Goal: Transaction & Acquisition: Obtain resource

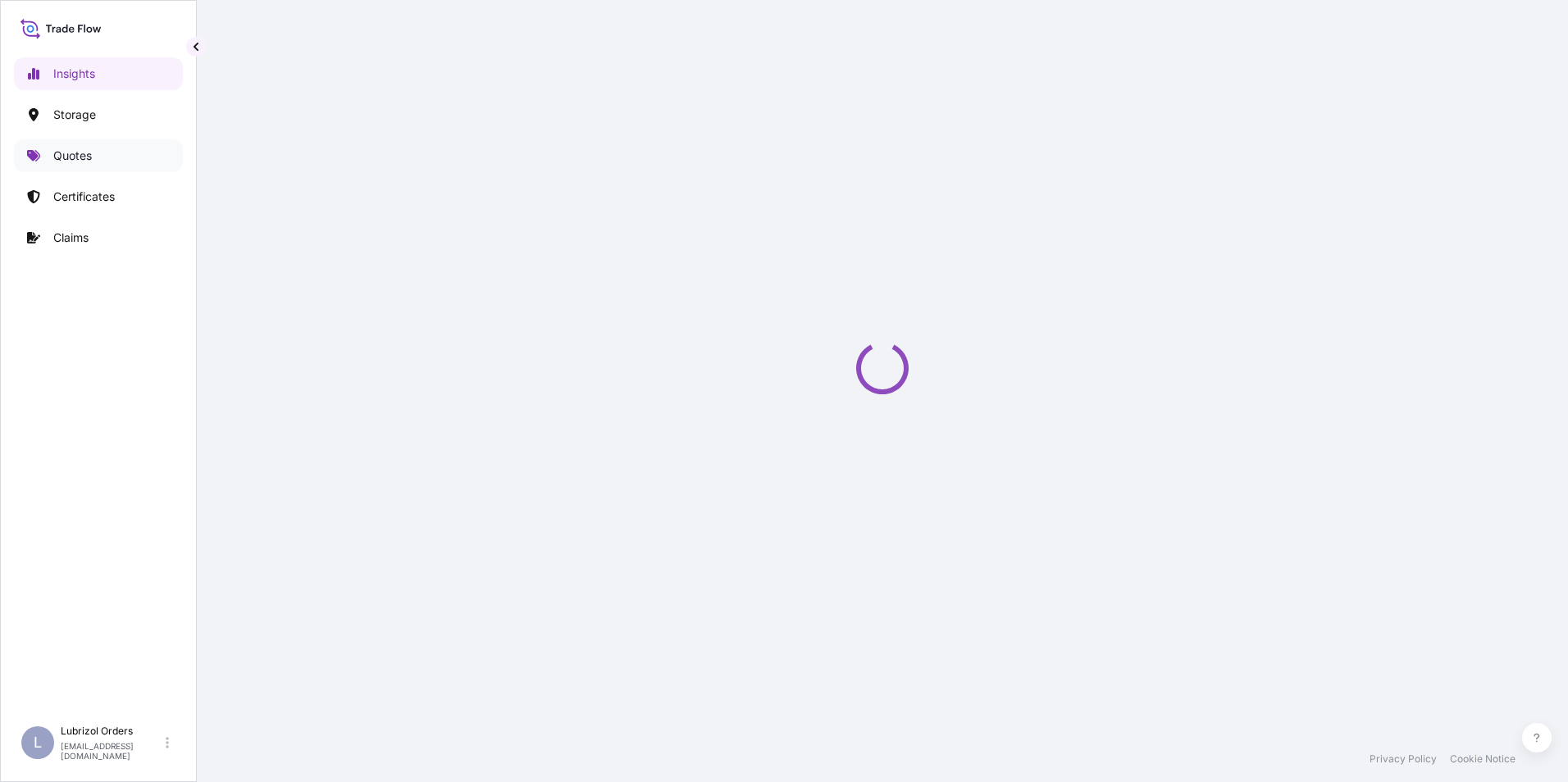
click at [80, 148] on p "Quotes" at bounding box center [73, 156] width 38 height 17
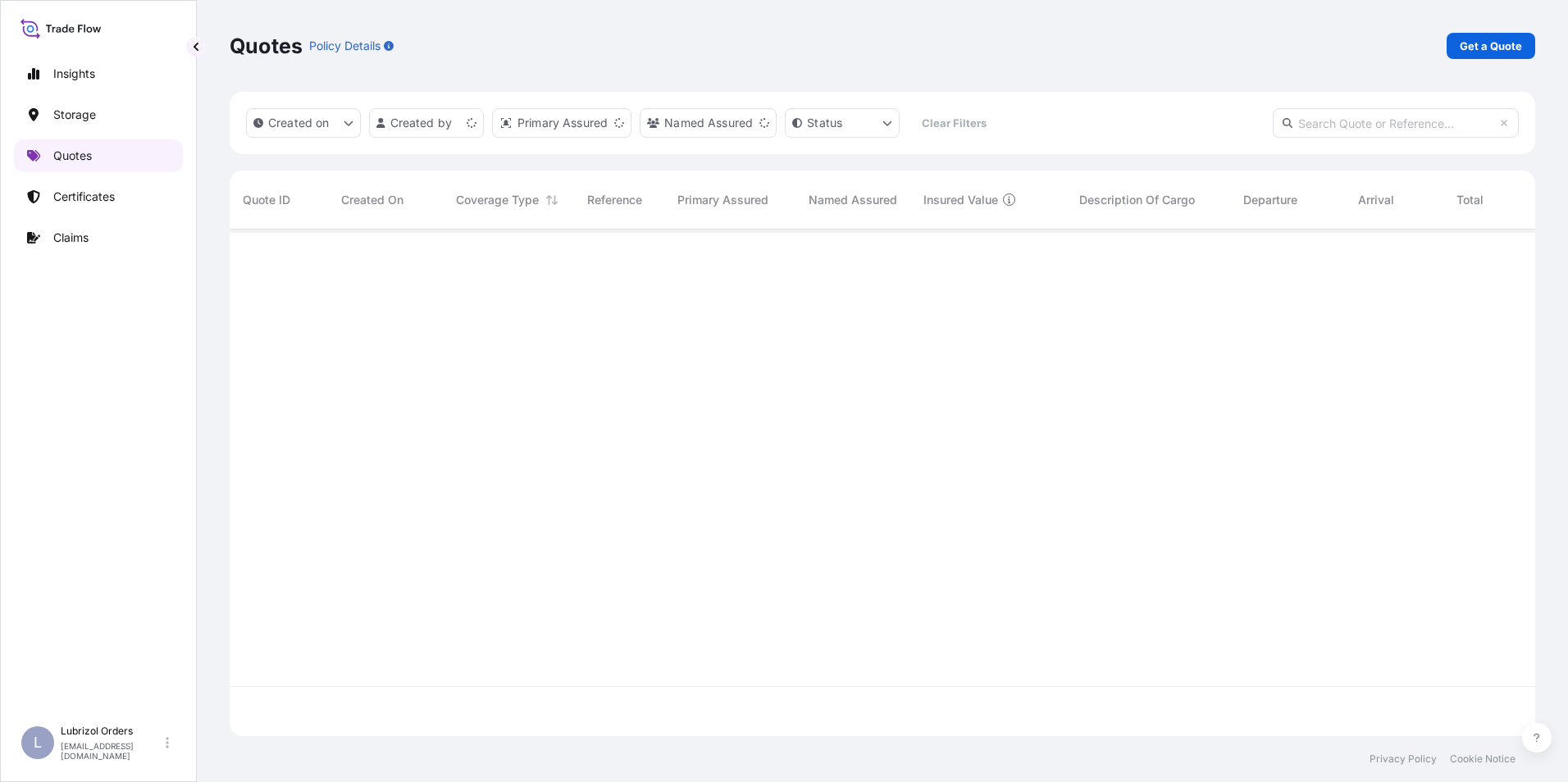
scroll to position [503, 1293]
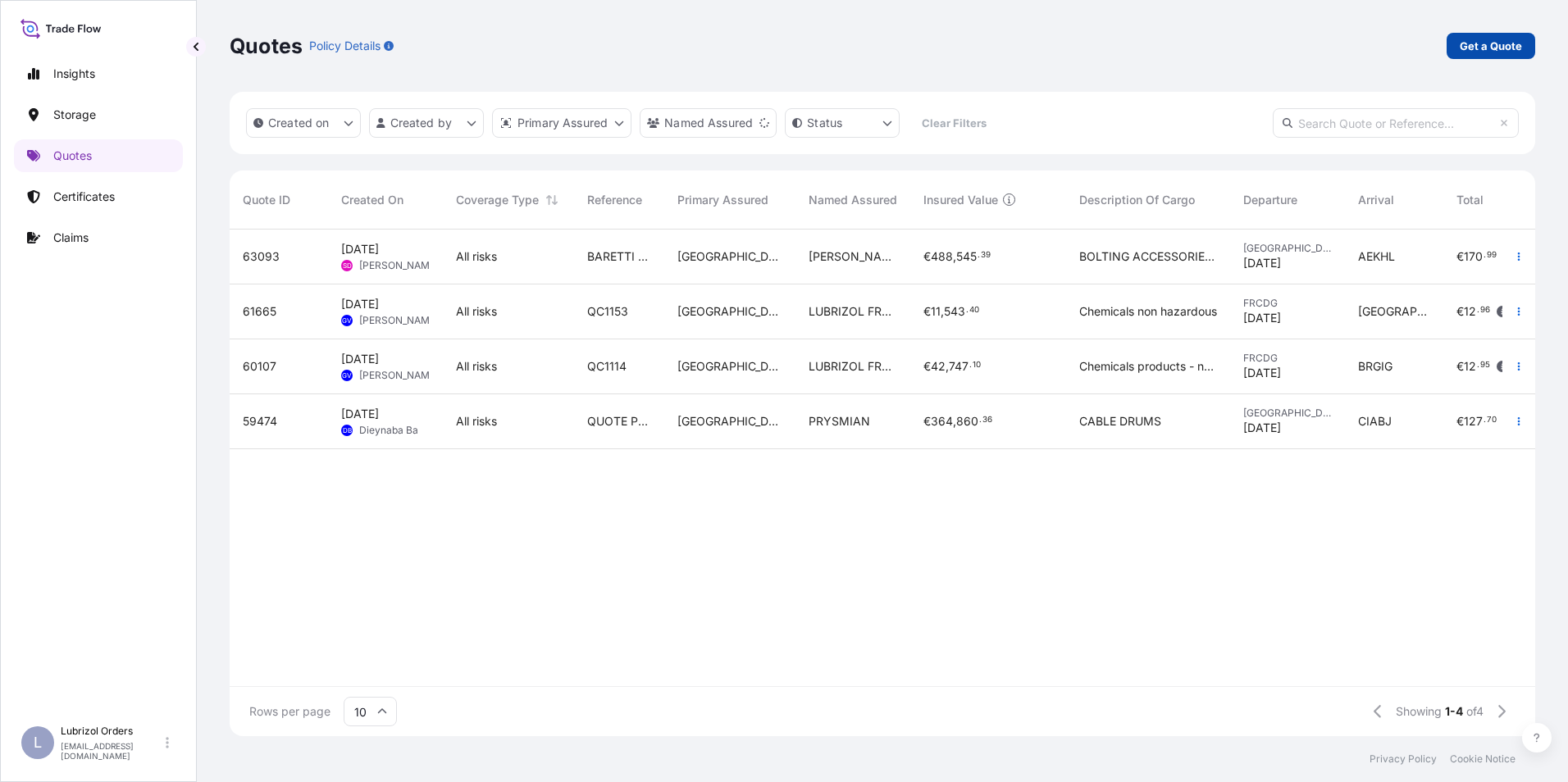
click at [1490, 43] on p "Get a Quote" at bounding box center [1490, 46] width 63 height 17
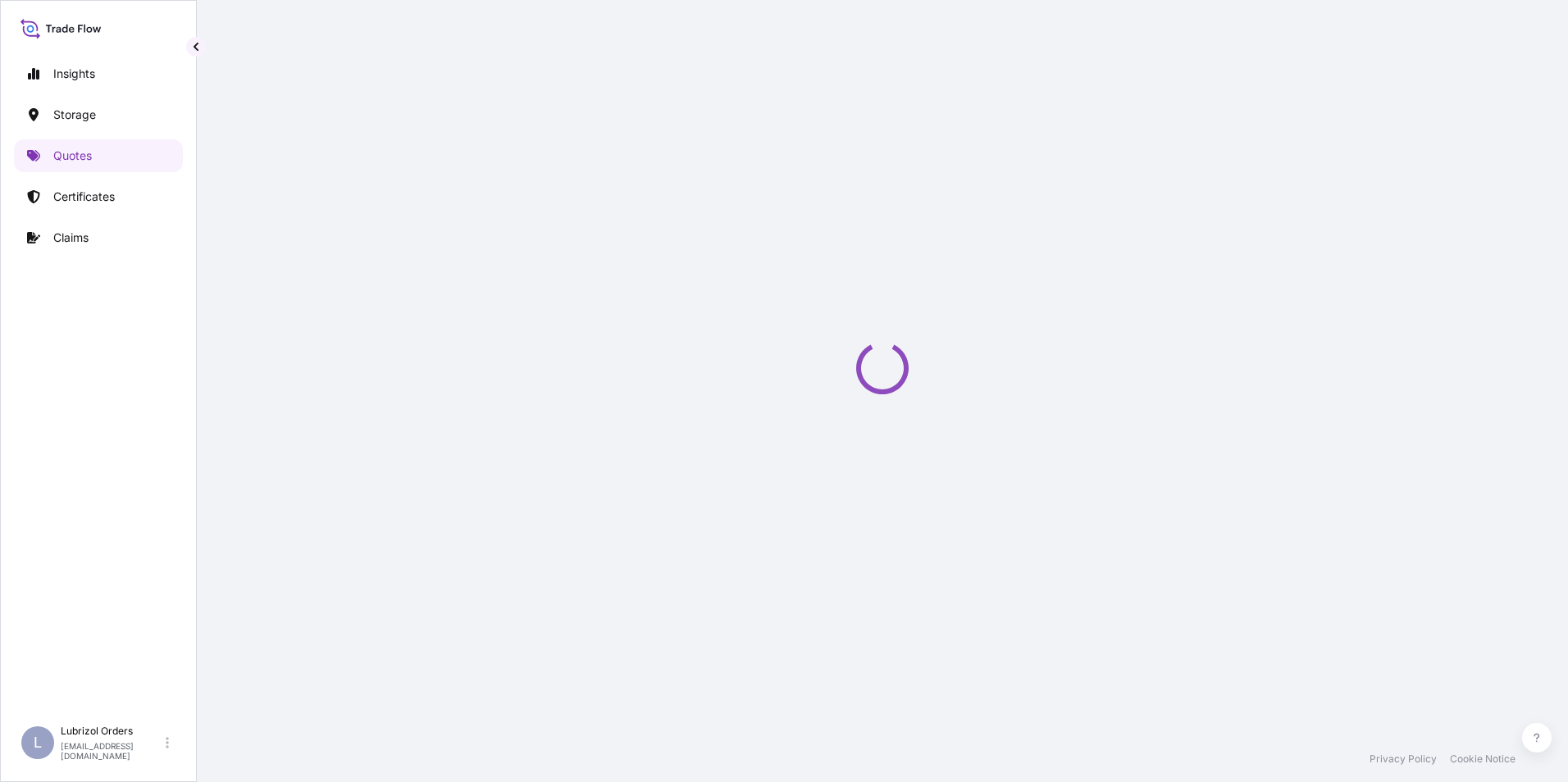
select select "Water"
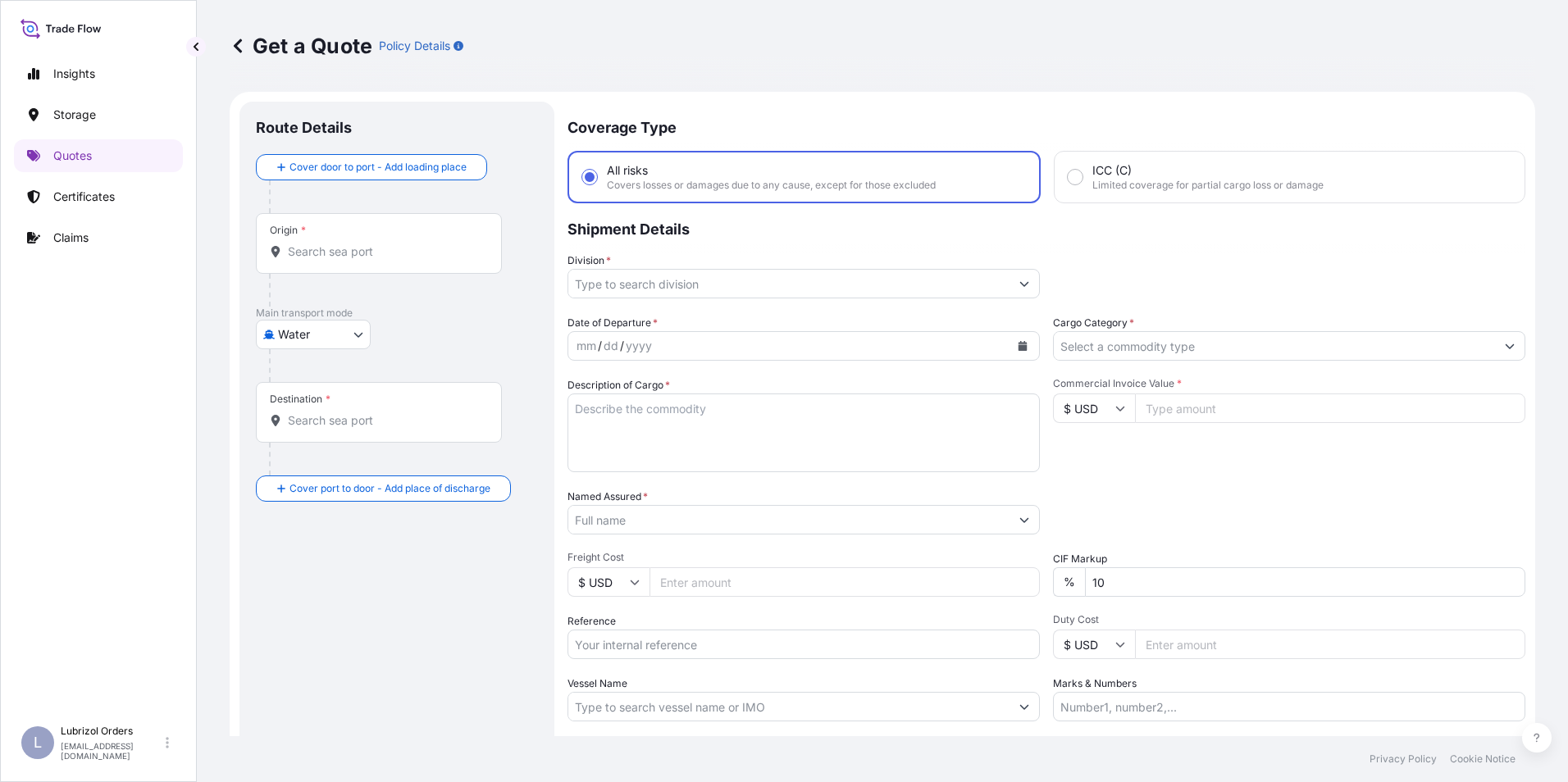
scroll to position [26, 0]
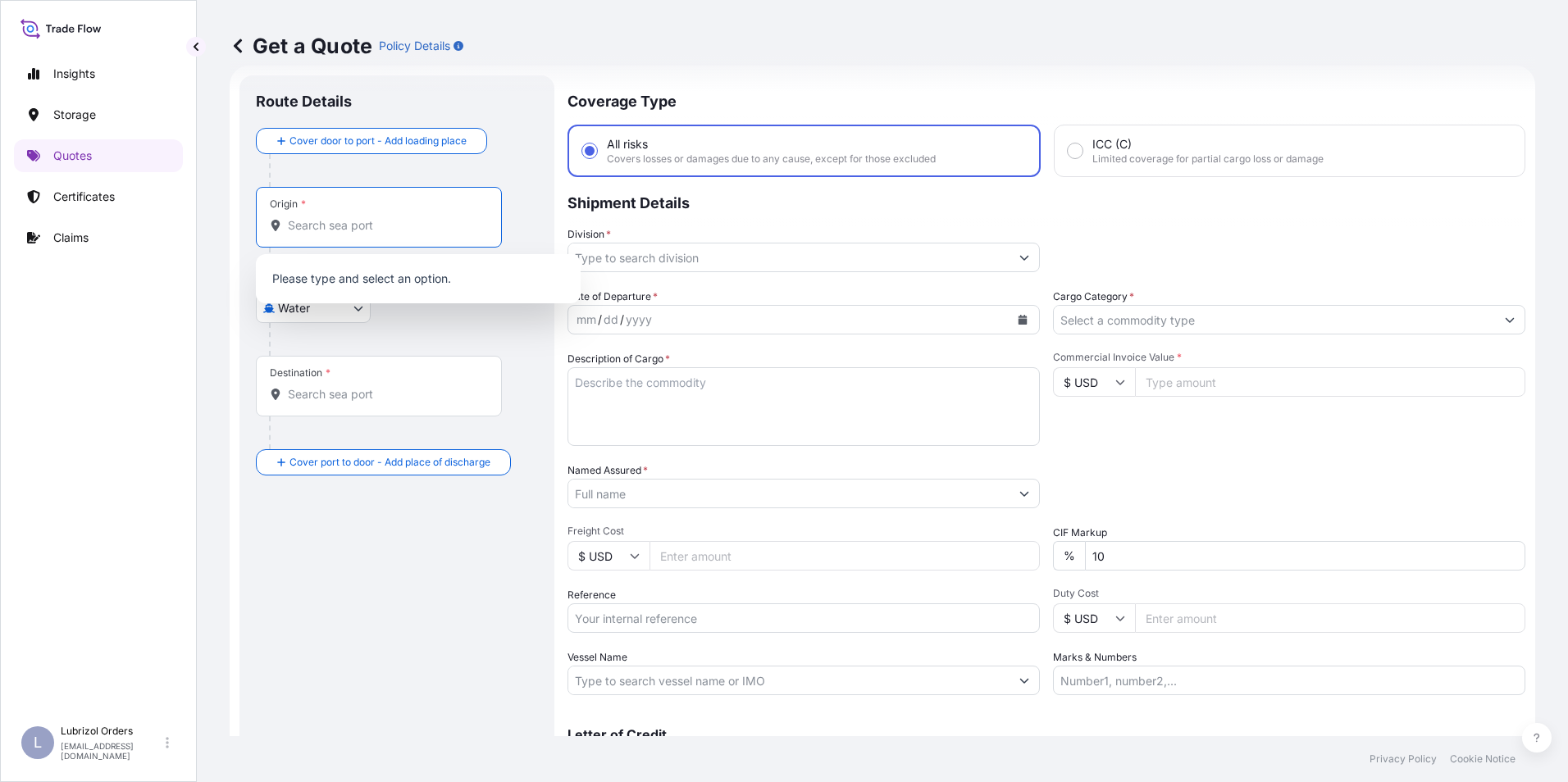
click at [347, 227] on input "Origin *" at bounding box center [384, 226] width 193 height 17
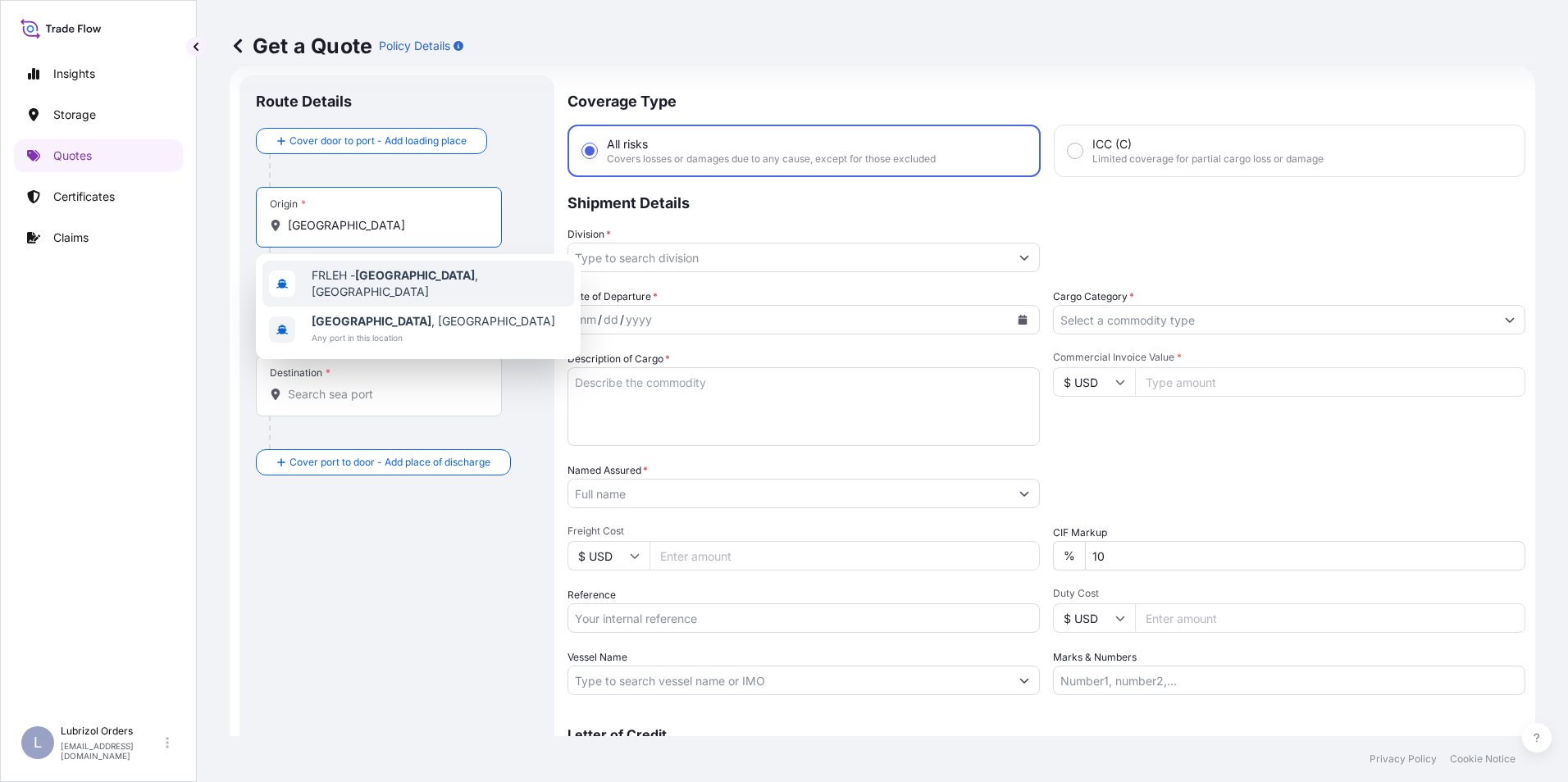
click at [316, 275] on span "FRLEH - [GEOGRAPHIC_DATA] , [GEOGRAPHIC_DATA]" at bounding box center [440, 284] width 256 height 33
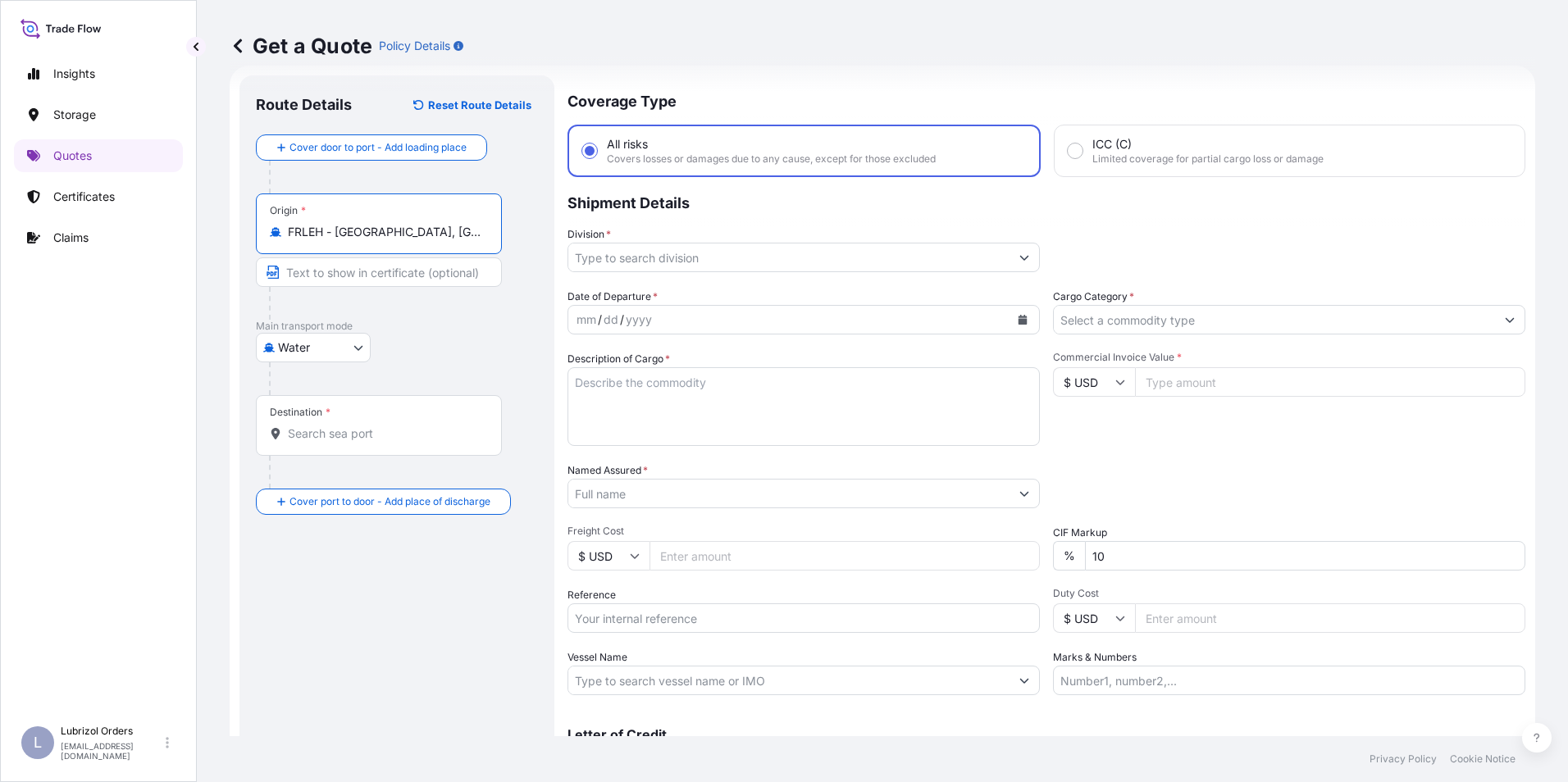
type input "FRLEH - [GEOGRAPHIC_DATA], [GEOGRAPHIC_DATA]"
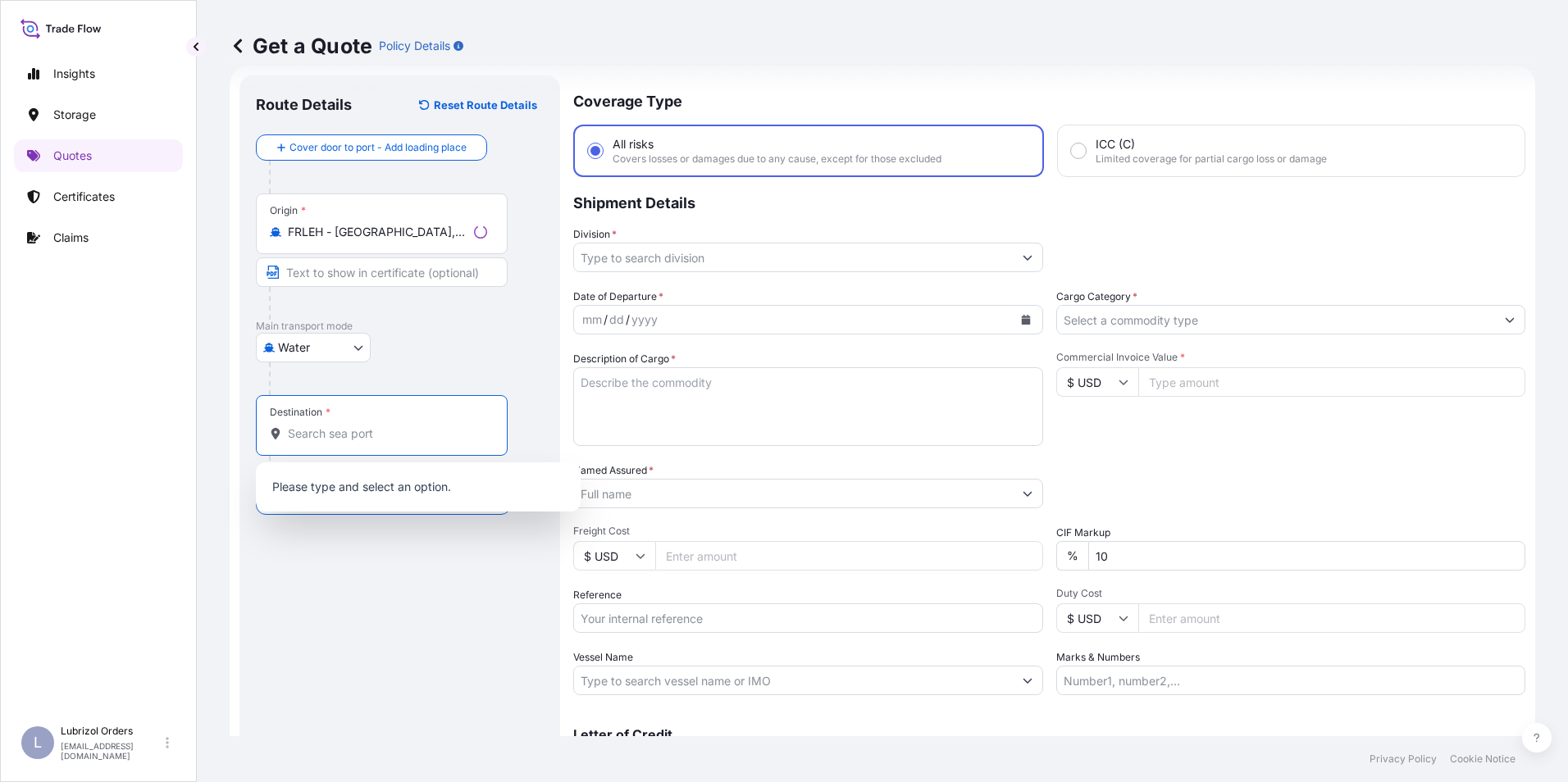
click at [342, 437] on input "Destination *" at bounding box center [387, 434] width 199 height 17
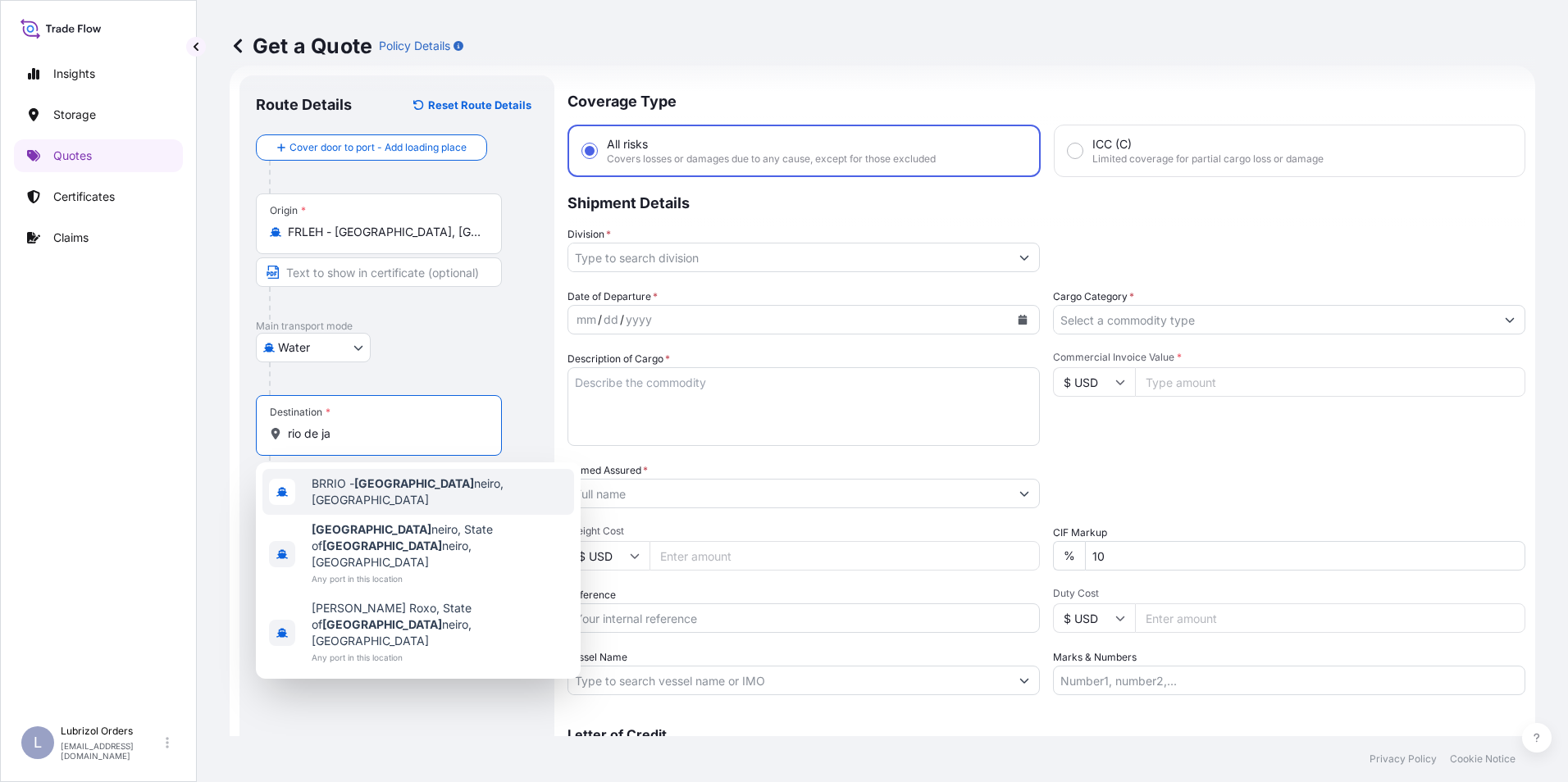
click at [350, 483] on span "BRRIO - [GEOGRAPHIC_DATA][PERSON_NAME], [GEOGRAPHIC_DATA]" at bounding box center [440, 492] width 256 height 33
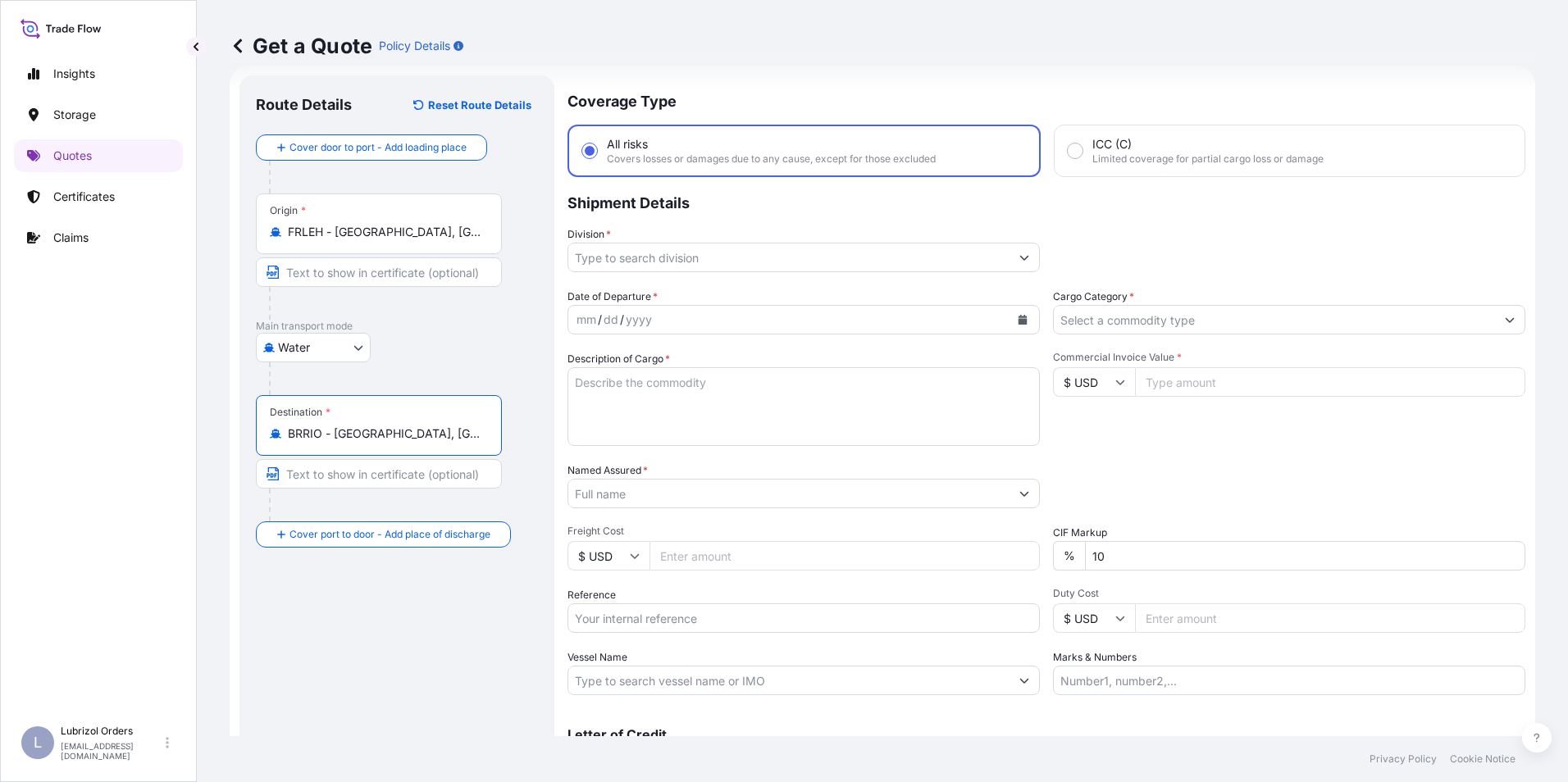
type input "BRRIO - [GEOGRAPHIC_DATA], [GEOGRAPHIC_DATA]"
click at [648, 617] on input "Reference" at bounding box center [804, 618] width 472 height 29
paste input "1155535553"
type input "1155535553"
click at [640, 257] on input "Division *" at bounding box center [789, 257] width 442 height 29
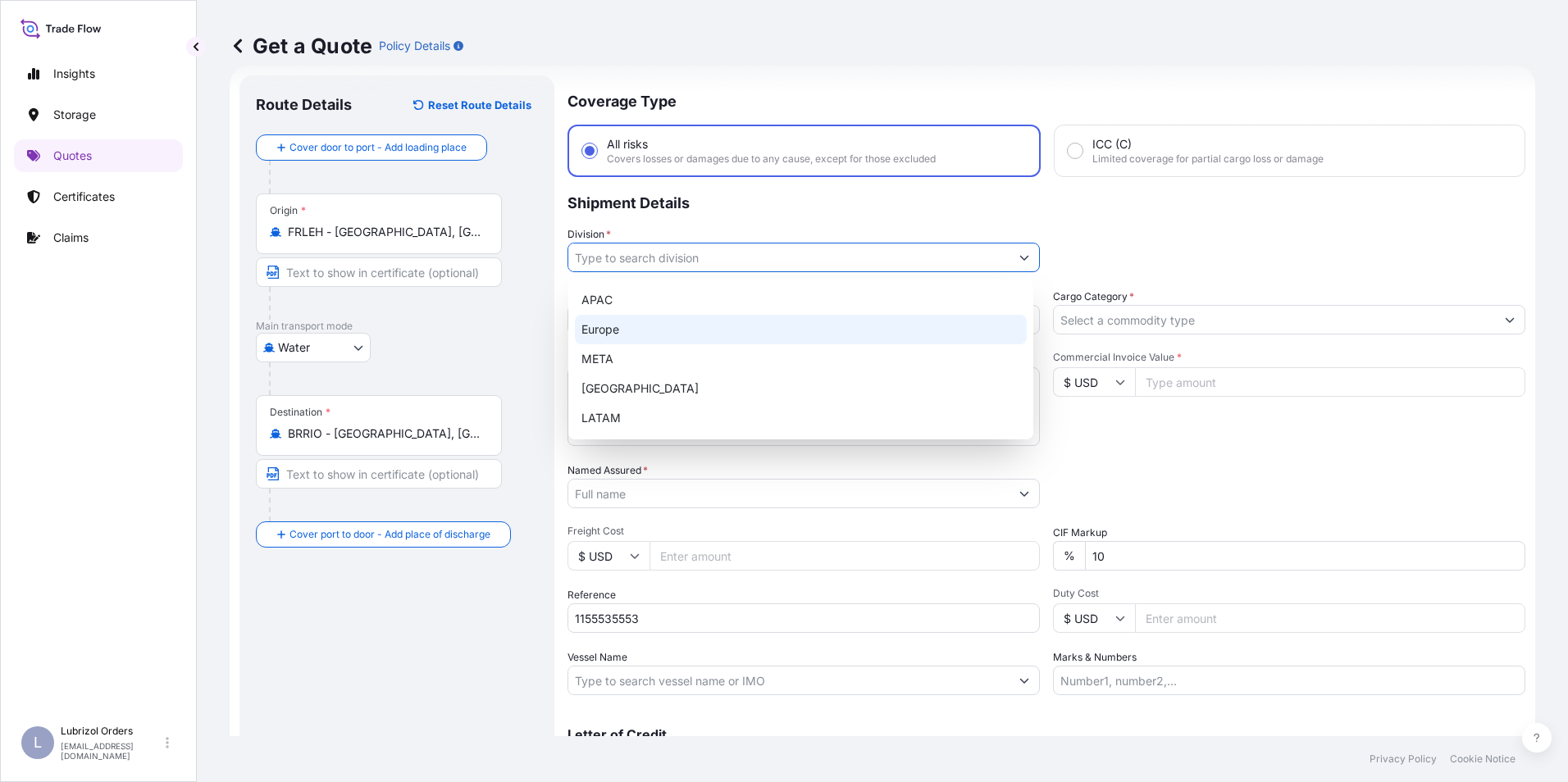
click at [620, 328] on div "Europe" at bounding box center [800, 330] width 452 height 29
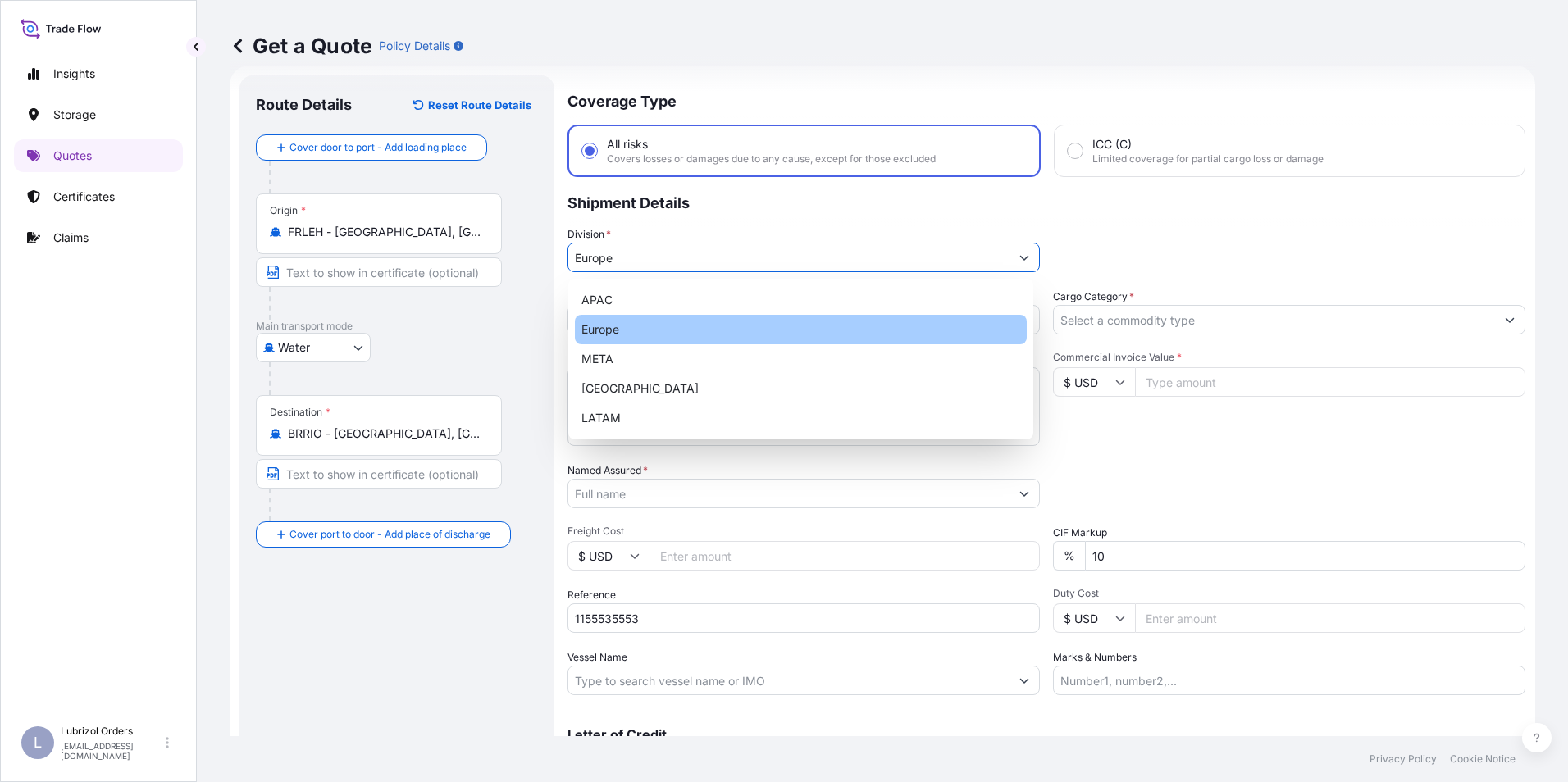
type input "Europe"
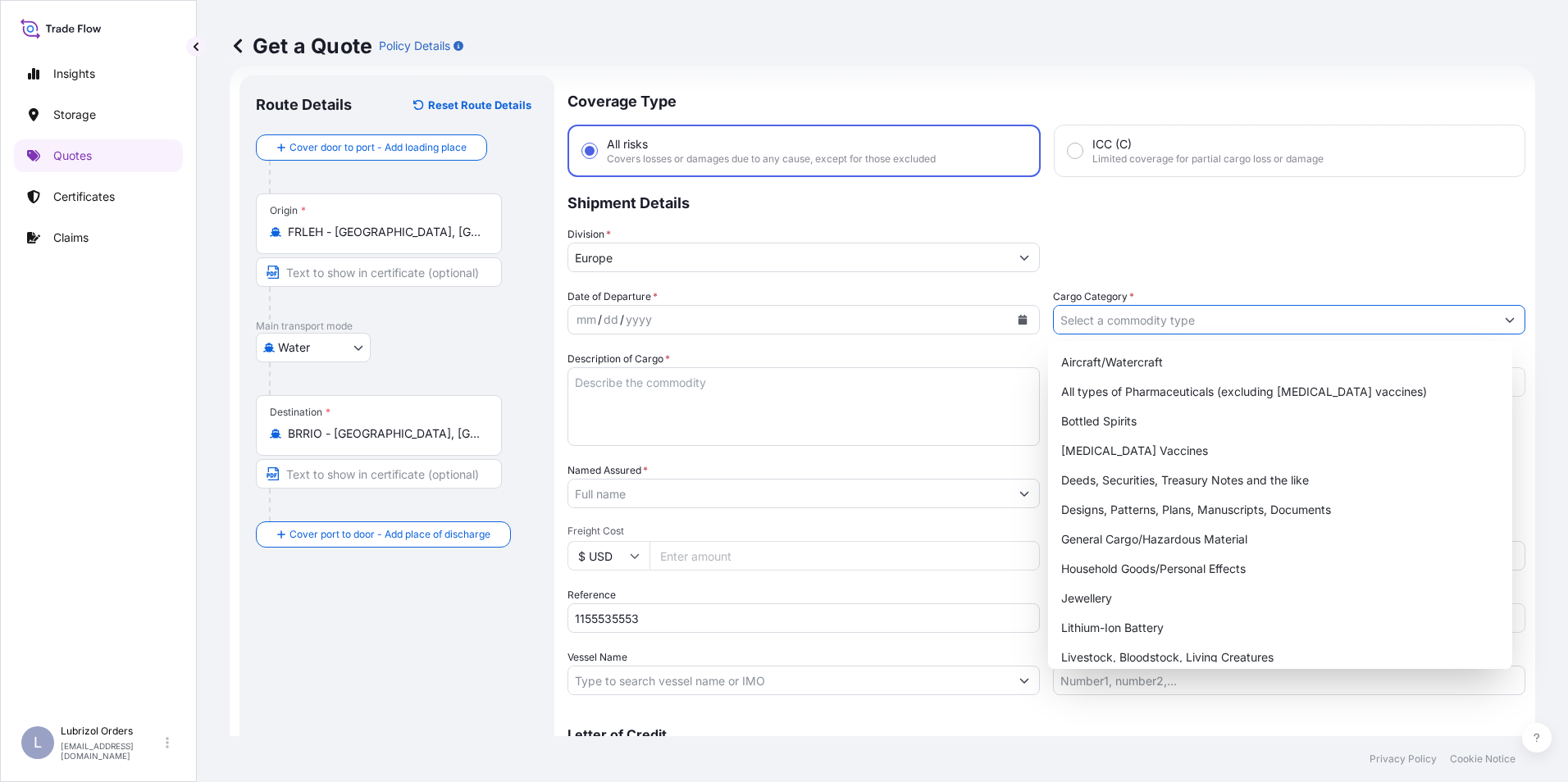
click at [1143, 320] on input "Cargo Category *" at bounding box center [1274, 319] width 442 height 29
click at [1119, 544] on div "Aircraft/Watercraft All types of Pharmaceuticals (excluding [MEDICAL_DATA] vacc…" at bounding box center [1280, 643] width 452 height 590
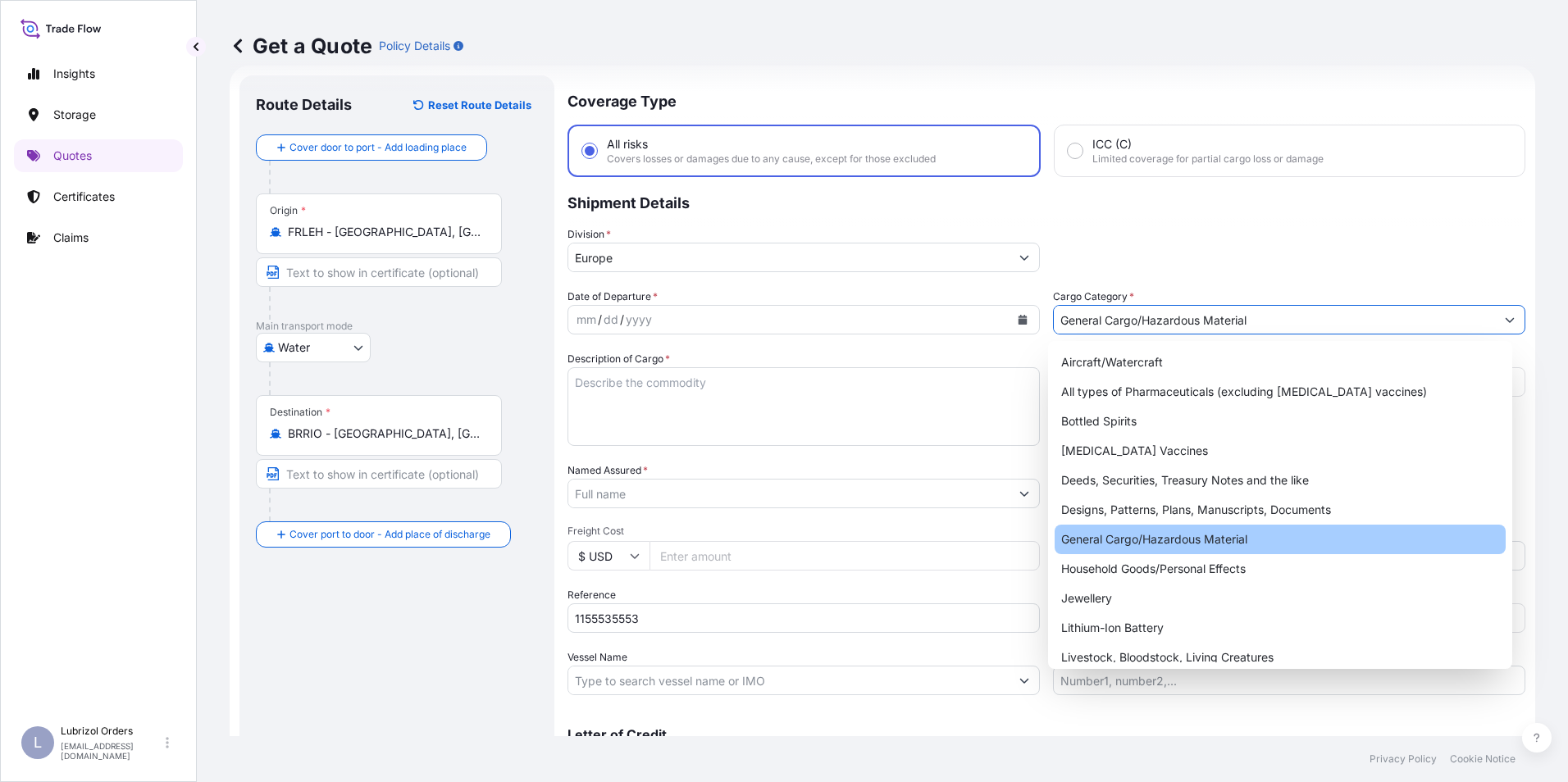
type input "General Cargo/Hazardous Material"
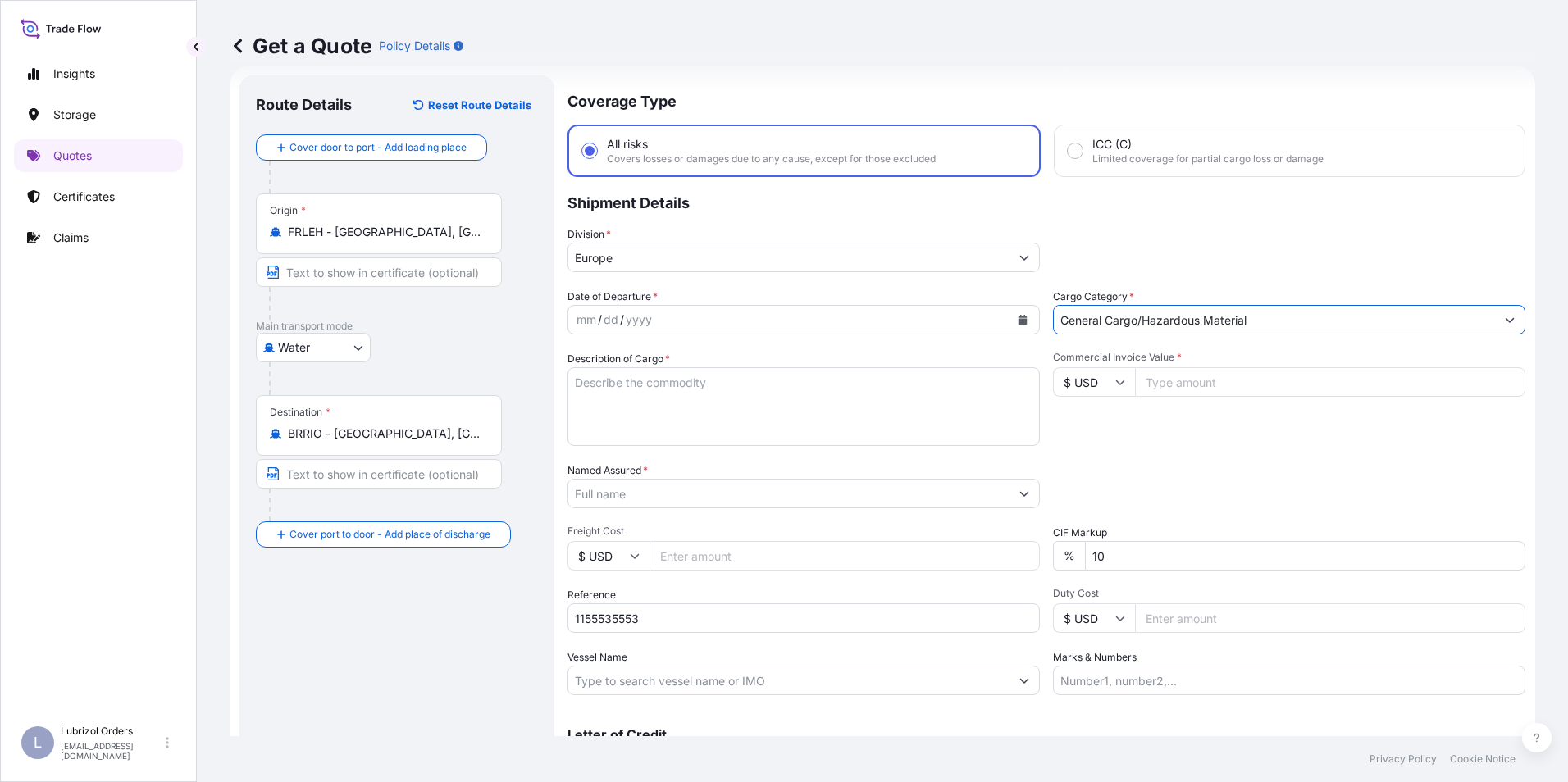
click at [1095, 386] on input "$ USD" at bounding box center [1094, 381] width 82 height 29
click at [1080, 437] on div "€ EUR" at bounding box center [1088, 427] width 69 height 31
type input "€ EUR"
click at [1163, 380] on input "Commercial Invoice Value *" at bounding box center [1330, 381] width 391 height 29
type input "10141.92"
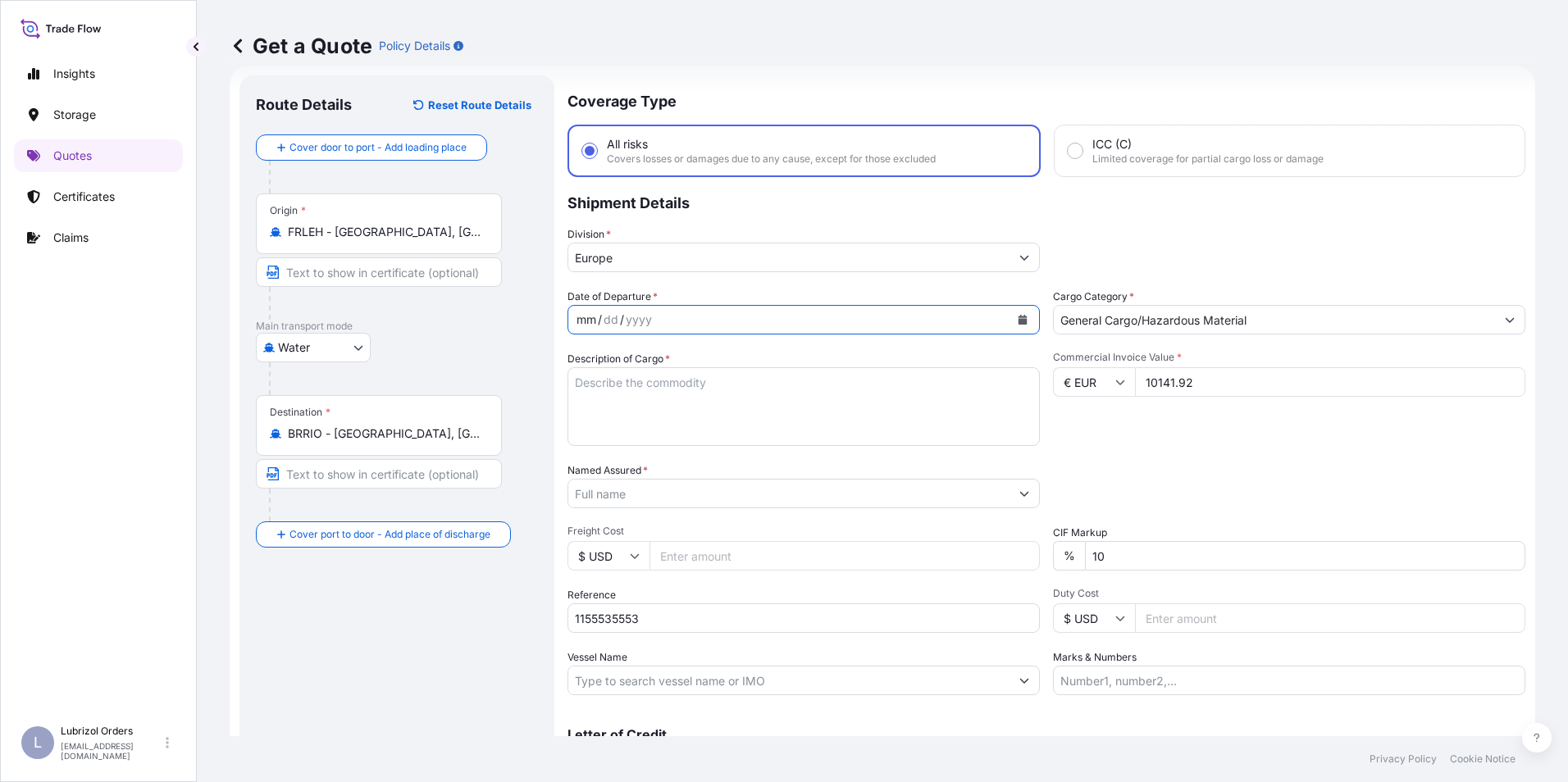
click at [580, 320] on div "mm" at bounding box center [585, 320] width 23 height 20
click at [1170, 447] on div "Date of Departure * [DATE] Cargo Category * General Cargo/Hazardous Material De…" at bounding box center [1046, 492] width 958 height 406
click at [667, 495] on input "Named Assured *" at bounding box center [789, 493] width 442 height 29
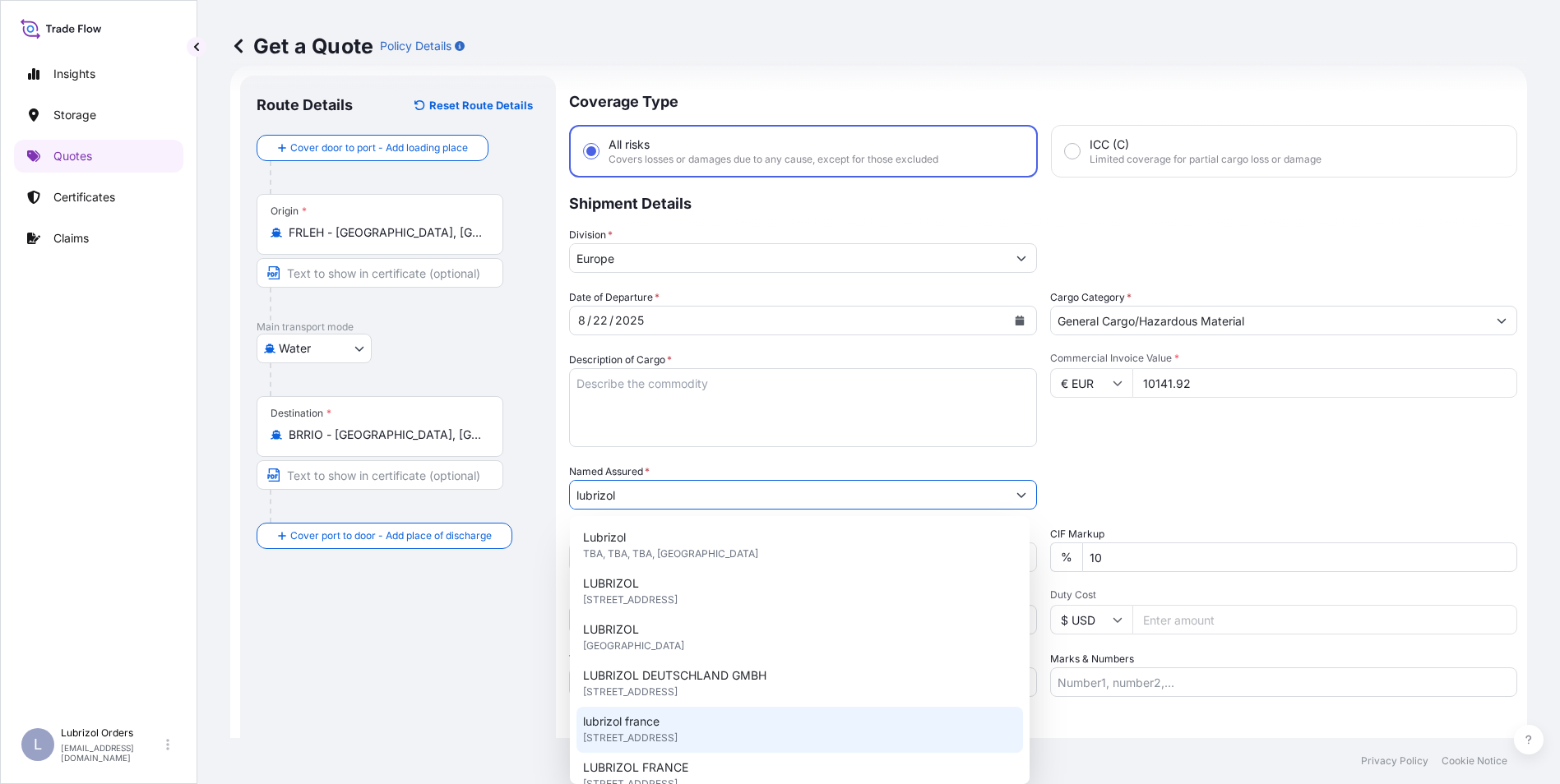
click at [673, 723] on div "lubrizol [GEOGRAPHIC_DATA] [STREET_ADDRESS]" at bounding box center [799, 729] width 446 height 46
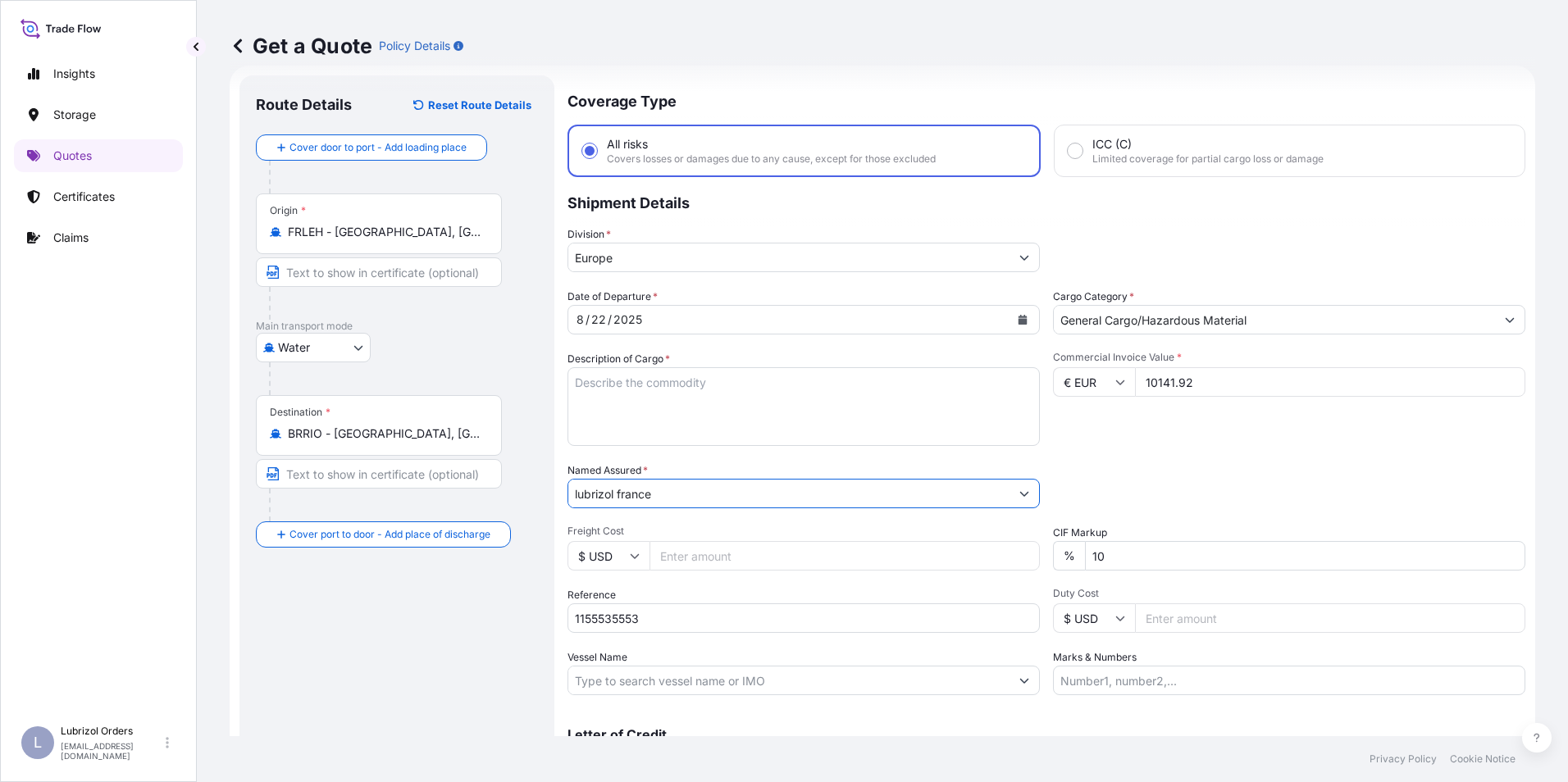
type input "lubrizol france"
click at [605, 401] on textarea "Description of Cargo *" at bounding box center [804, 406] width 472 height 79
paste textarea "40 BAGS OF TOLYLTRIAZOLE (TTZL) PAPER BAG CL 9 UN 3077 PKG III NCM CODE 2933 NW…"
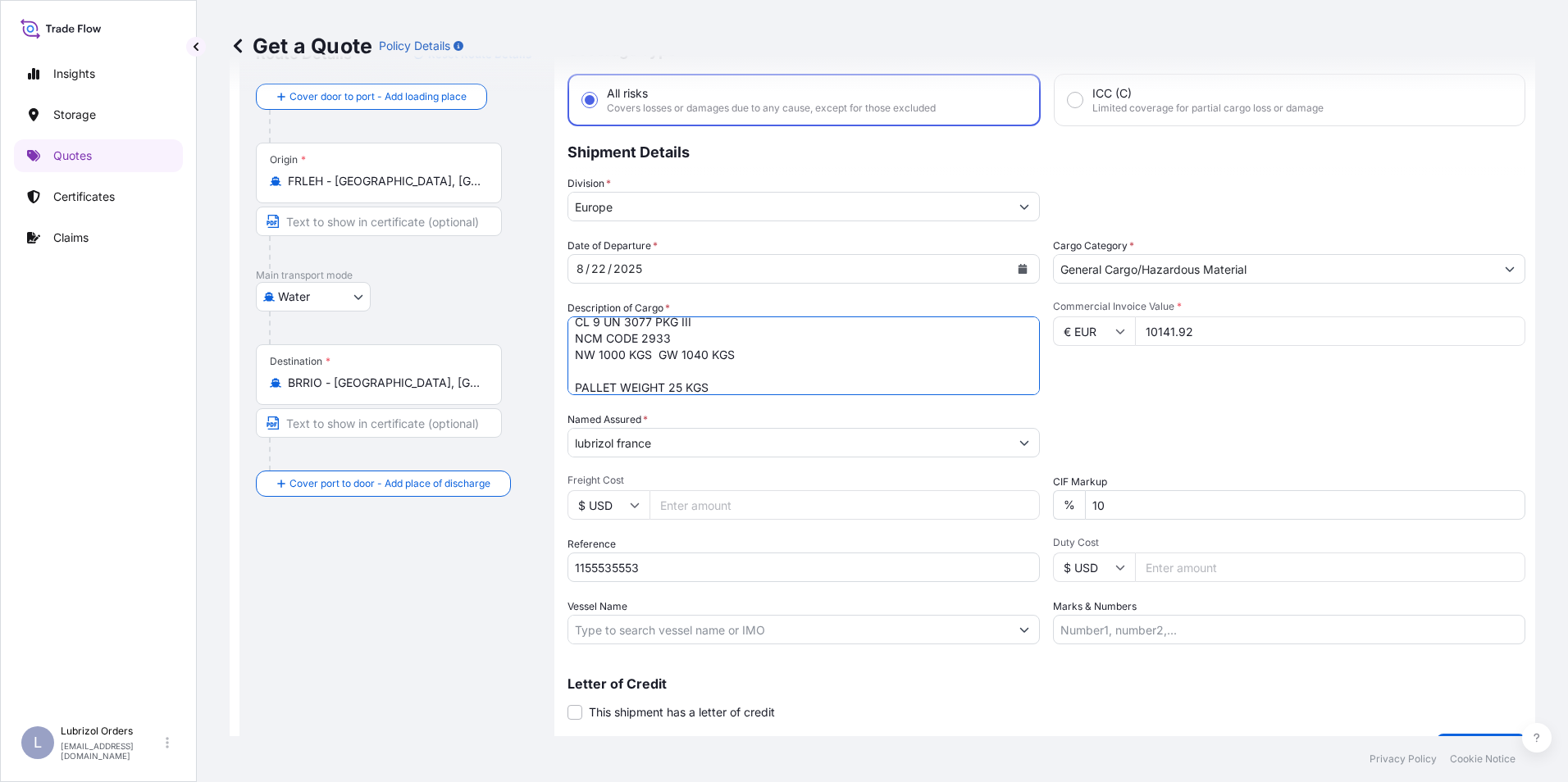
scroll to position [117, 0]
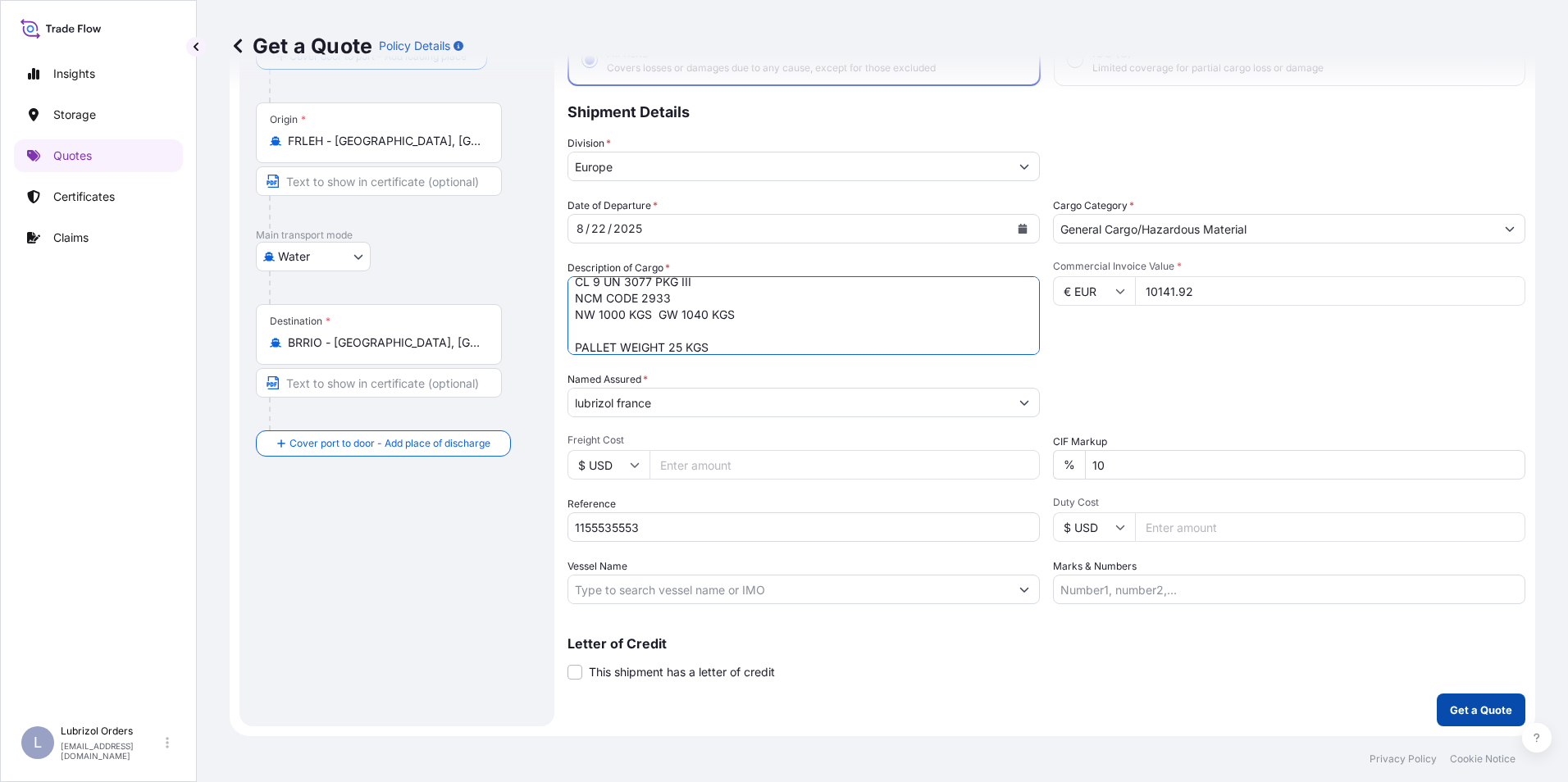
type textarea "40 BAGS OF TOLYLTRIAZOLE (TTZL) PAPER BAG CL 9 UN 3077 PKG III NCM CODE 2933 NW…"
click at [1460, 710] on p "Get a Quote" at bounding box center [1481, 710] width 63 height 17
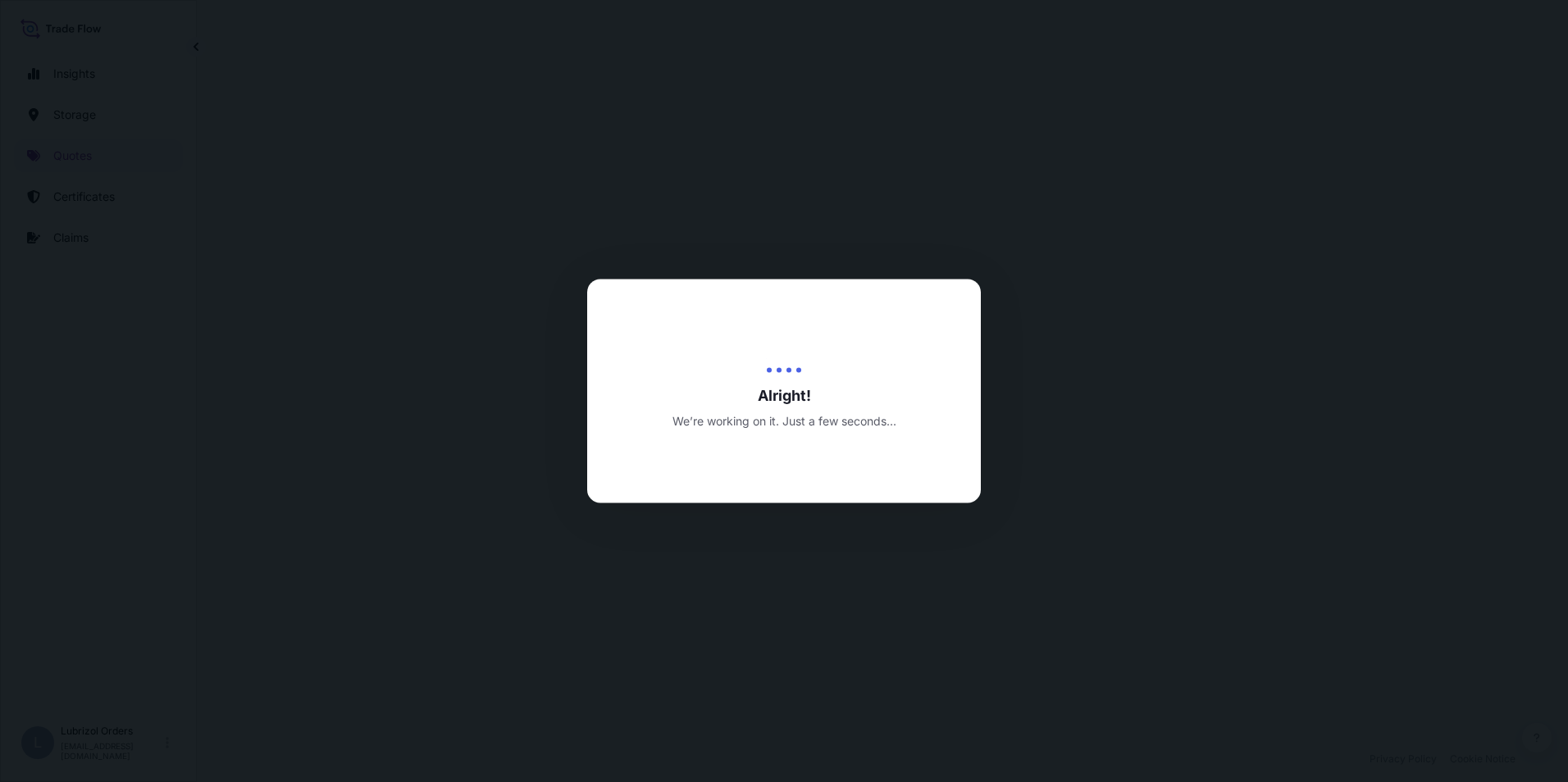
select select "Water"
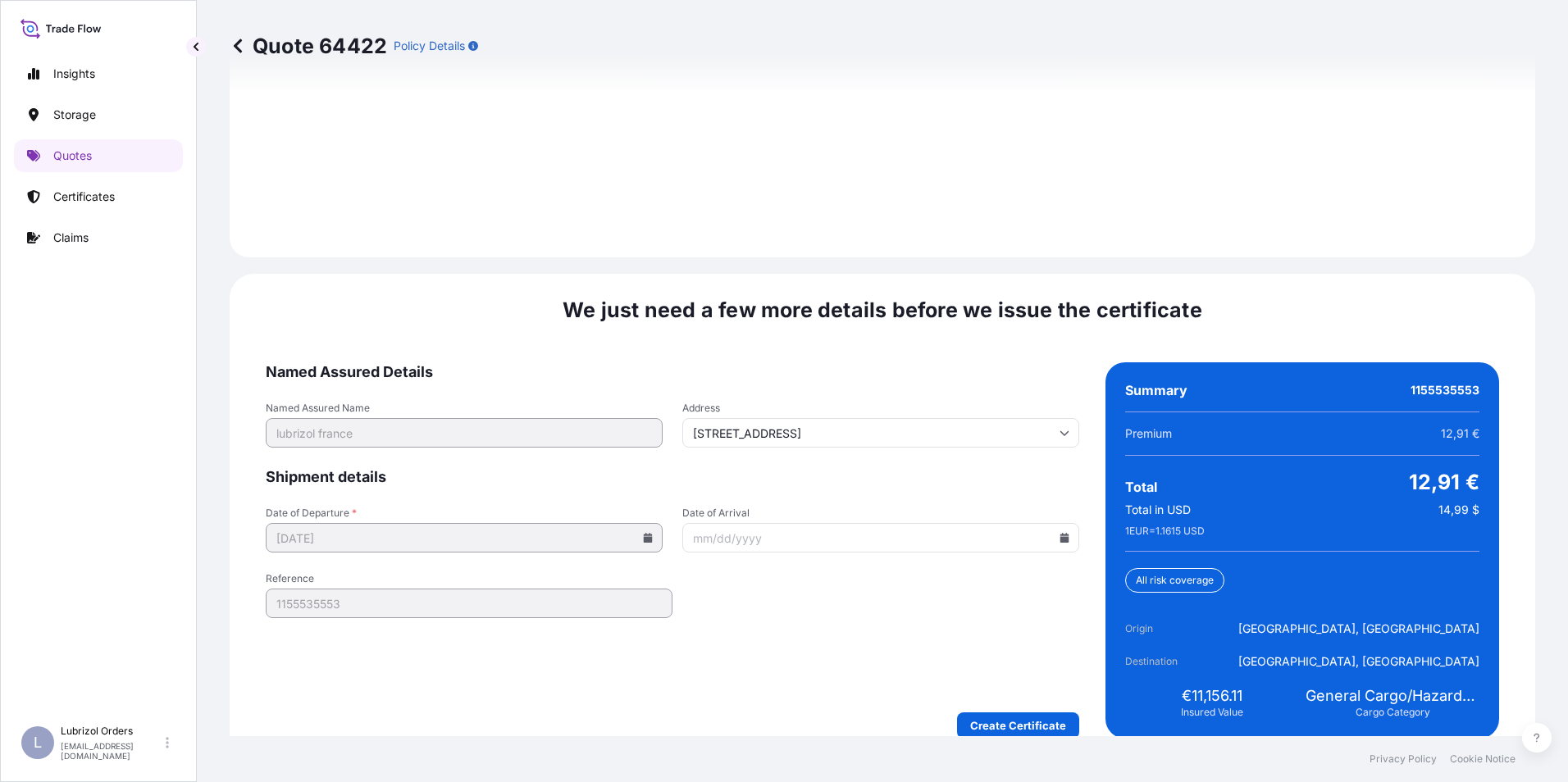
scroll to position [2346, 0]
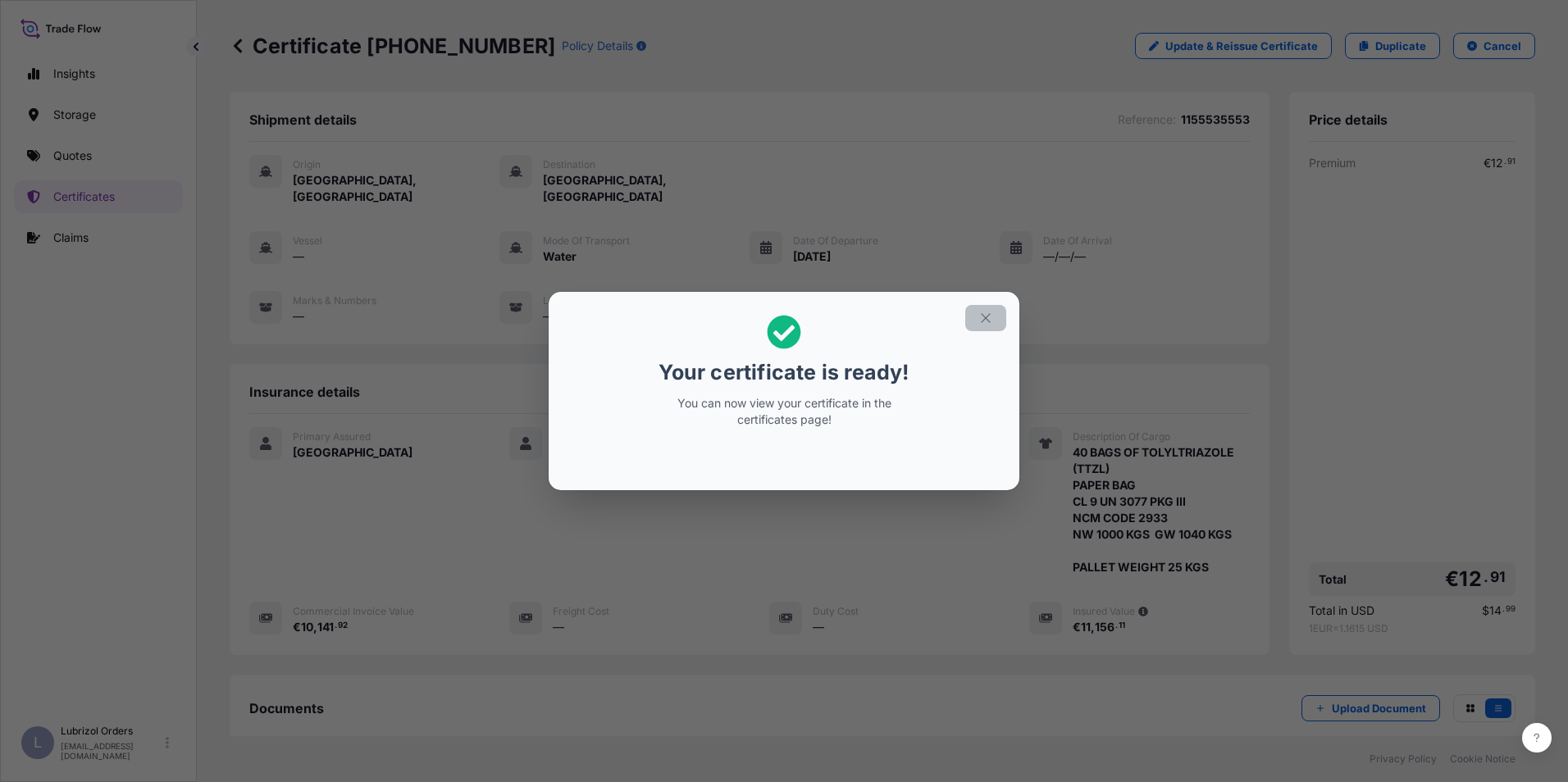
click at [989, 319] on icon "button" at bounding box center [986, 319] width 15 height 15
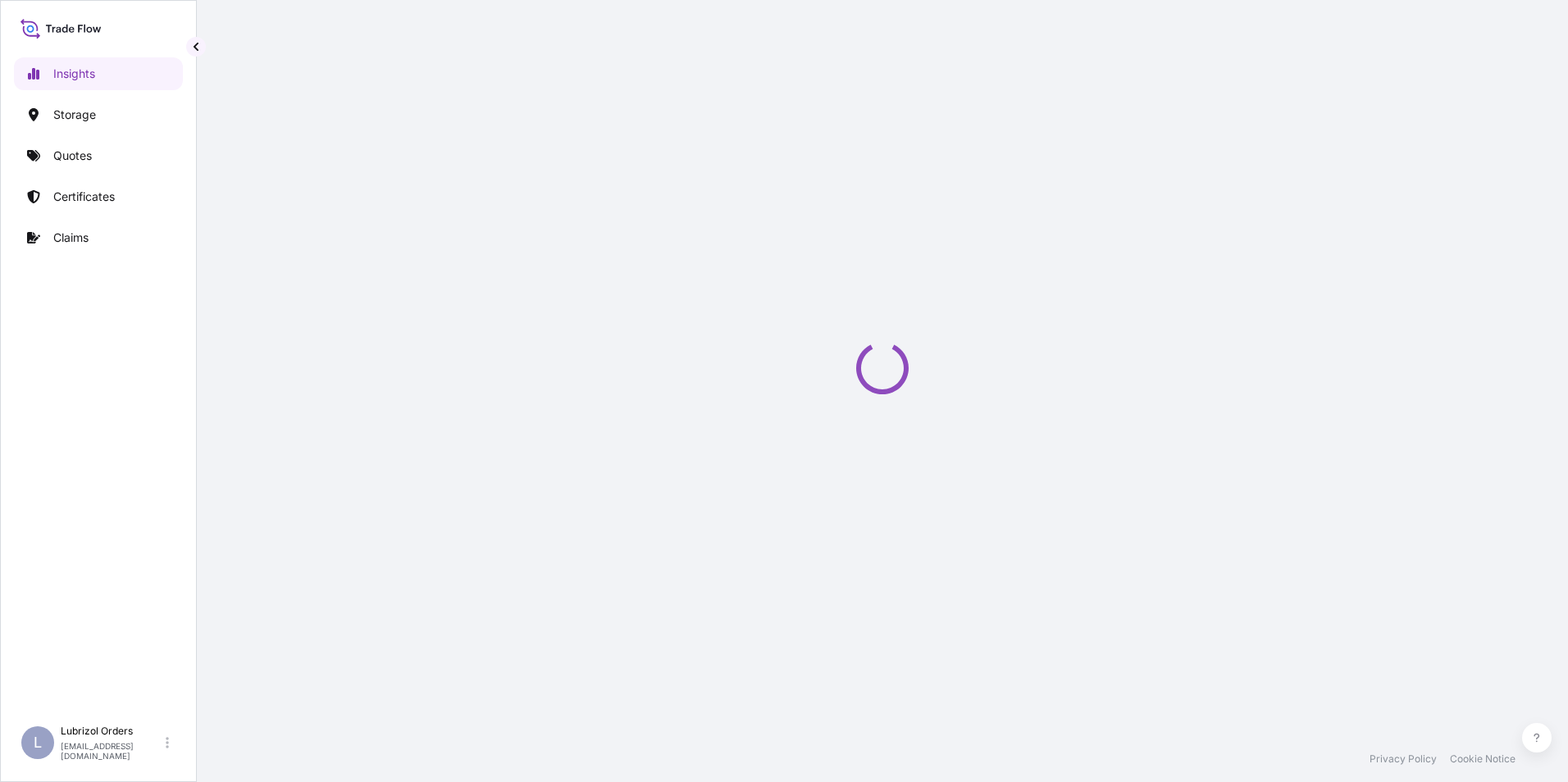
select select "2025"
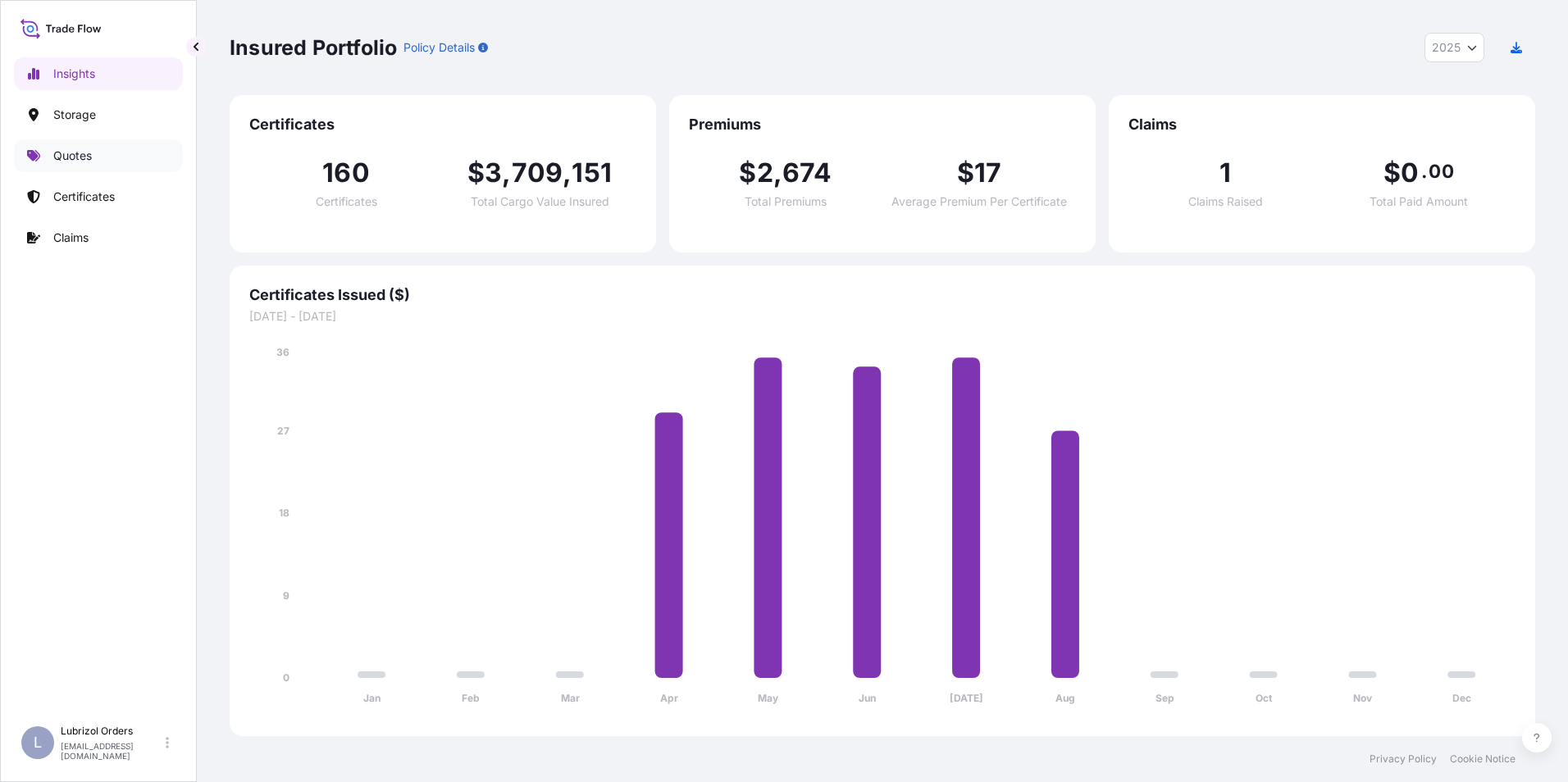
click at [79, 154] on p "Quotes" at bounding box center [73, 156] width 38 height 17
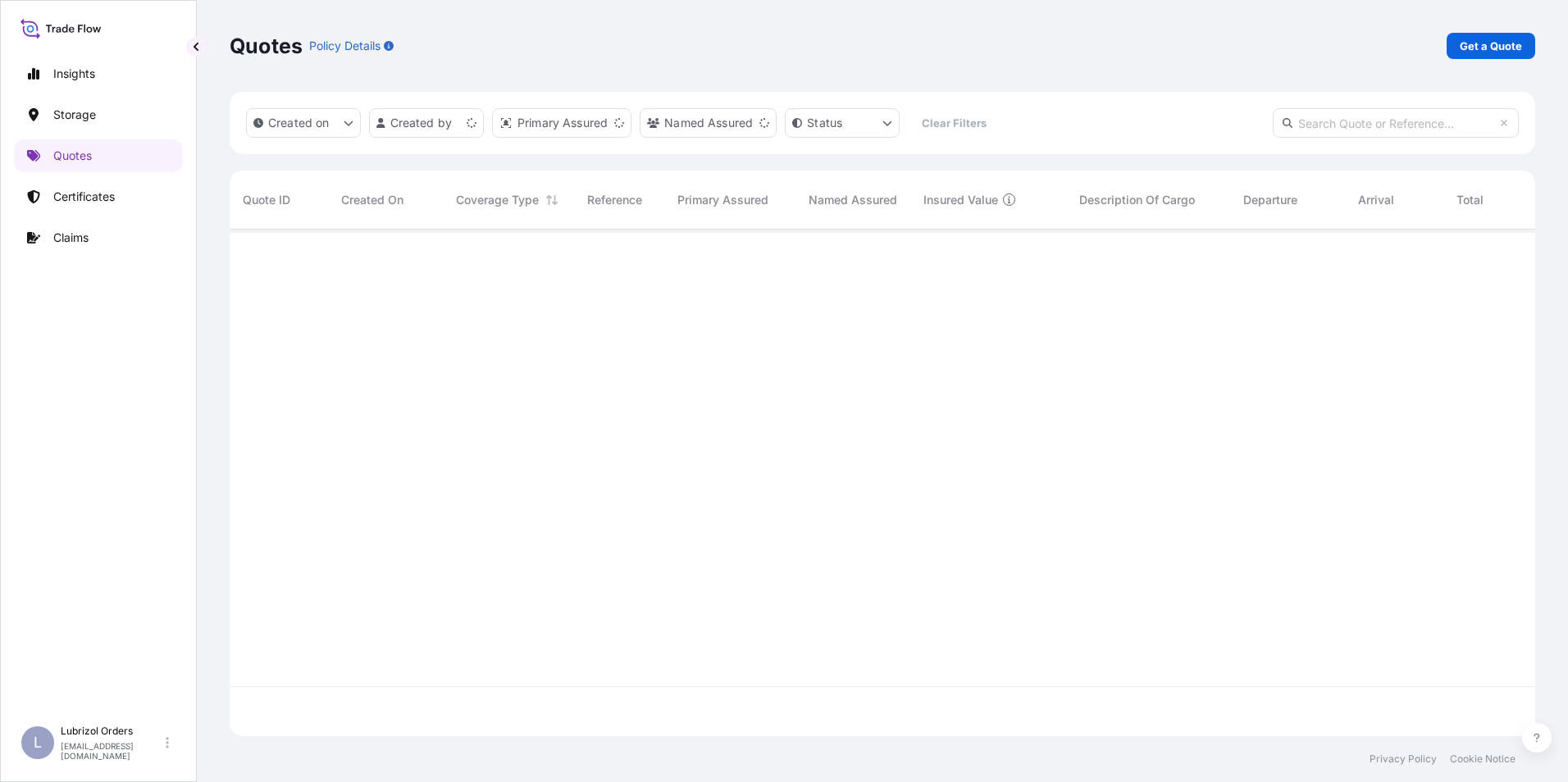
scroll to position [503, 1293]
click at [1489, 43] on p "Get a Quote" at bounding box center [1490, 46] width 63 height 17
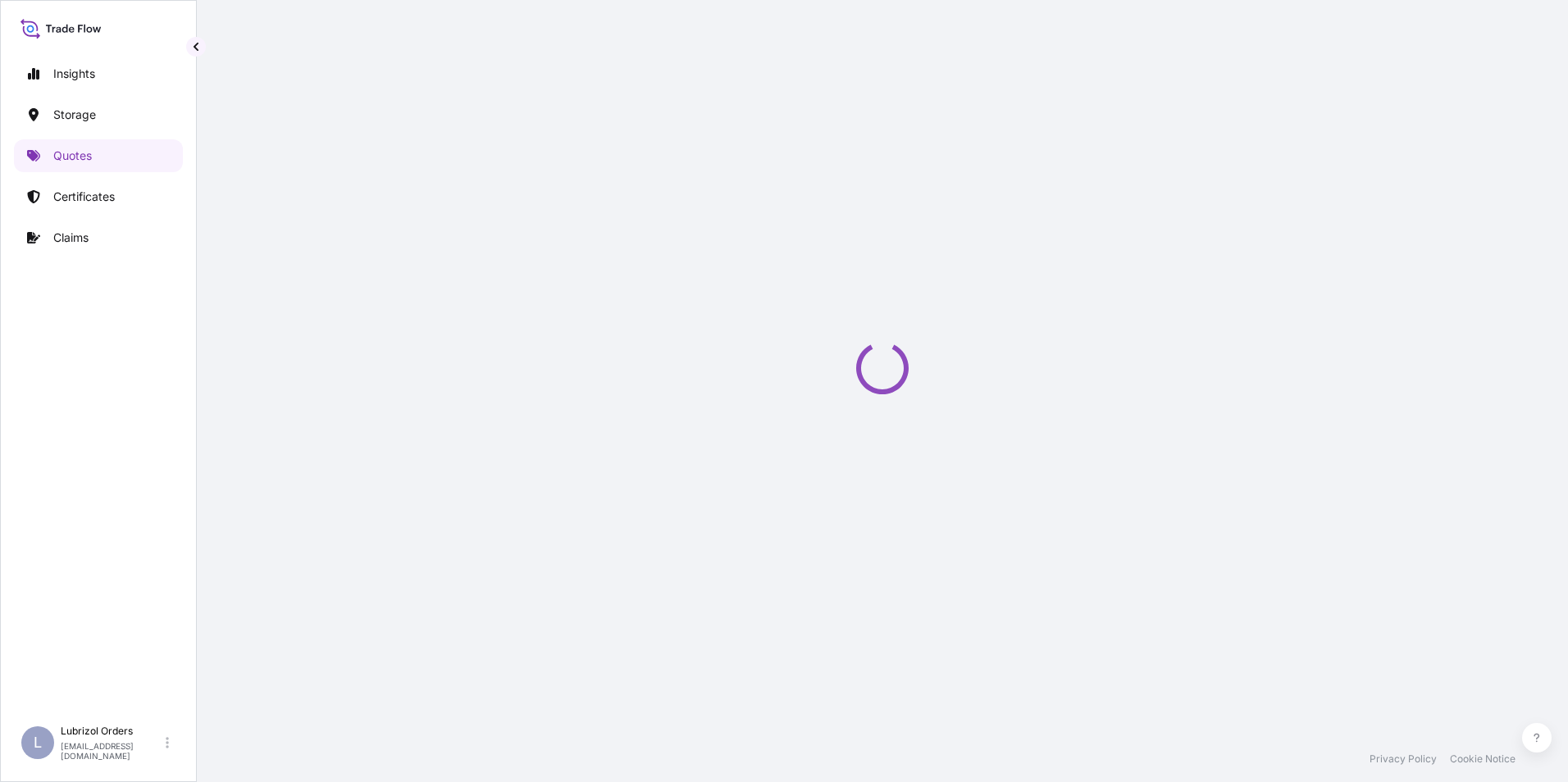
select select "Water"
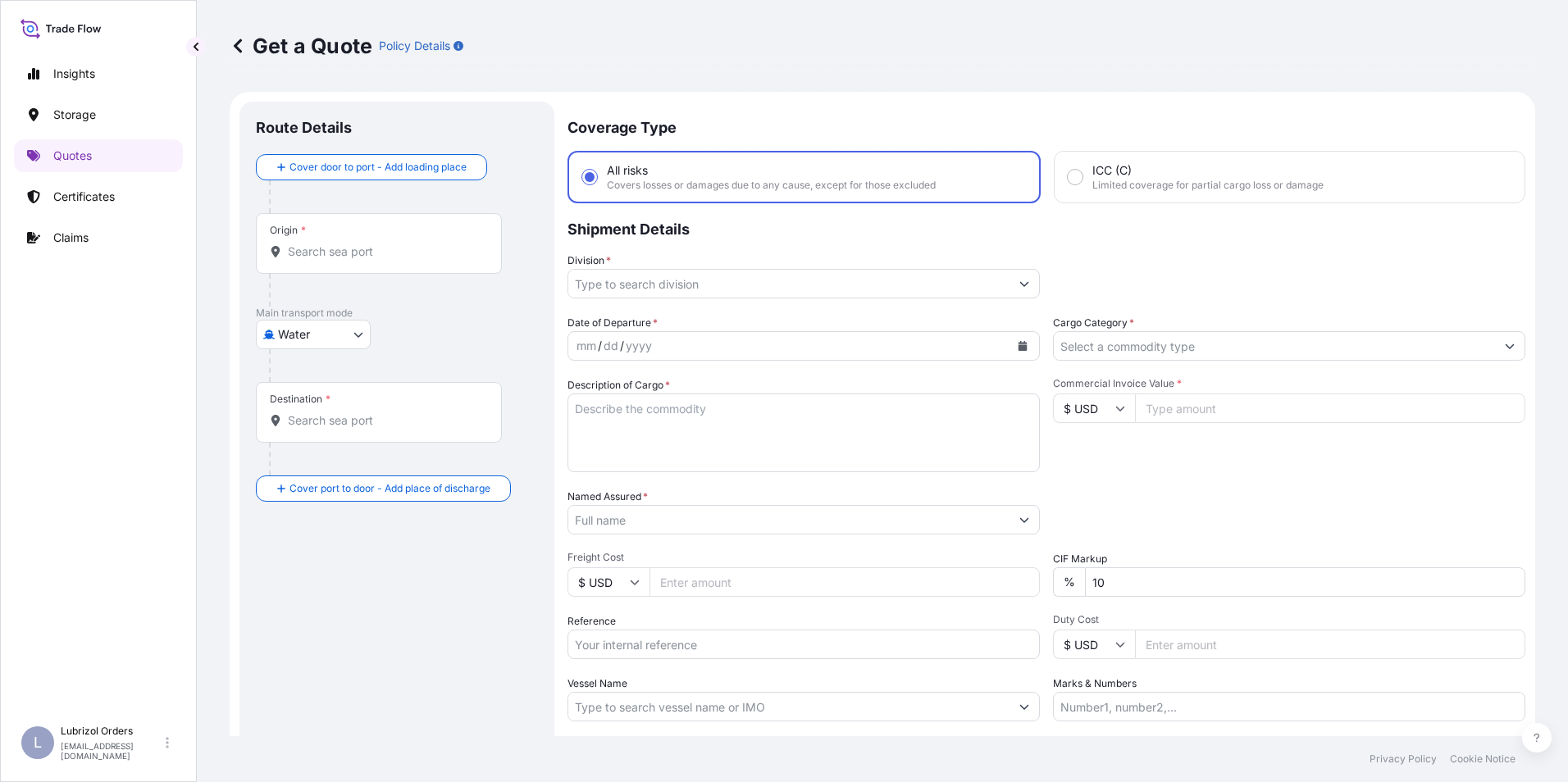
scroll to position [26, 0]
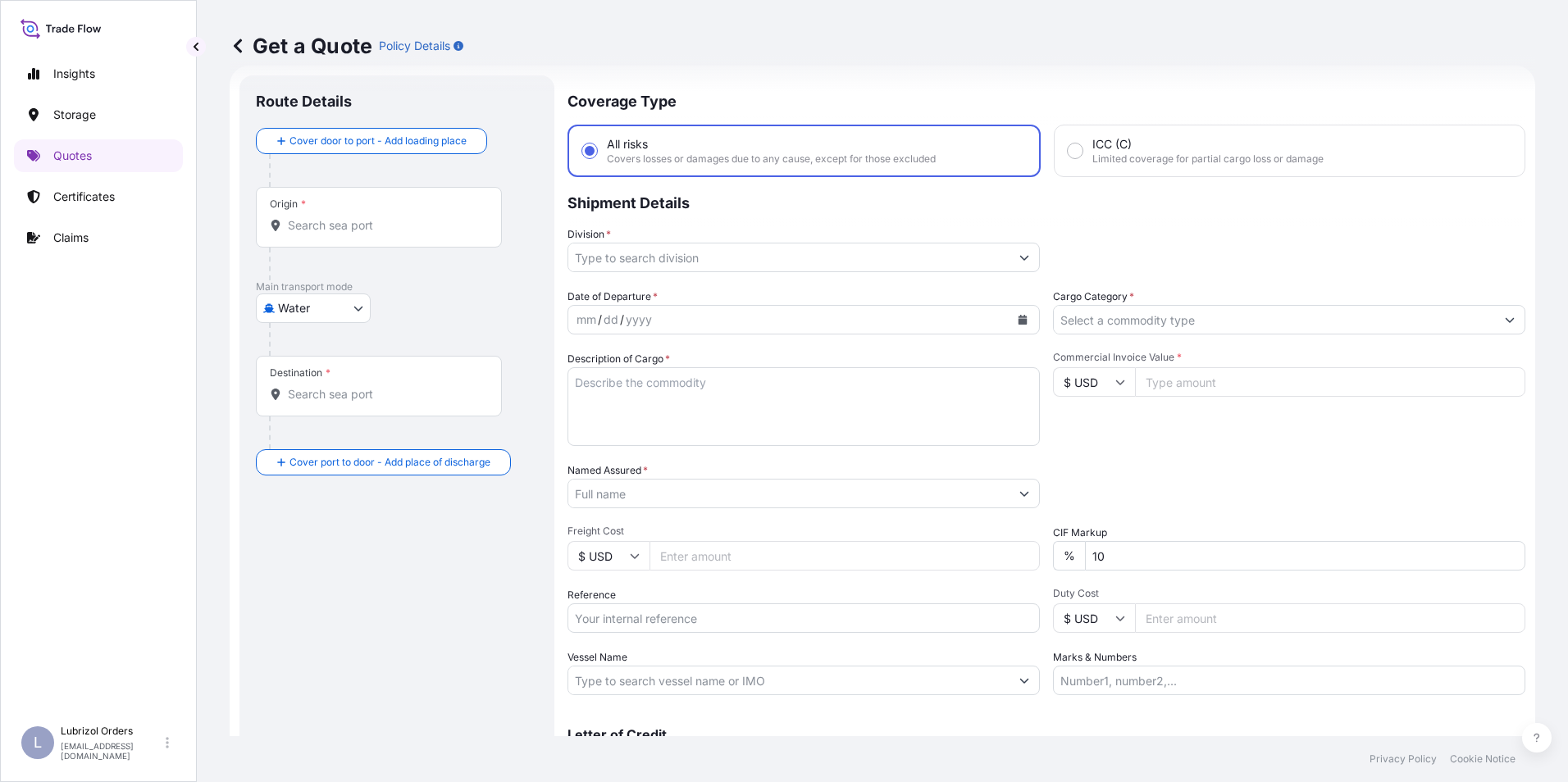
click at [330, 212] on div "Origin *" at bounding box center [379, 217] width 246 height 61
click at [330, 217] on input "Origin *" at bounding box center [384, 226] width 193 height 17
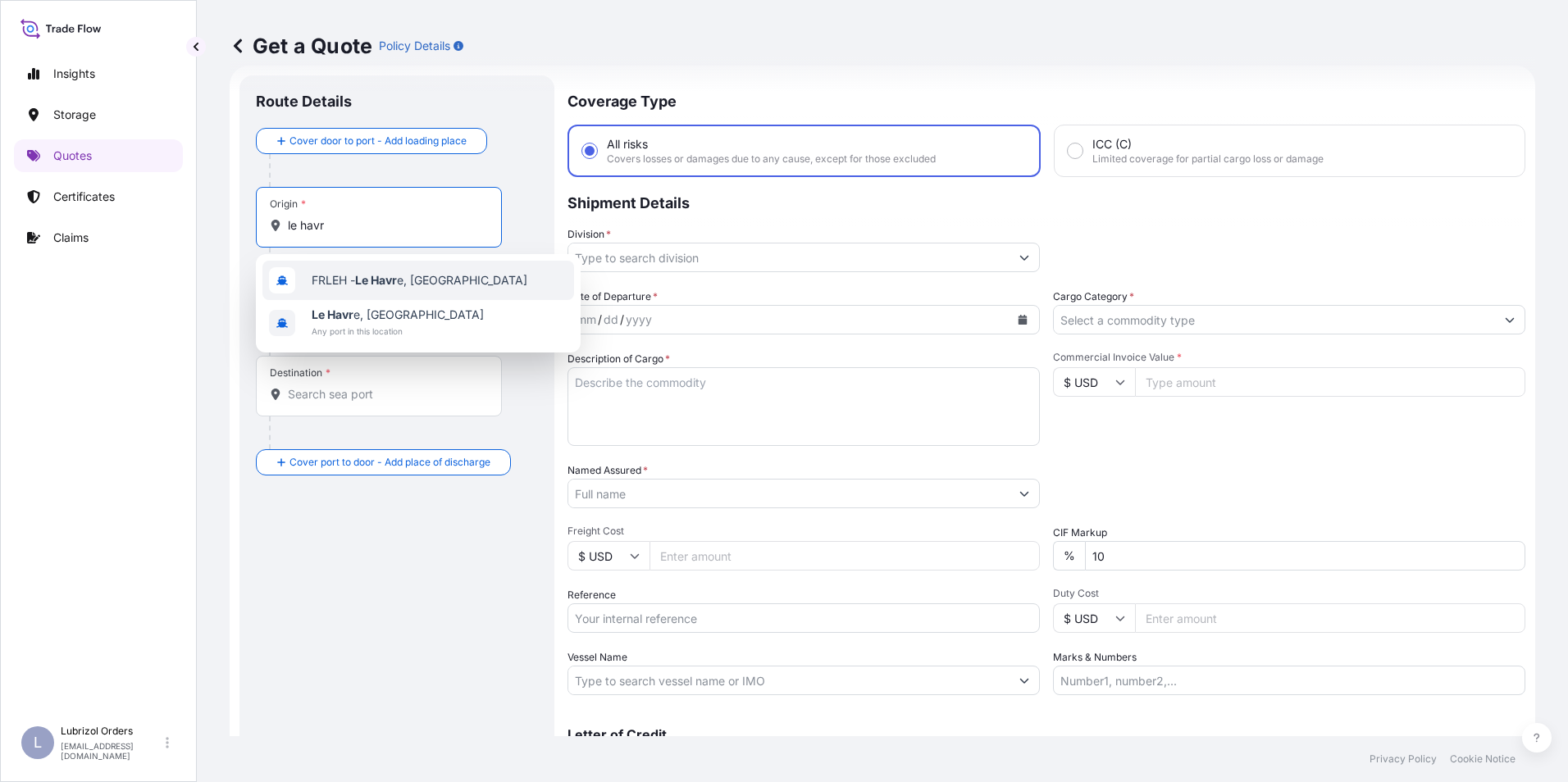
click at [324, 281] on span "FRLEH - Le Havr e, France" at bounding box center [420, 281] width 216 height 17
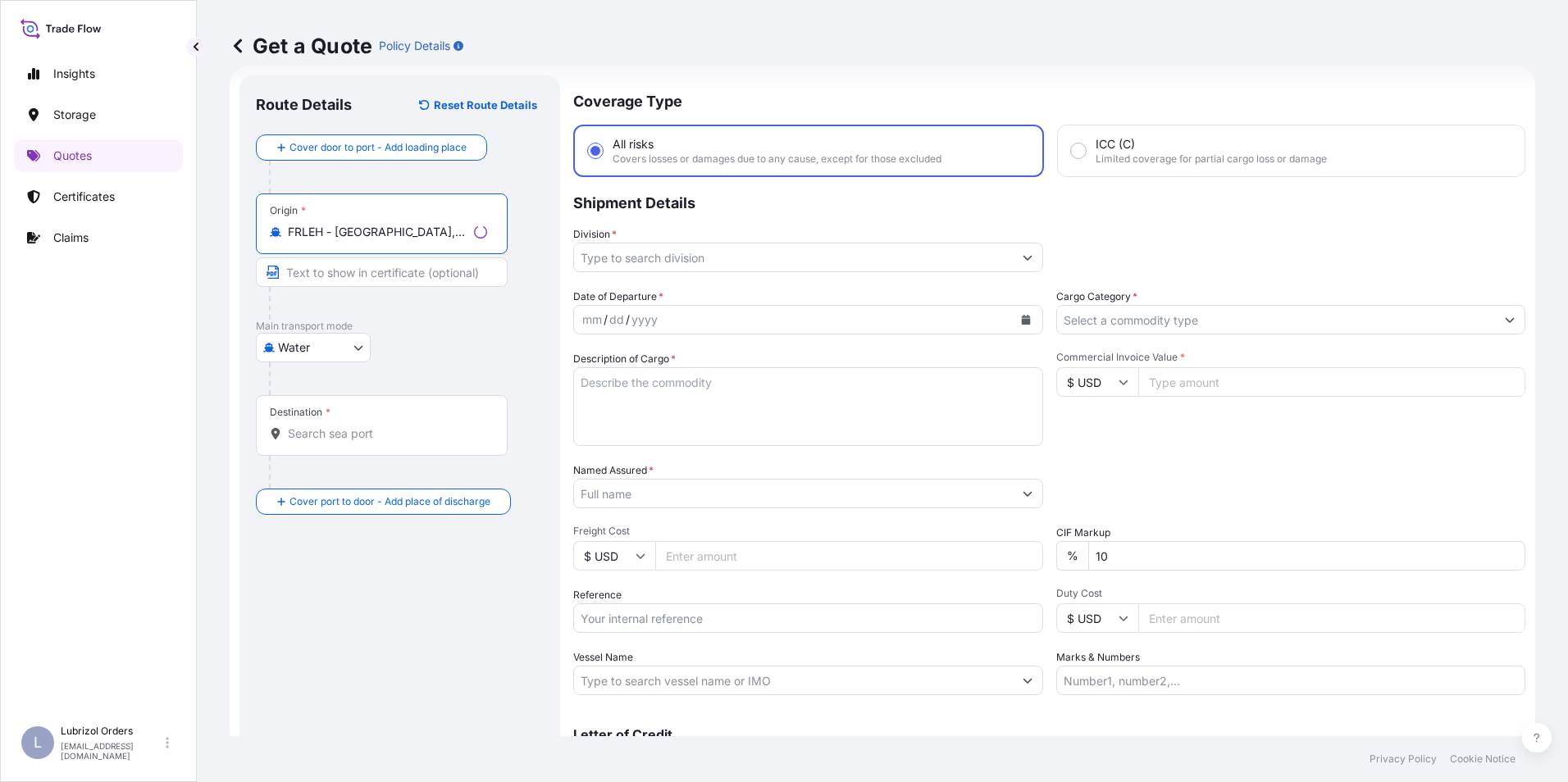
type input "FRLEH - [GEOGRAPHIC_DATA], [GEOGRAPHIC_DATA]"
click at [336, 447] on div "Destination *" at bounding box center [381, 426] width 252 height 61
click at [336, 442] on input "Destination *" at bounding box center [387, 434] width 199 height 17
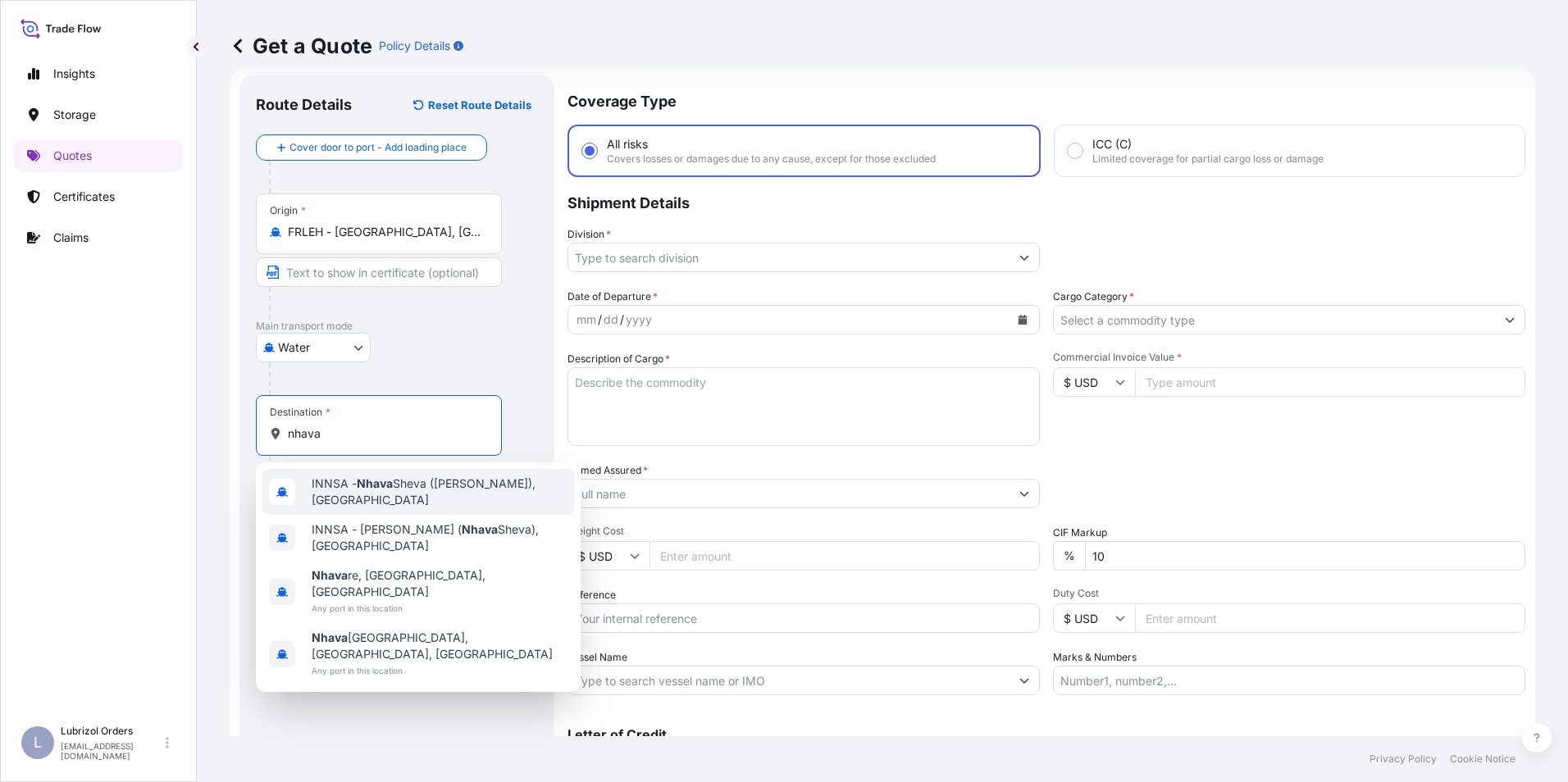
click at [321, 493] on span "INNSA - Nhava Sheva (Jawaharlal Nehru), India" at bounding box center [440, 492] width 256 height 33
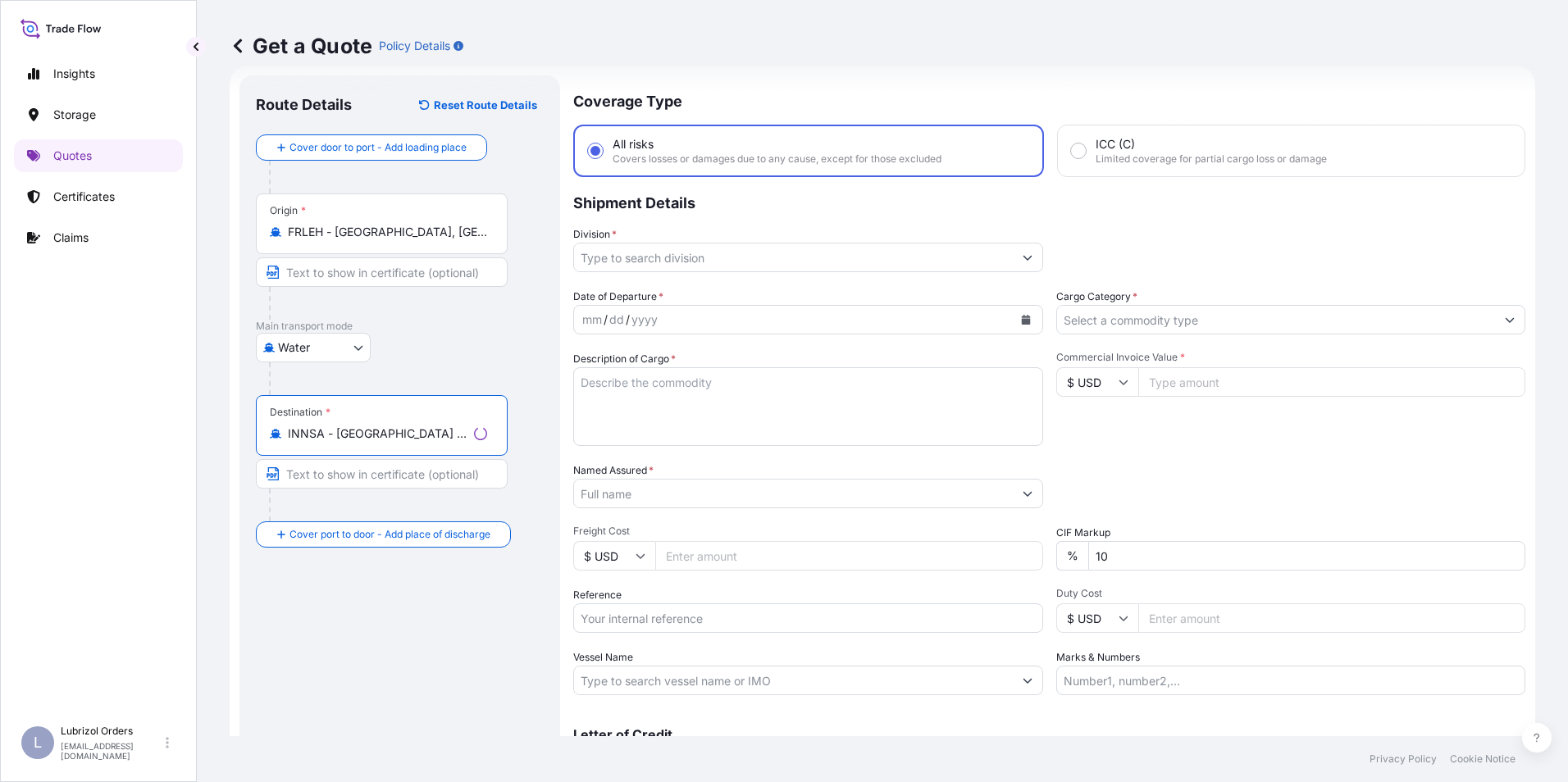
type input "INNSA - Nhava Sheva (Jawaharlal Nehru), India"
click at [676, 268] on input "Division *" at bounding box center [793, 257] width 439 height 29
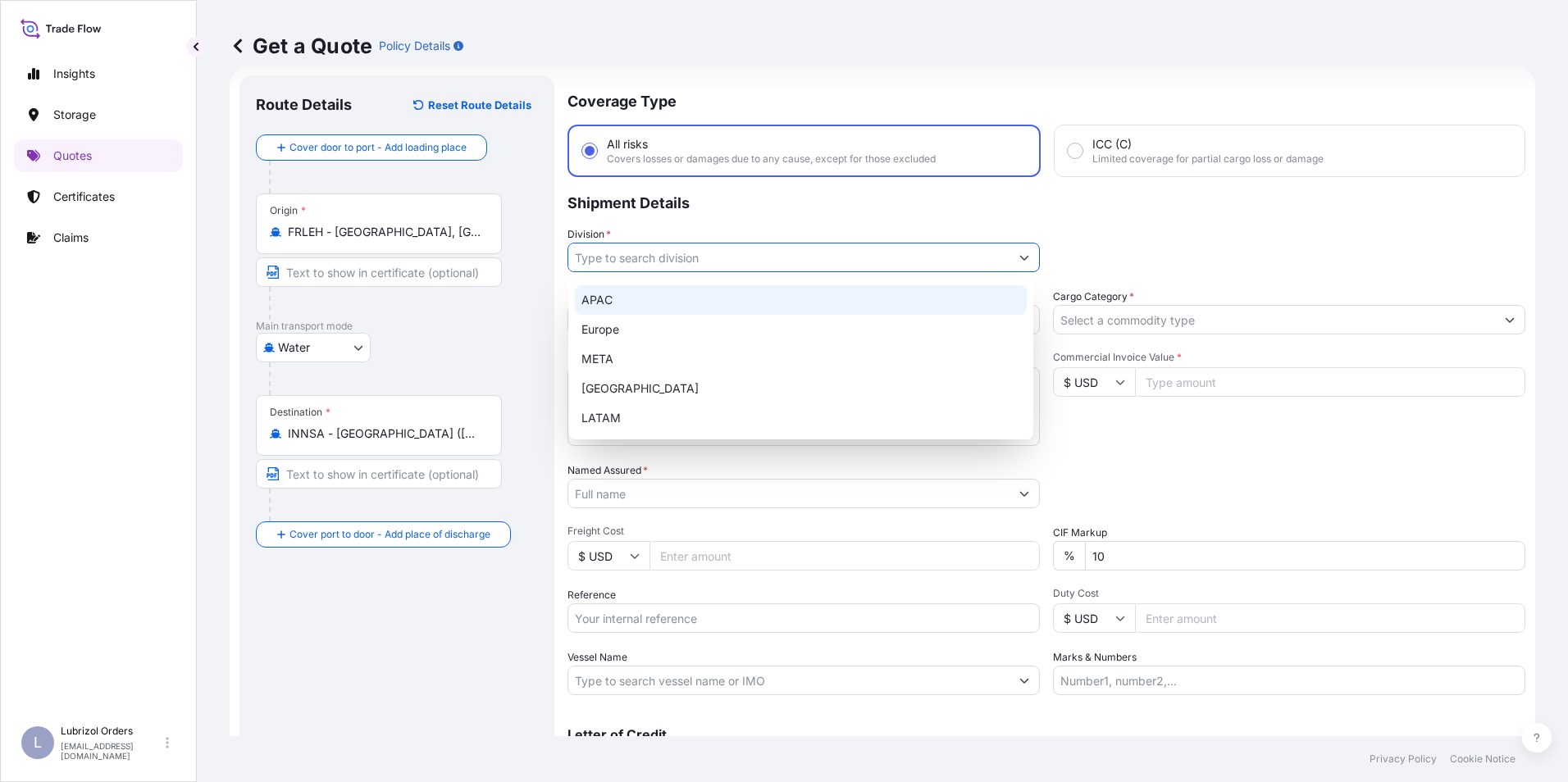
click at [639, 323] on div "Europe" at bounding box center [800, 330] width 452 height 29
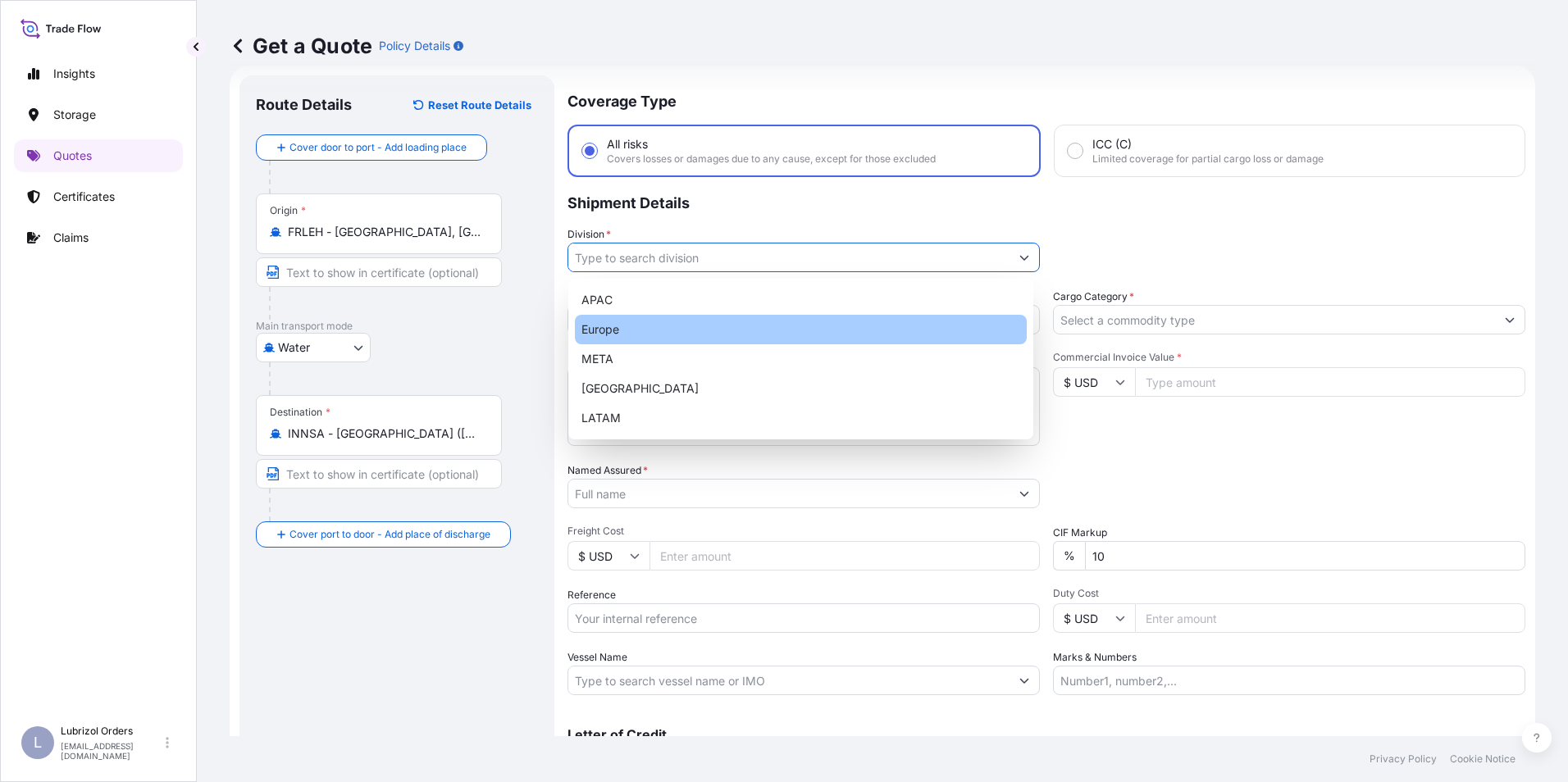
type input "Europe"
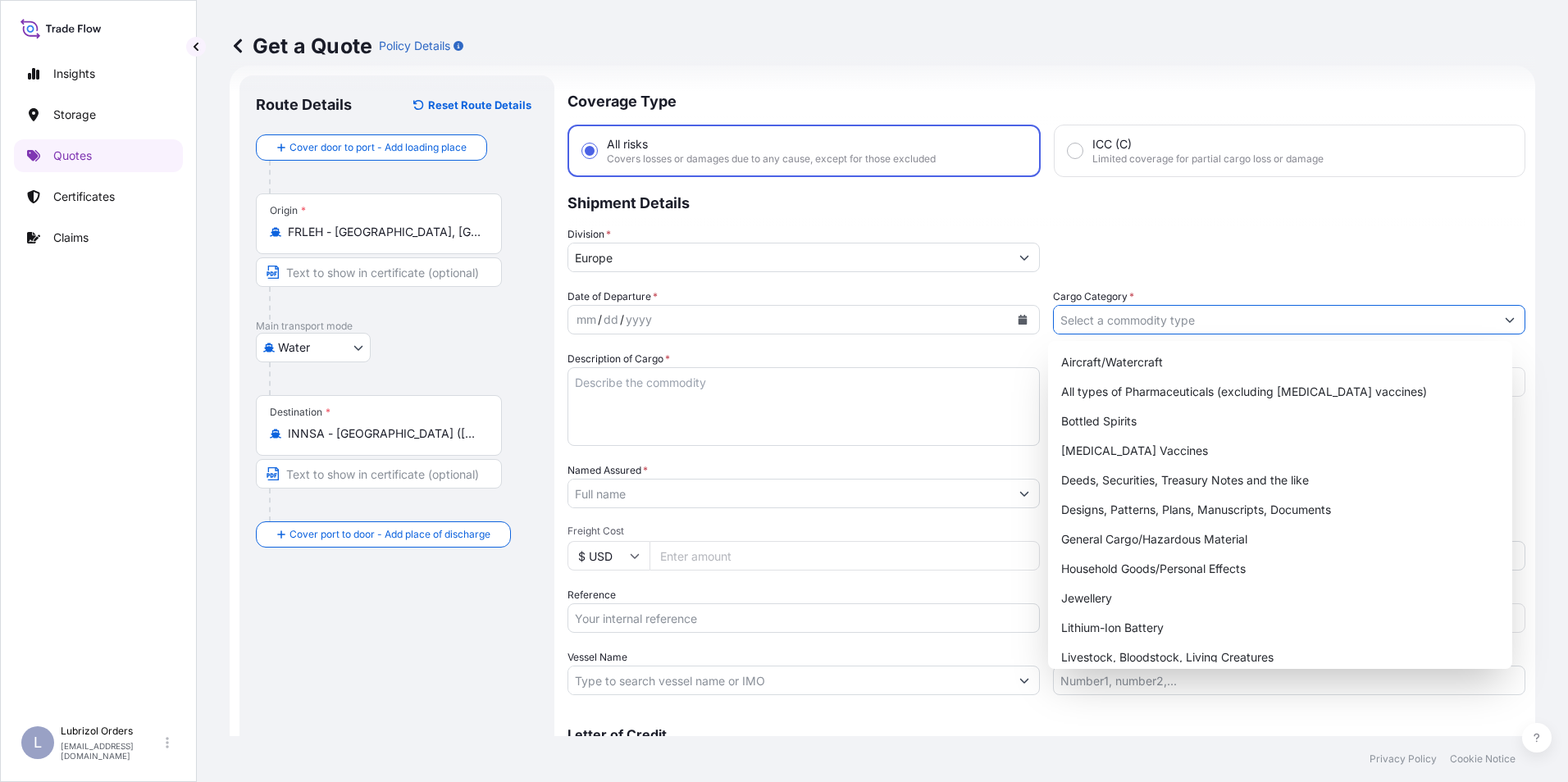
click at [1142, 325] on input "Cargo Category *" at bounding box center [1274, 319] width 442 height 29
click at [1136, 530] on div "General Cargo/Hazardous Material" at bounding box center [1280, 539] width 452 height 29
type input "General Cargo/Hazardous Material"
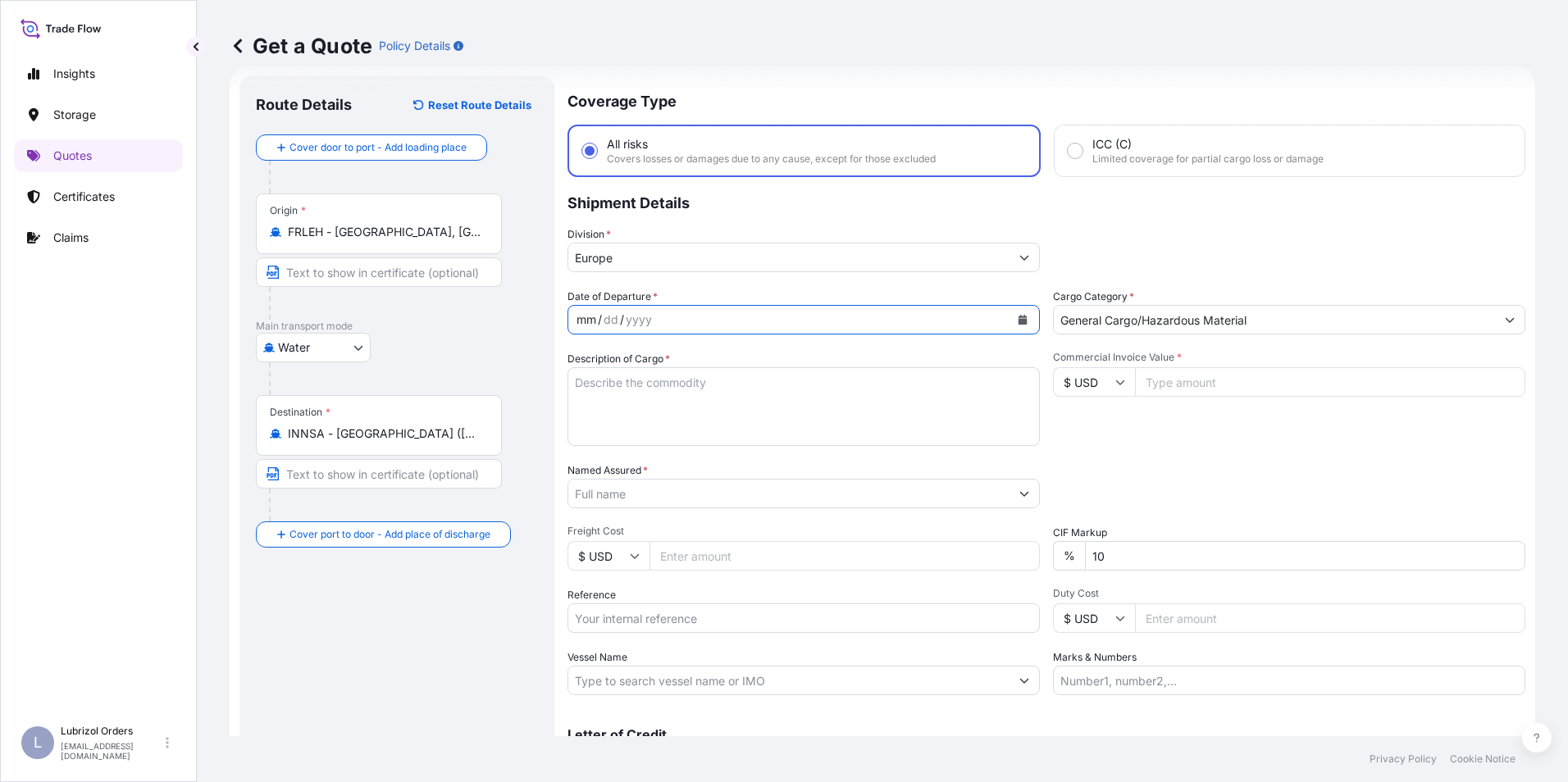
click at [578, 319] on div "mm" at bounding box center [585, 320] width 23 height 20
click at [648, 488] on input "Named Assured *" at bounding box center [789, 493] width 442 height 29
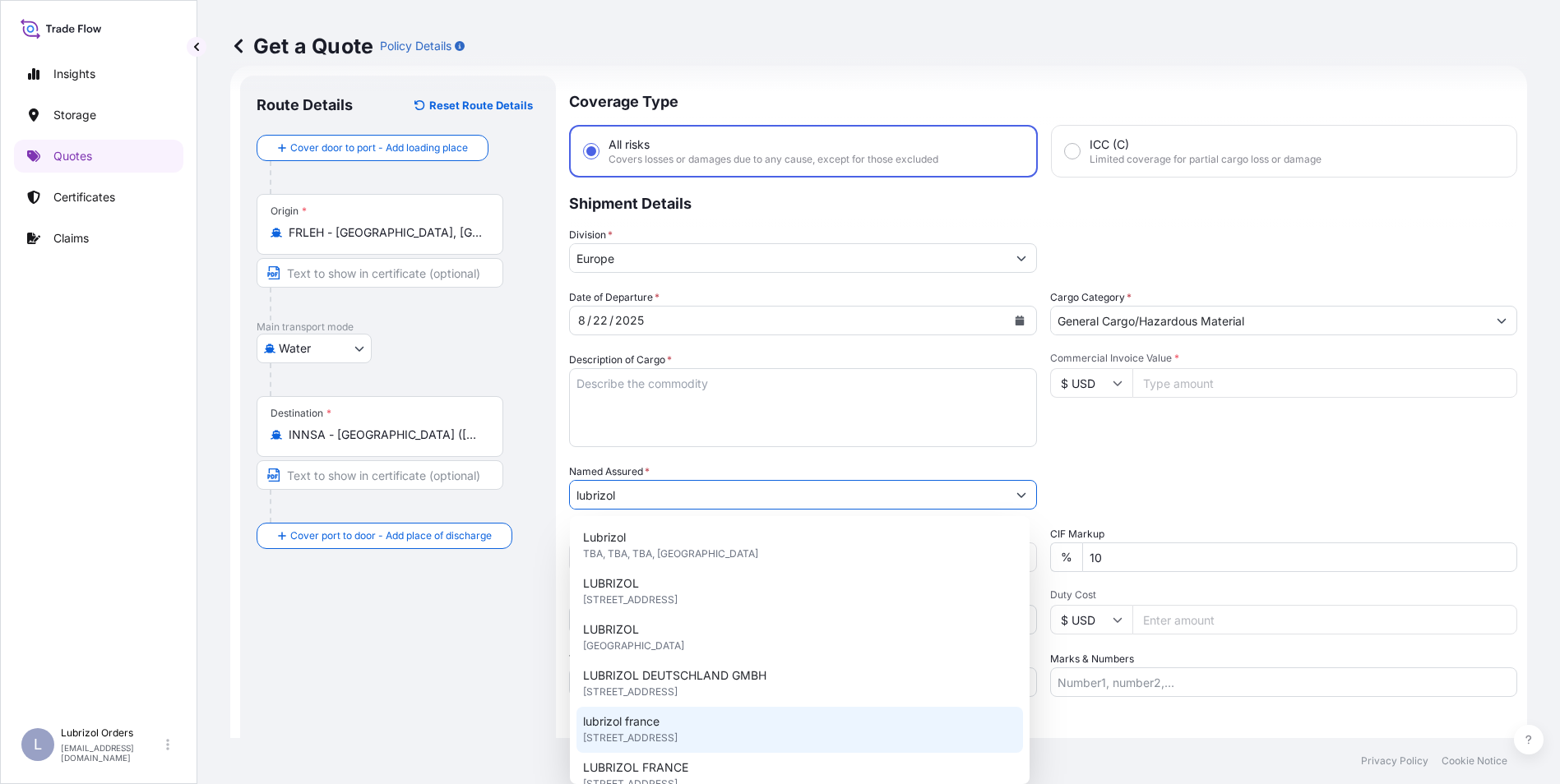
click at [662, 722] on div "lubrizol [GEOGRAPHIC_DATA] [STREET_ADDRESS]" at bounding box center [799, 729] width 446 height 46
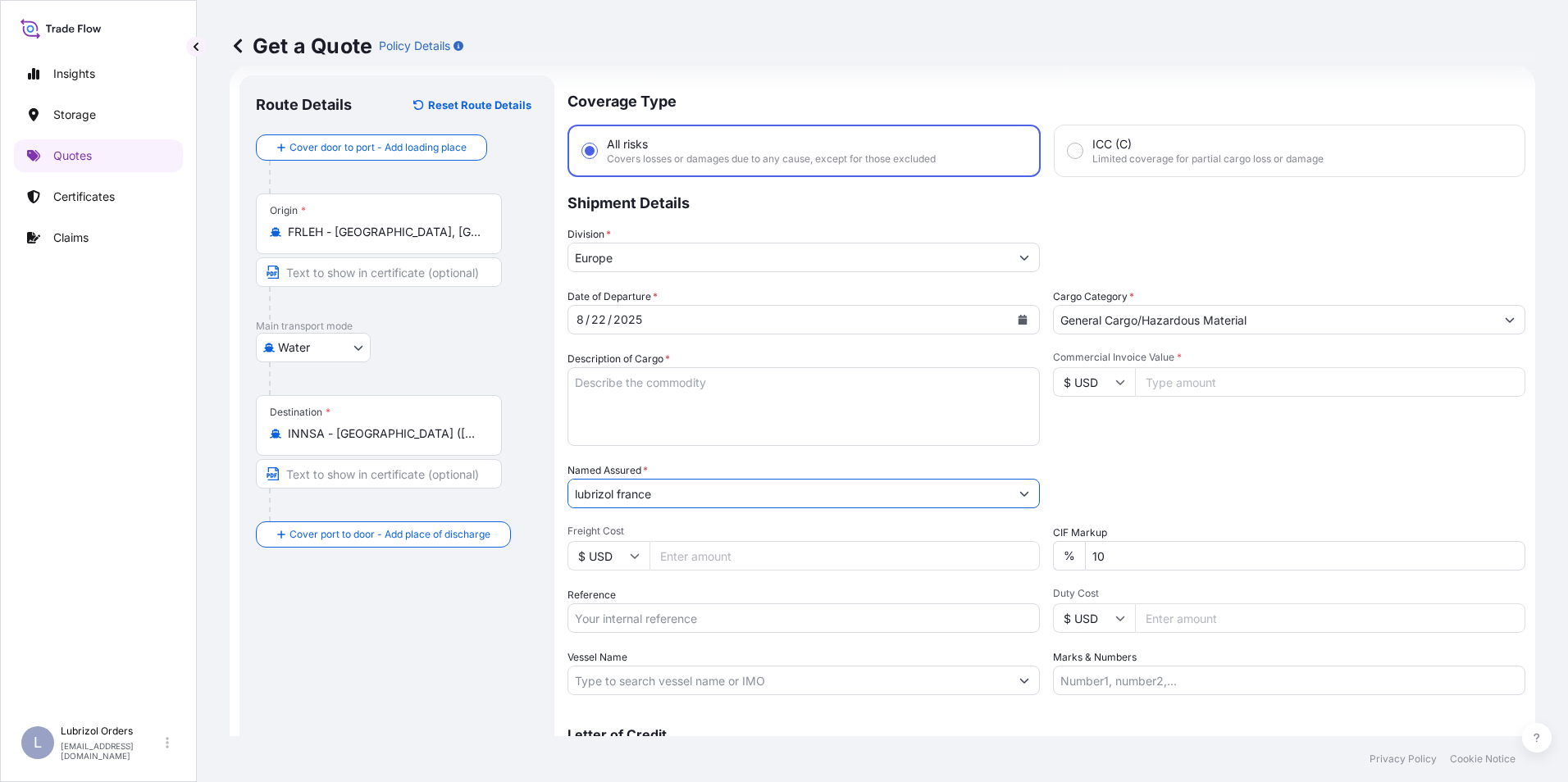
type input "lubrizol france"
click at [628, 617] on input "Reference" at bounding box center [804, 618] width 472 height 29
paste input "1155536912"
type input "1155536912"
click at [1096, 393] on input "$ USD" at bounding box center [1094, 381] width 82 height 29
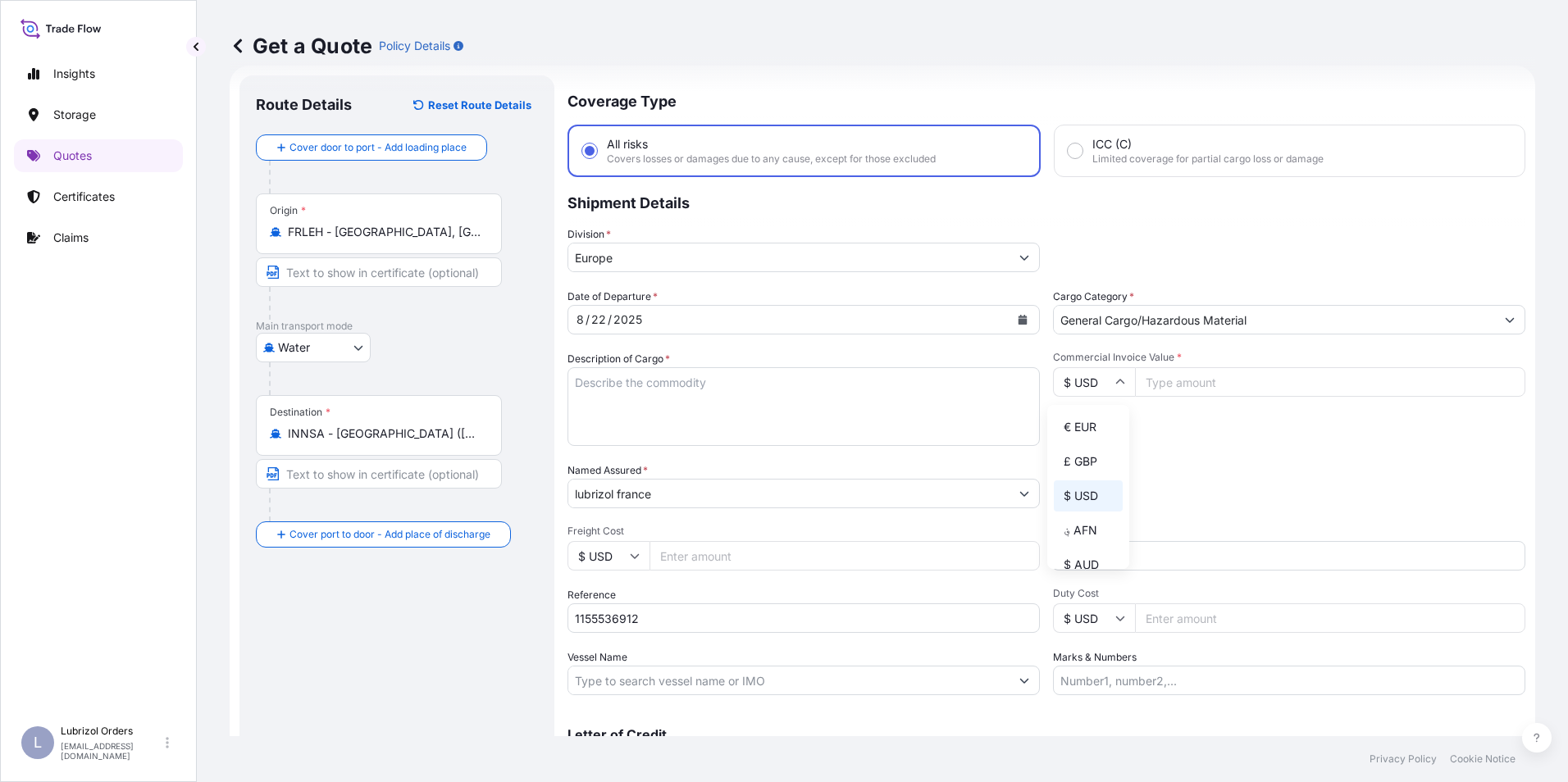
drag, startPoint x: 1088, startPoint y: 426, endPoint x: 1133, endPoint y: 401, distance: 51.5
click at [1091, 424] on div "€ EUR" at bounding box center [1088, 427] width 69 height 31
type input "€ EUR"
click at [1180, 392] on input "Commercial Invoice Value *" at bounding box center [1330, 381] width 391 height 29
type input "11190.64"
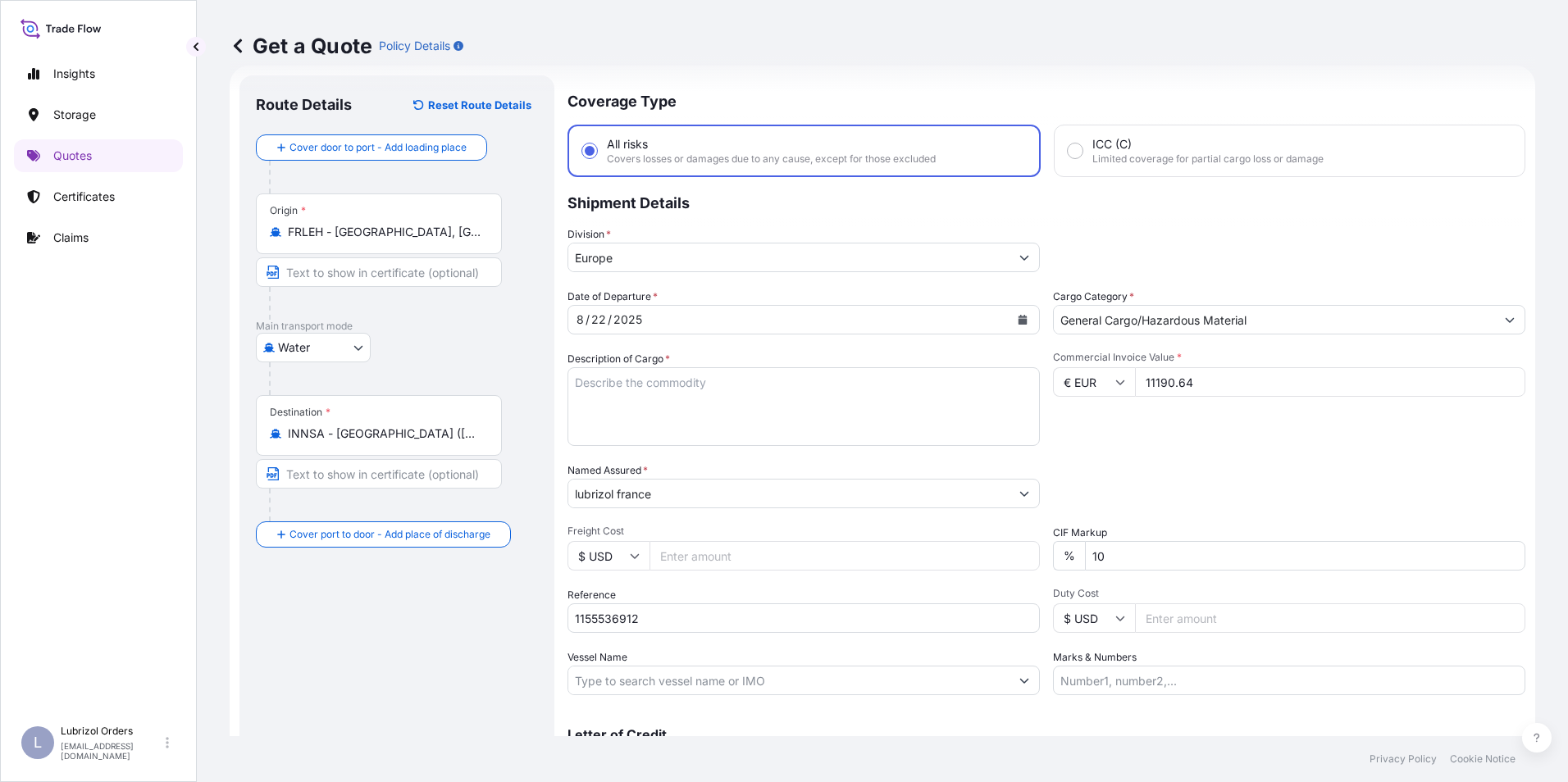
click at [685, 390] on textarea "Description of Cargo *" at bounding box center [804, 406] width 472 height 79
paste textarea "9 DRUMS OF R10418A NW 1485 KGS GW 1611 KGS 8 DRUMS OF R15714A NW 1552 KGS GW 16…"
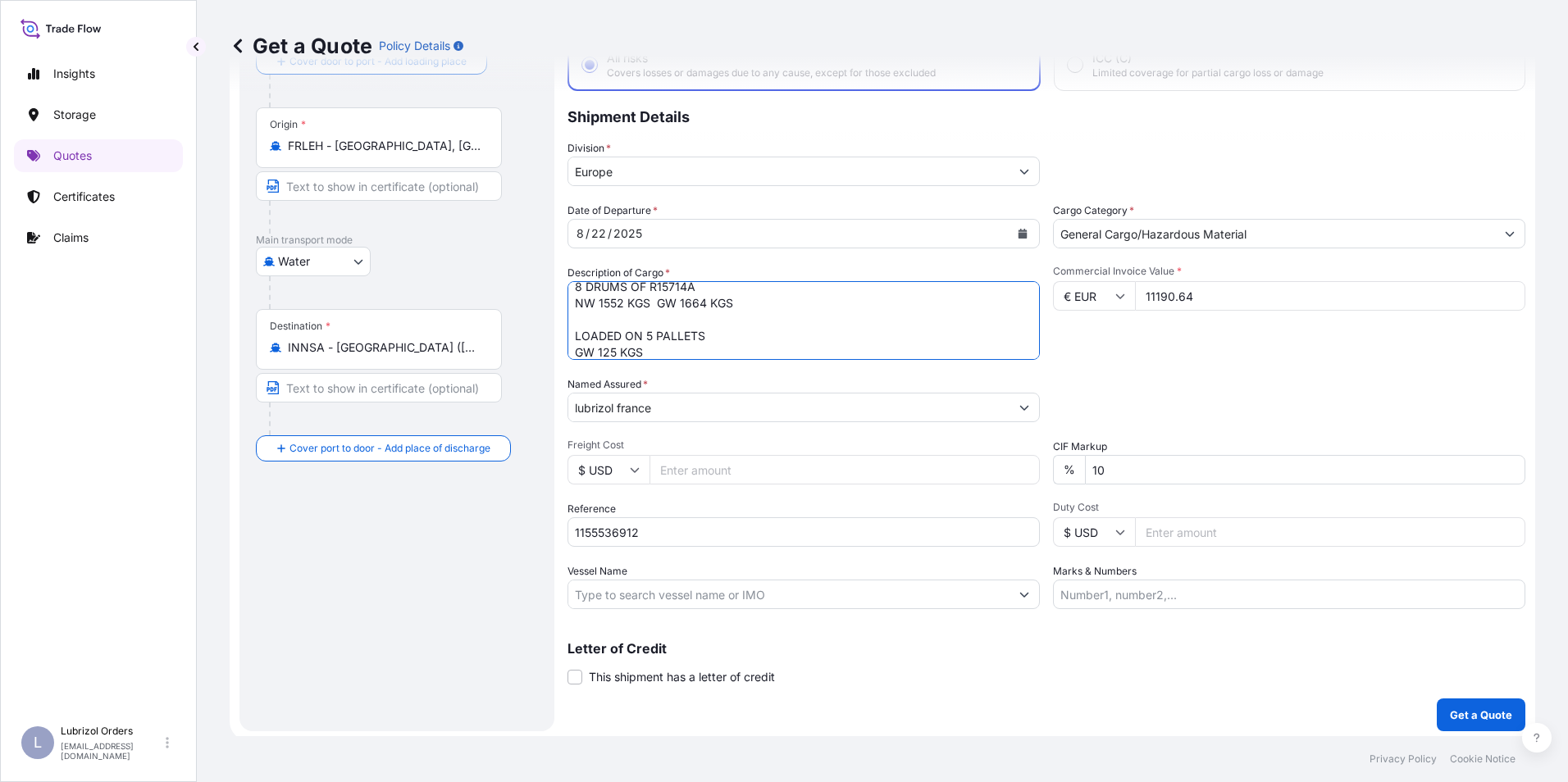
scroll to position [117, 0]
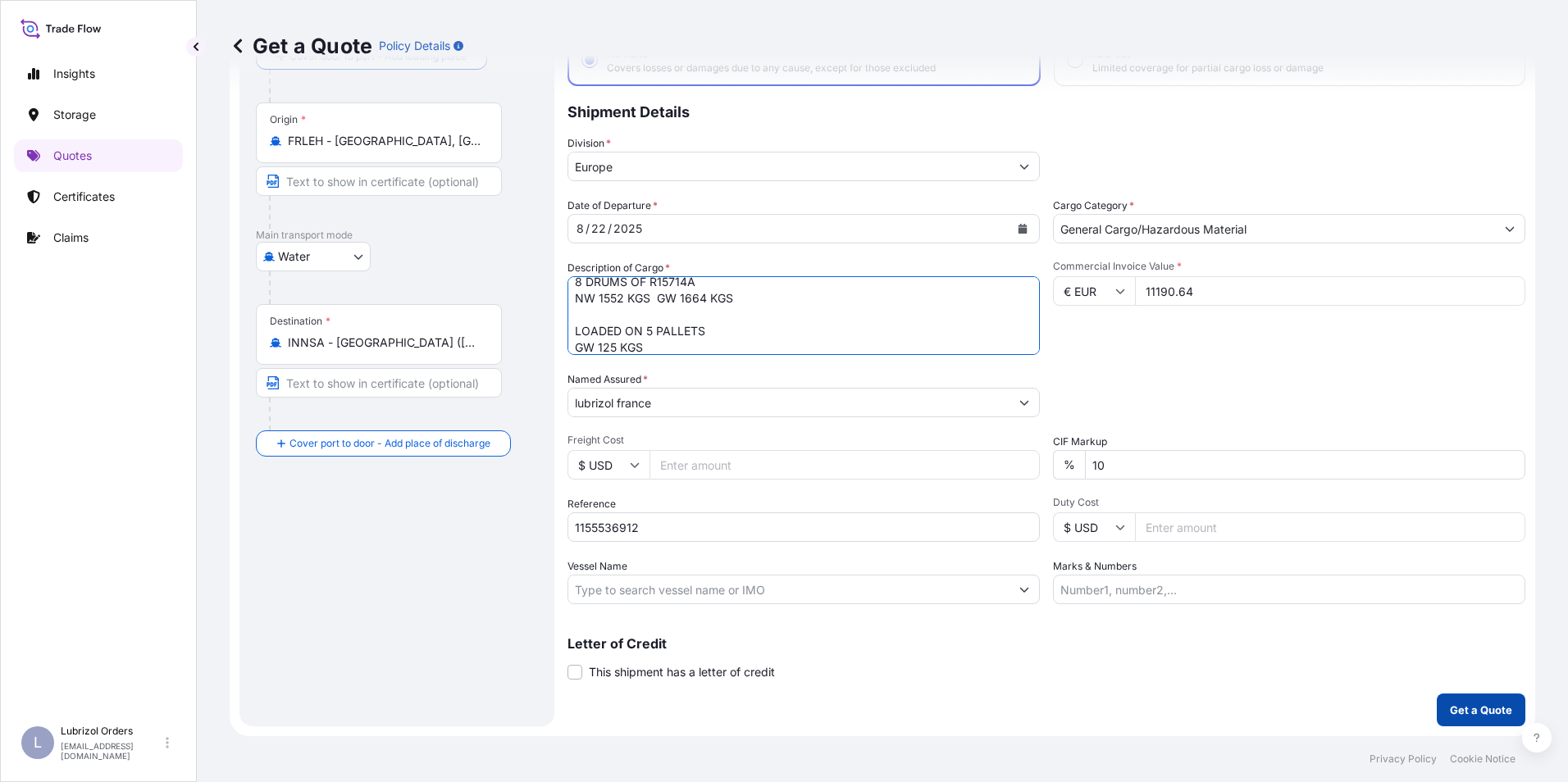
type textarea "9 DRUMS OF R10418A NW 1485 KGS GW 1611 KGS 8 DRUMS OF R15714A NW 1552 KGS GW 16…"
click at [1453, 699] on button "Get a Quote" at bounding box center [1481, 710] width 89 height 33
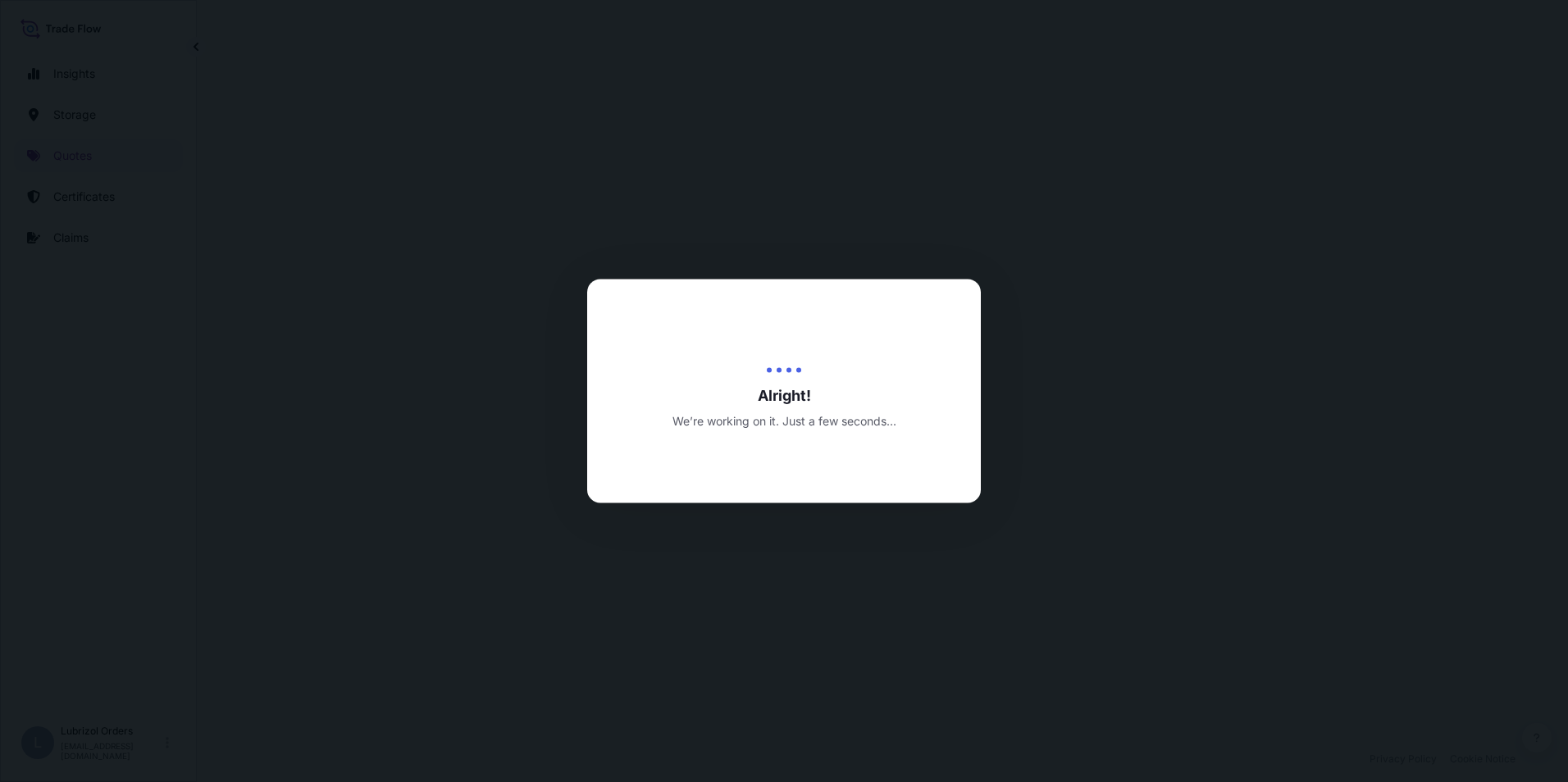
select select "Water"
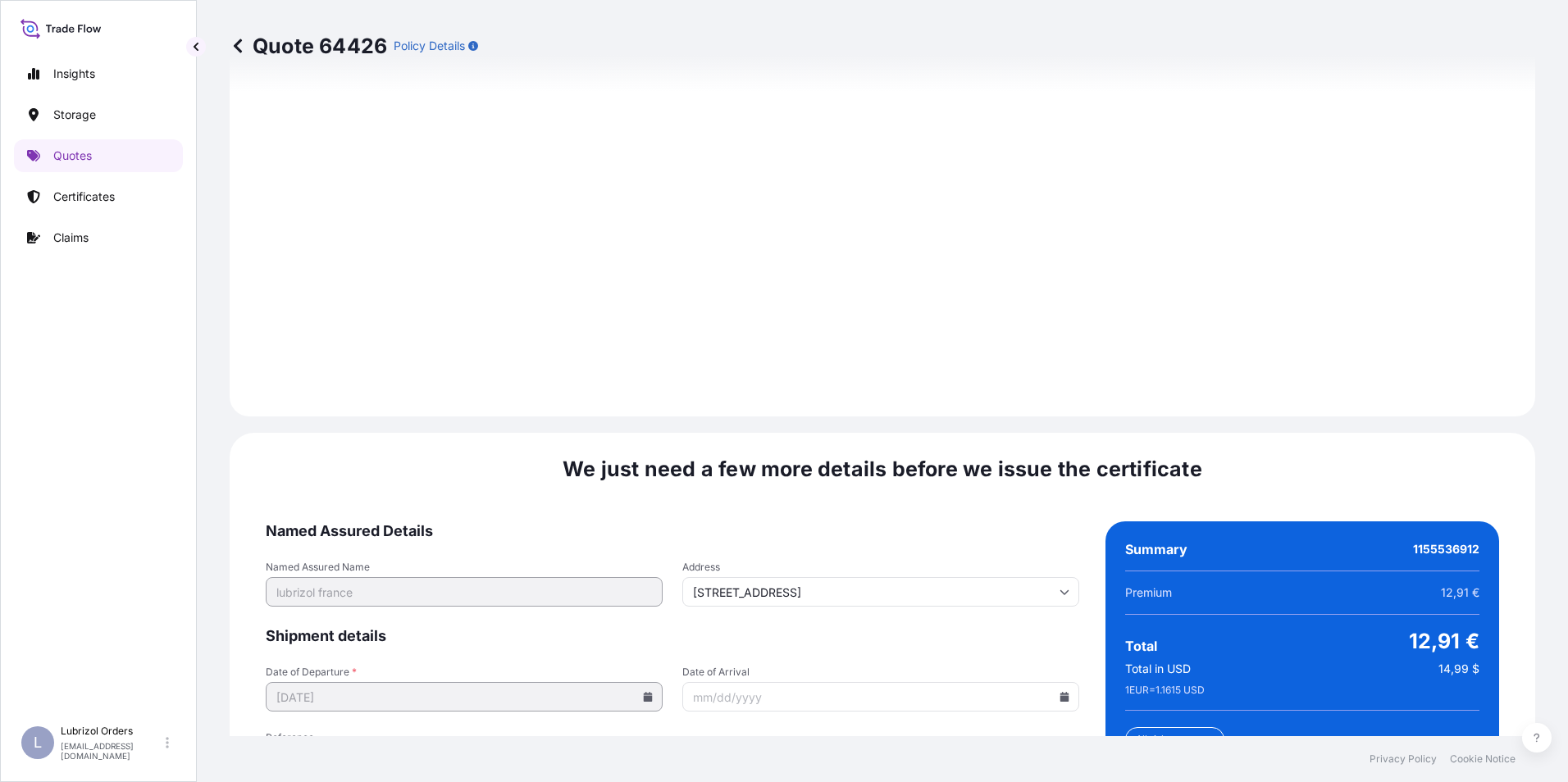
scroll to position [2346, 0]
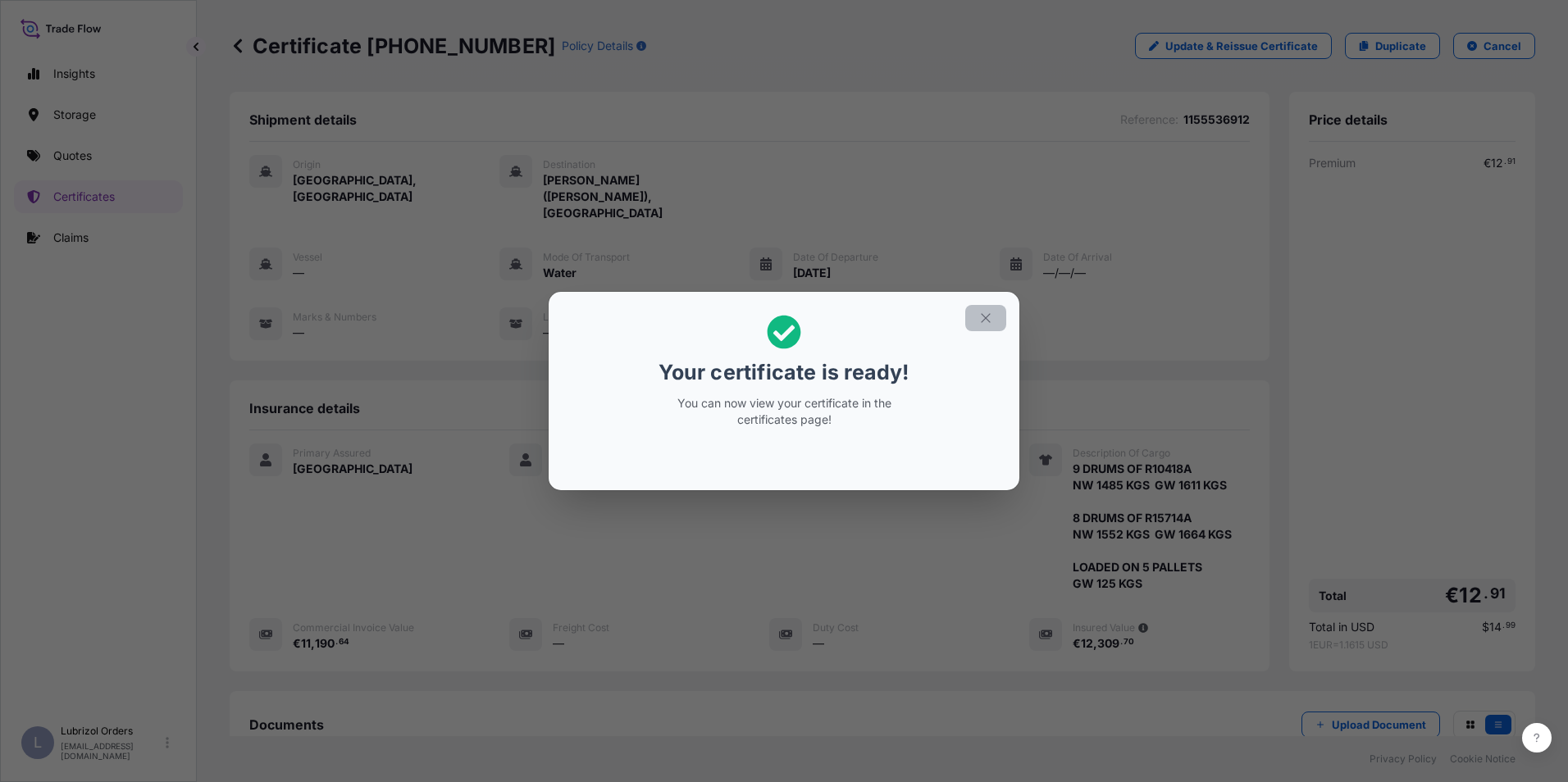
click at [978, 313] on button "button" at bounding box center [985, 318] width 41 height 26
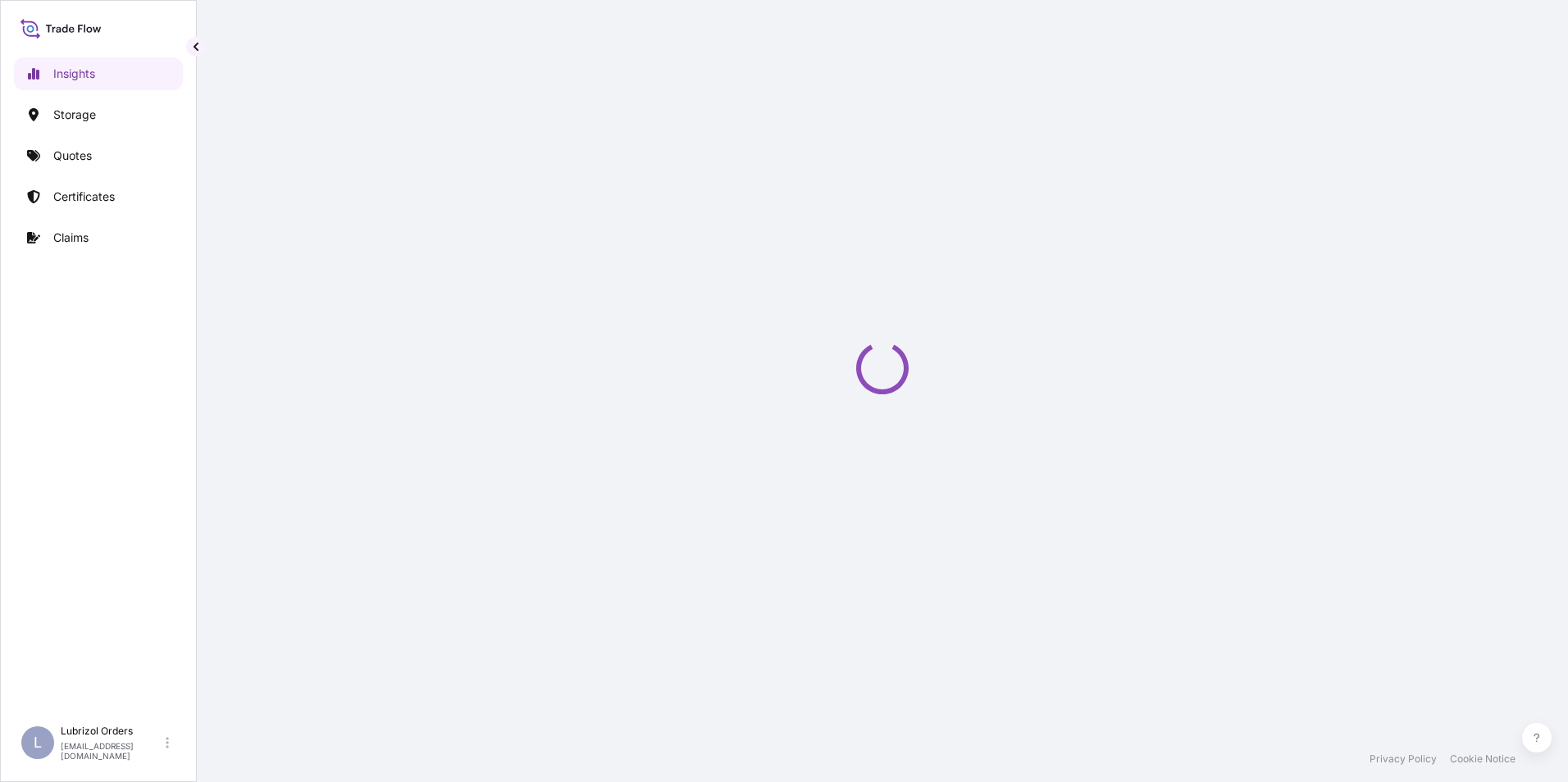
select select "2025"
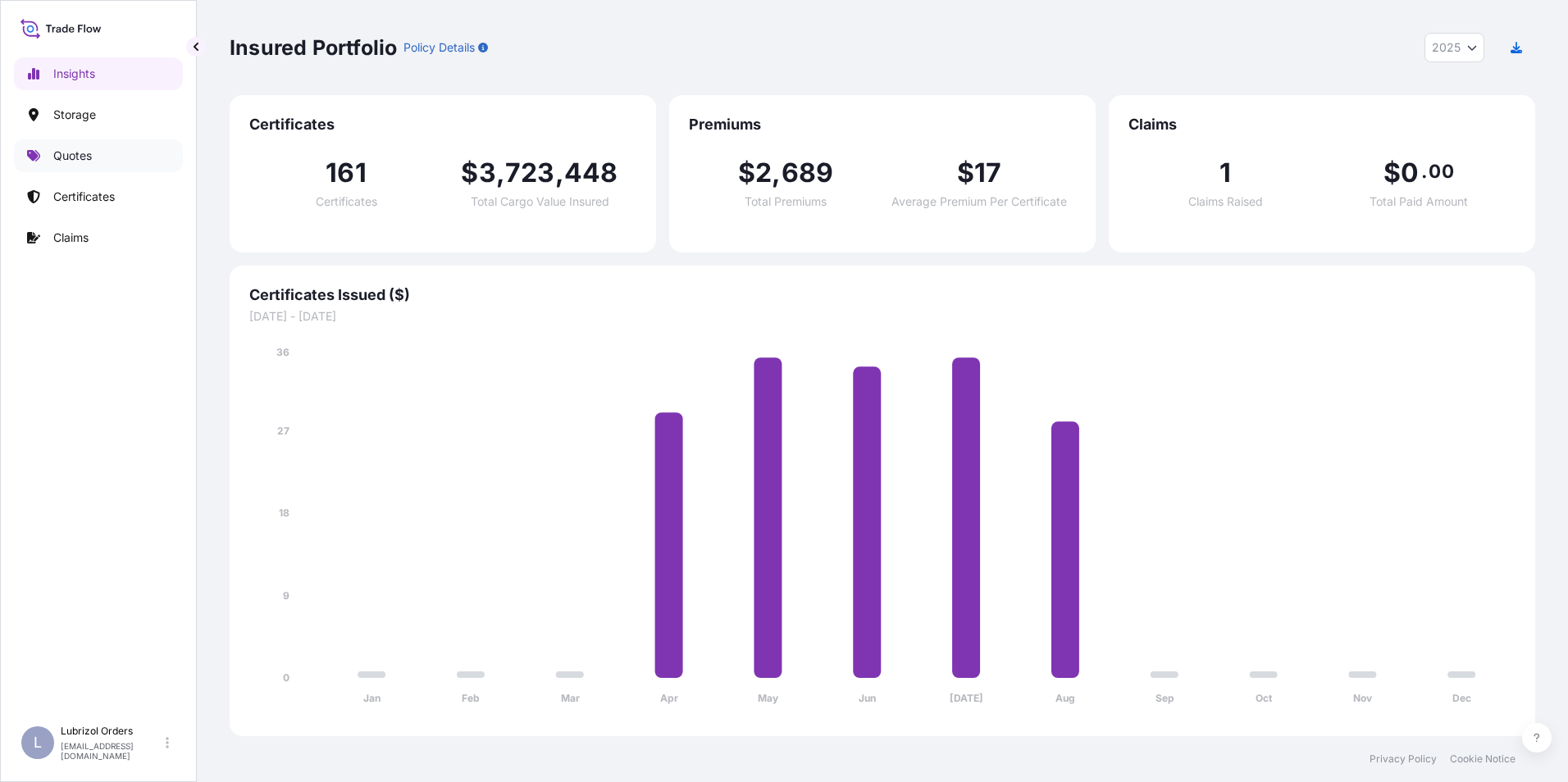
click at [80, 155] on p "Quotes" at bounding box center [73, 156] width 38 height 17
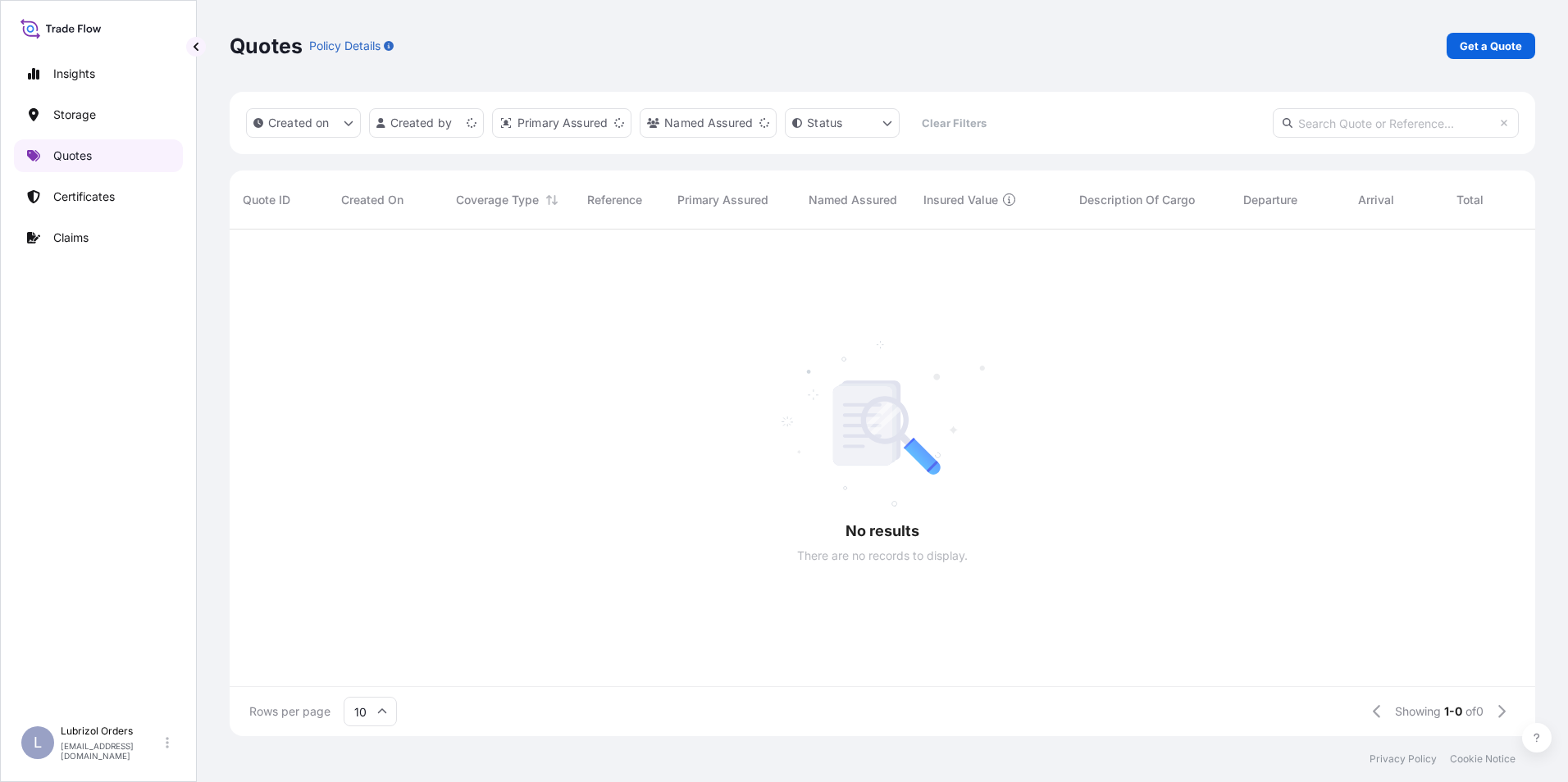
scroll to position [503, 1293]
click at [1483, 45] on p "Get a Quote" at bounding box center [1490, 46] width 63 height 17
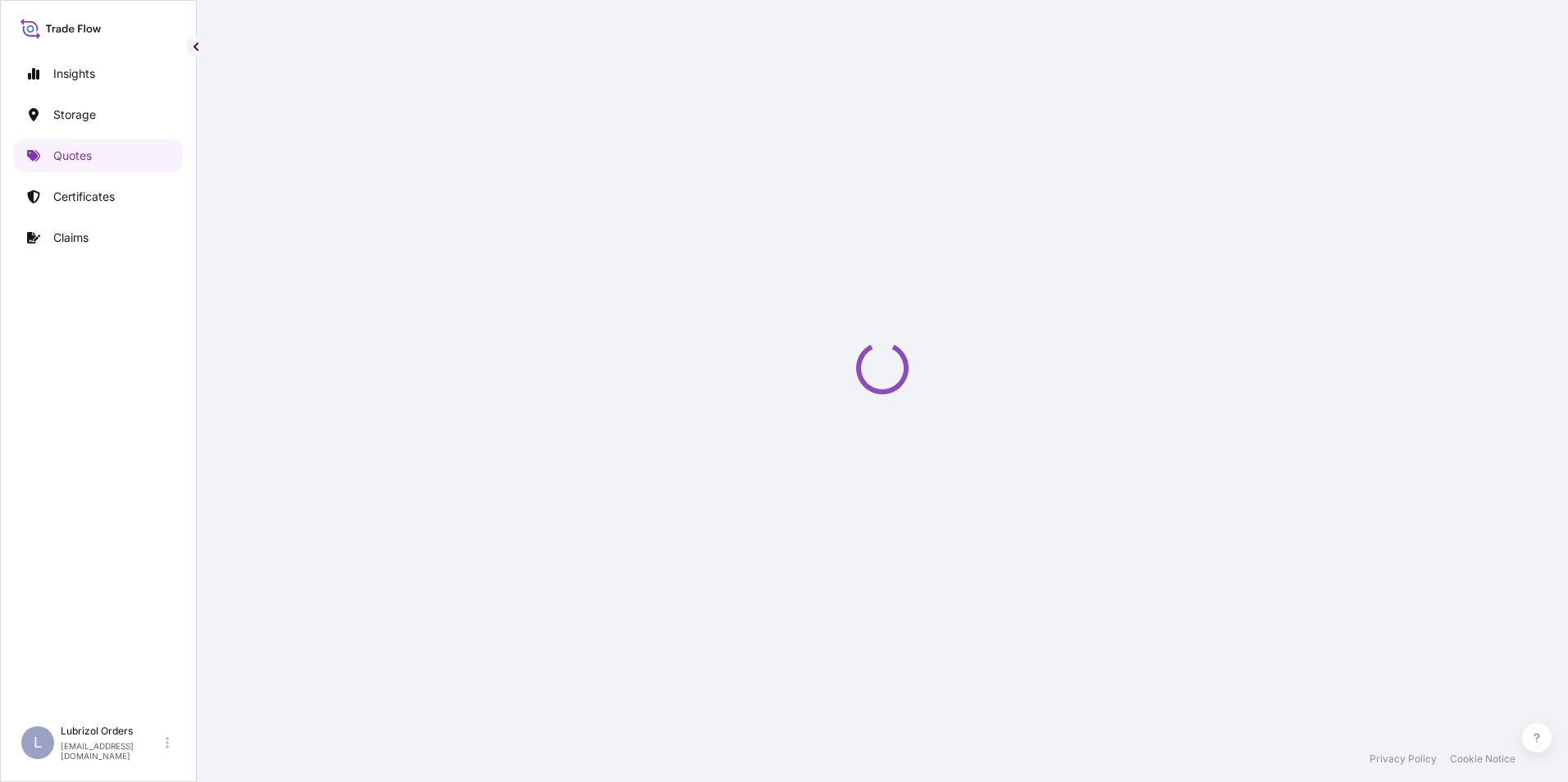
scroll to position [26, 0]
select select "Water"
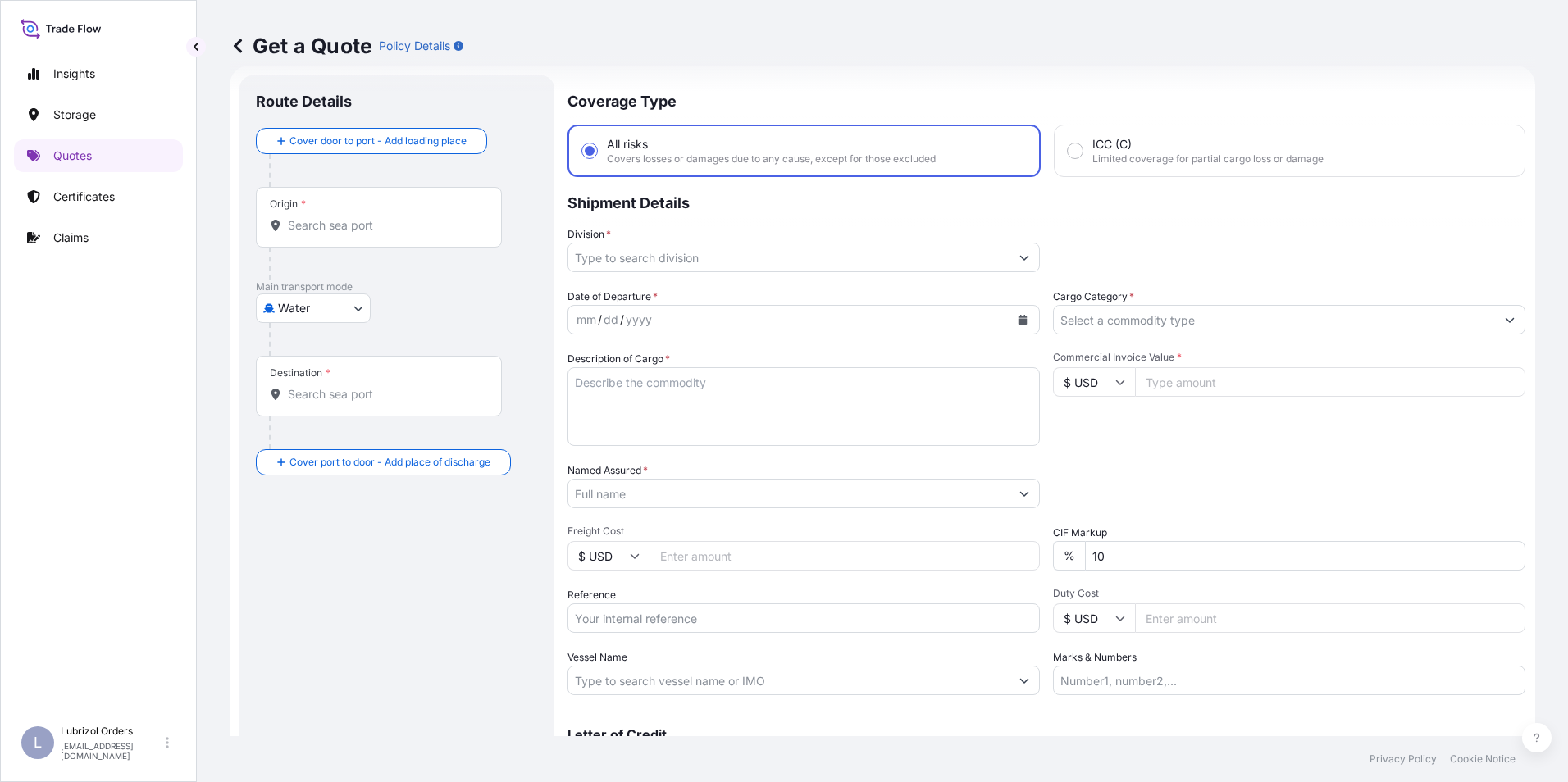
click at [348, 226] on input "Origin *" at bounding box center [384, 226] width 193 height 17
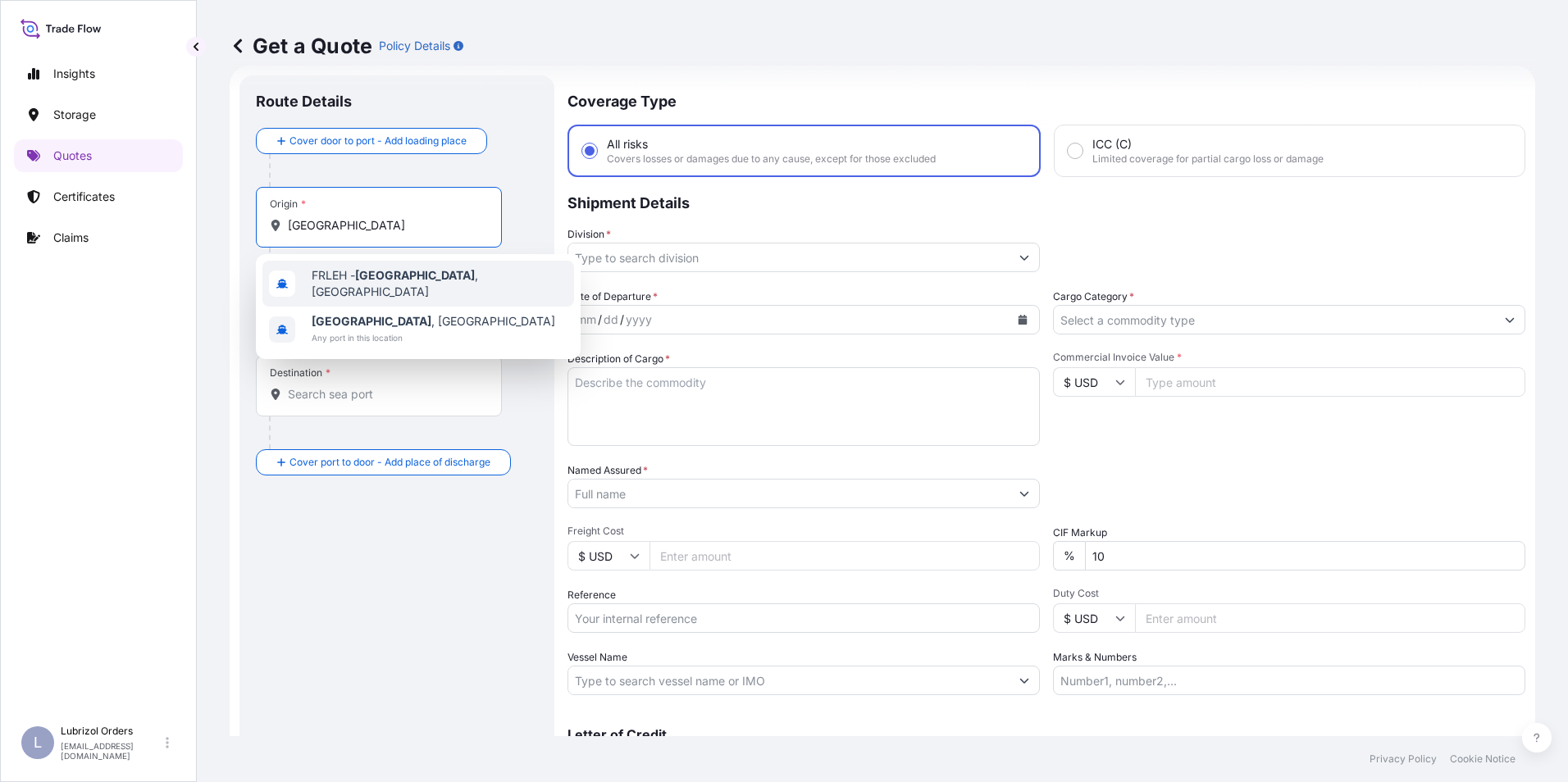
click at [314, 279] on span "FRLEH - [GEOGRAPHIC_DATA] , [GEOGRAPHIC_DATA]" at bounding box center [440, 284] width 256 height 33
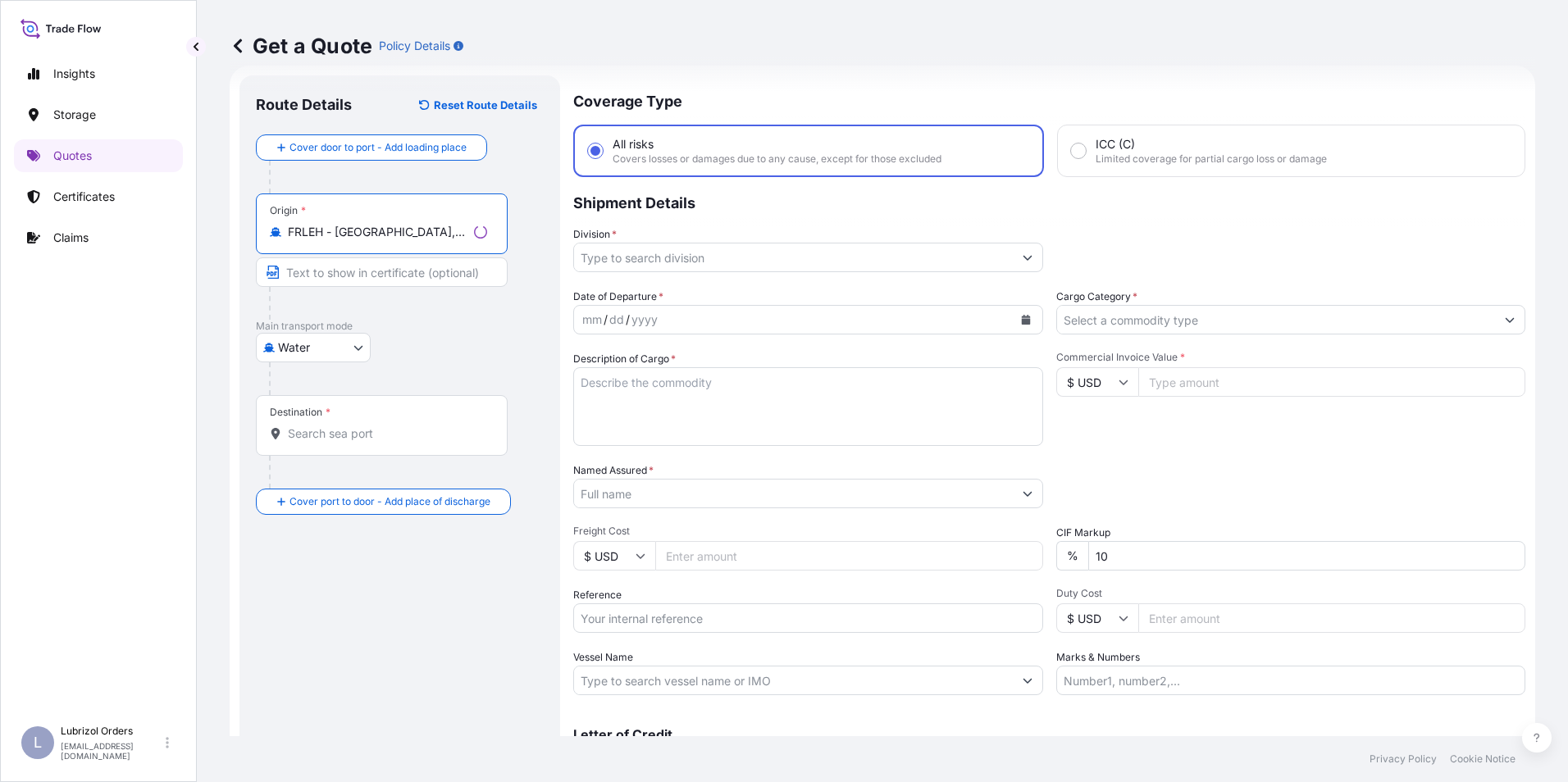
type input "FRLEH - [GEOGRAPHIC_DATA], [GEOGRAPHIC_DATA]"
click at [320, 444] on div "Destination *" at bounding box center [381, 426] width 252 height 61
click at [320, 442] on input "Destination *" at bounding box center [387, 434] width 199 height 17
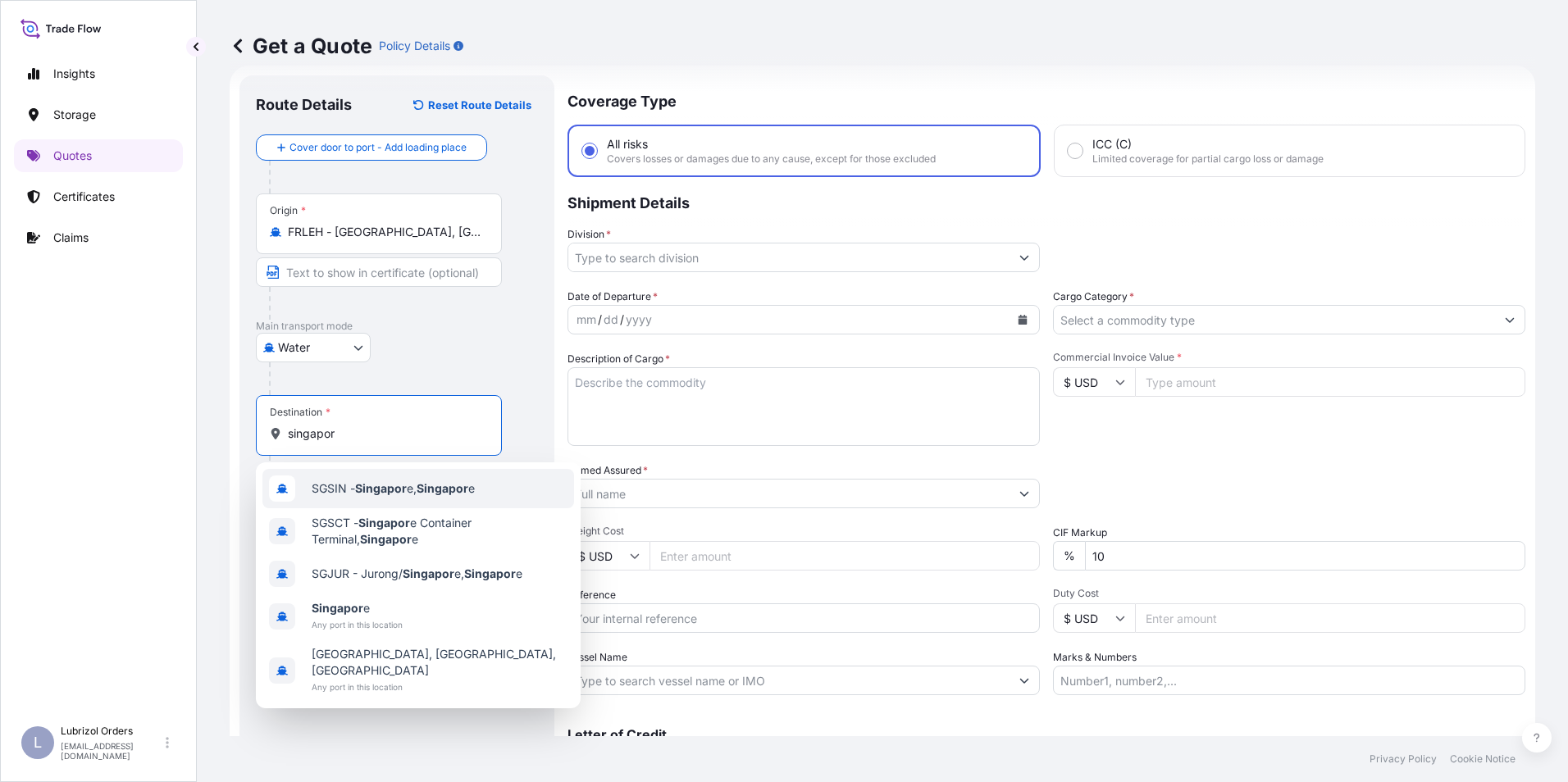
click at [338, 483] on span "SGSIN - Singapor e, Singapor e" at bounding box center [393, 489] width 163 height 17
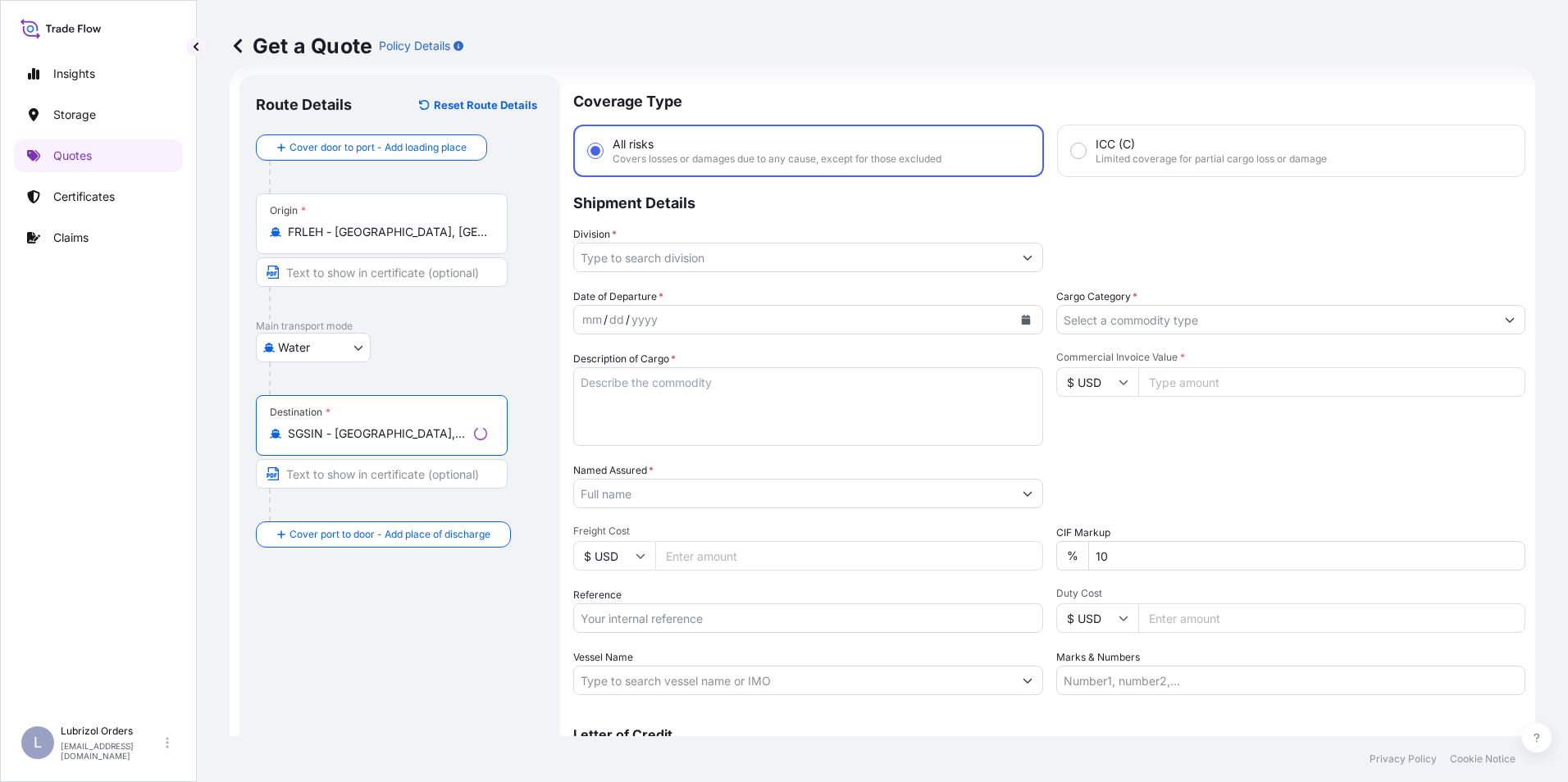
type input "SGSIN - Singapore, Singapore"
click at [669, 252] on input "Division *" at bounding box center [793, 257] width 439 height 29
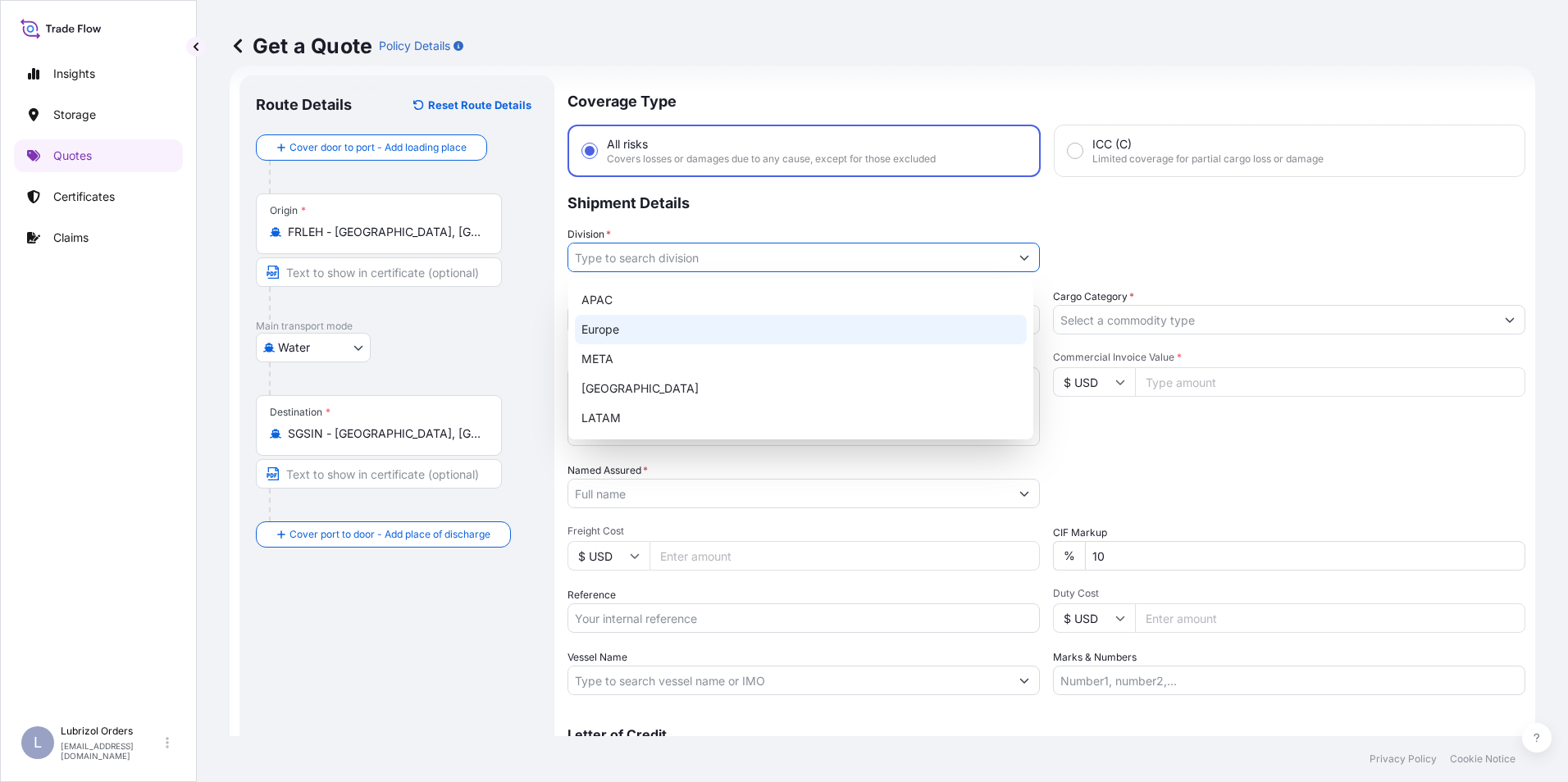
click at [621, 322] on div "Europe" at bounding box center [800, 330] width 452 height 29
type input "Europe"
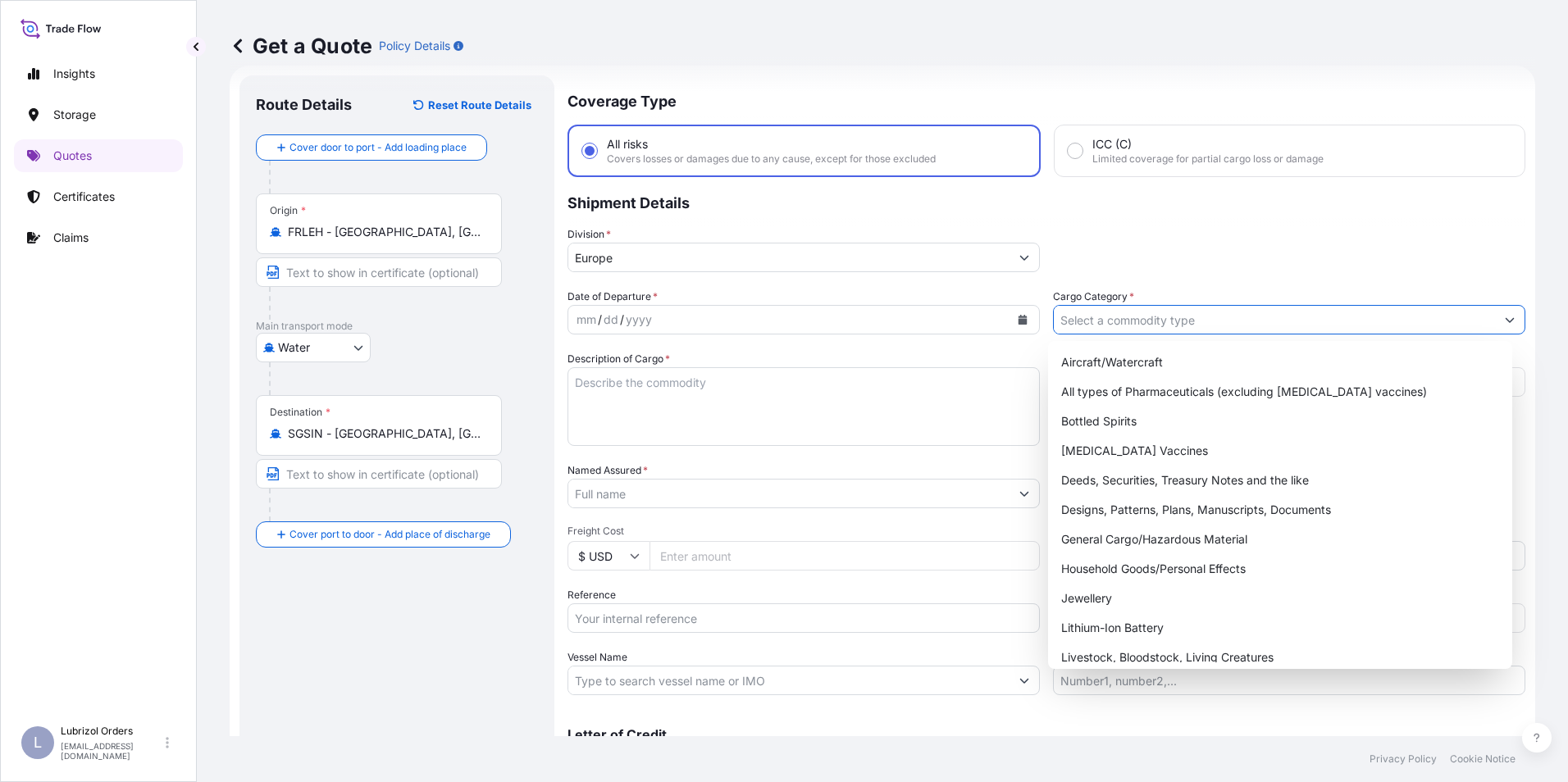
click at [1071, 312] on input "Cargo Category *" at bounding box center [1274, 319] width 442 height 29
click at [1126, 531] on div "General Cargo/Hazardous Material" at bounding box center [1280, 539] width 452 height 29
type input "General Cargo/Hazardous Material"
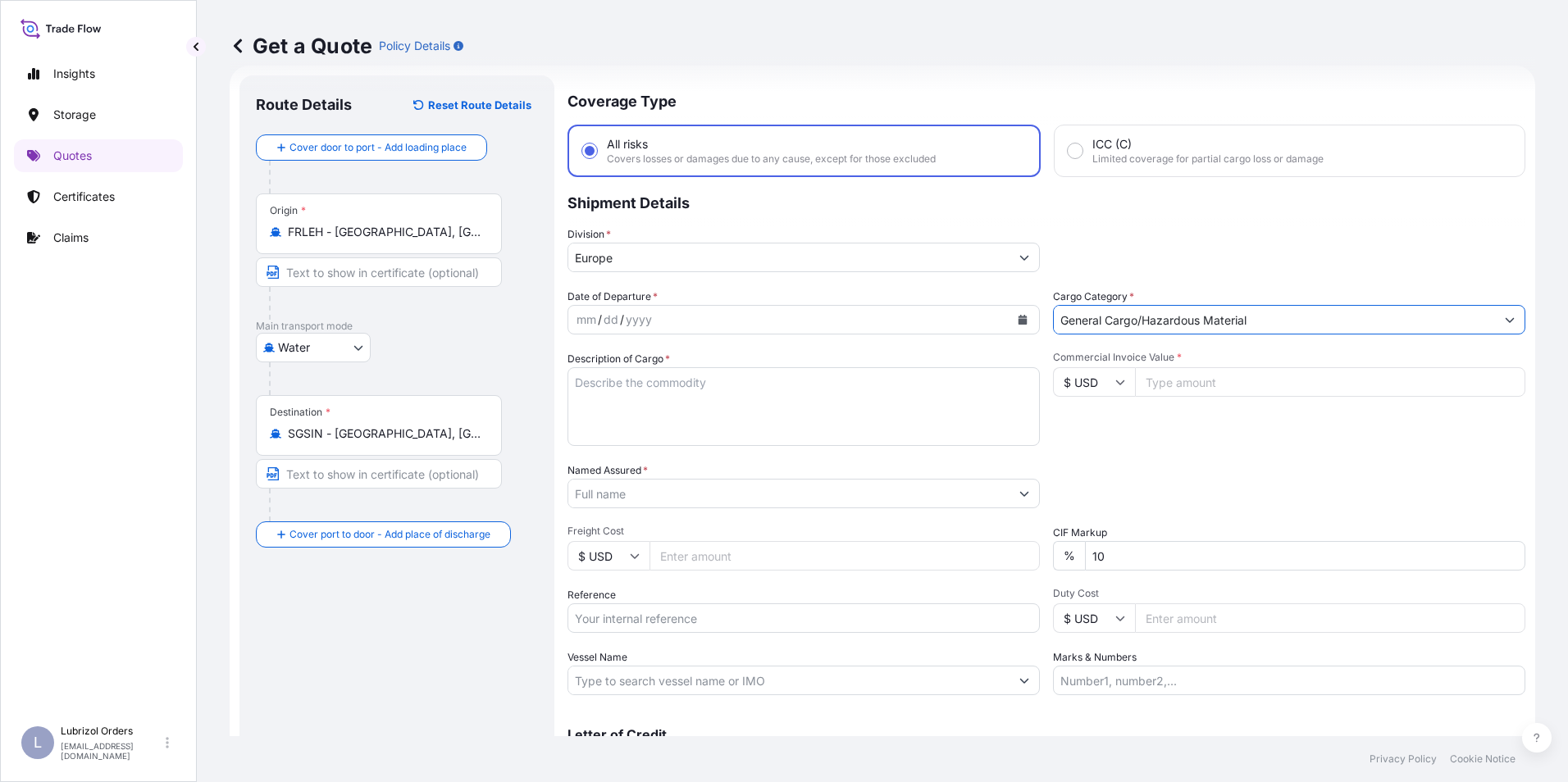
click at [585, 318] on div "mm" at bounding box center [585, 320] width 23 height 20
click at [662, 626] on input "Reference" at bounding box center [804, 618] width 472 height 29
paste input "1155537148"
type input "1155537148"
click at [1093, 381] on input "$ USD" at bounding box center [1094, 381] width 82 height 29
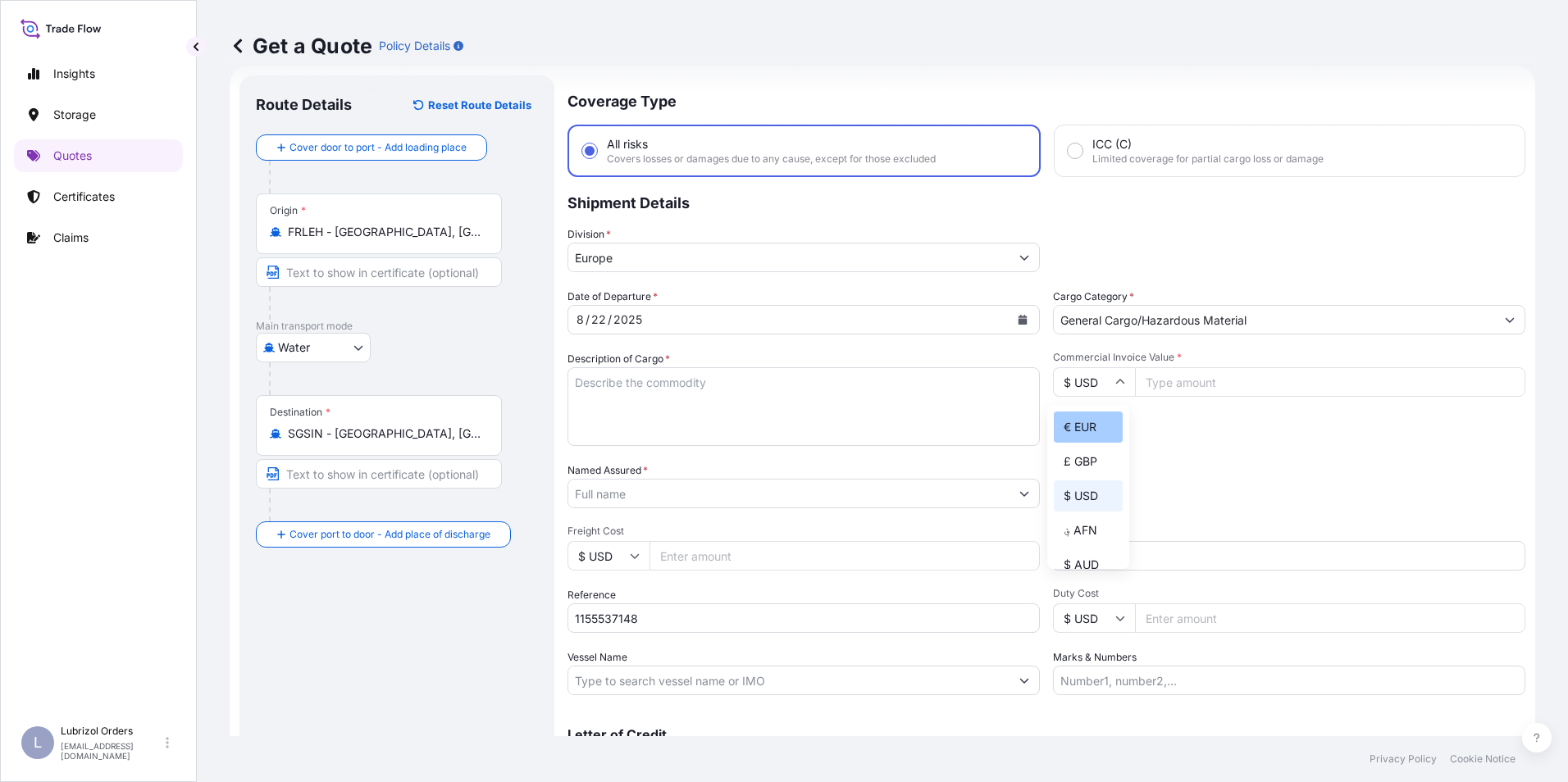
click at [1082, 426] on div "€ EUR" at bounding box center [1088, 427] width 69 height 31
type input "€ EUR"
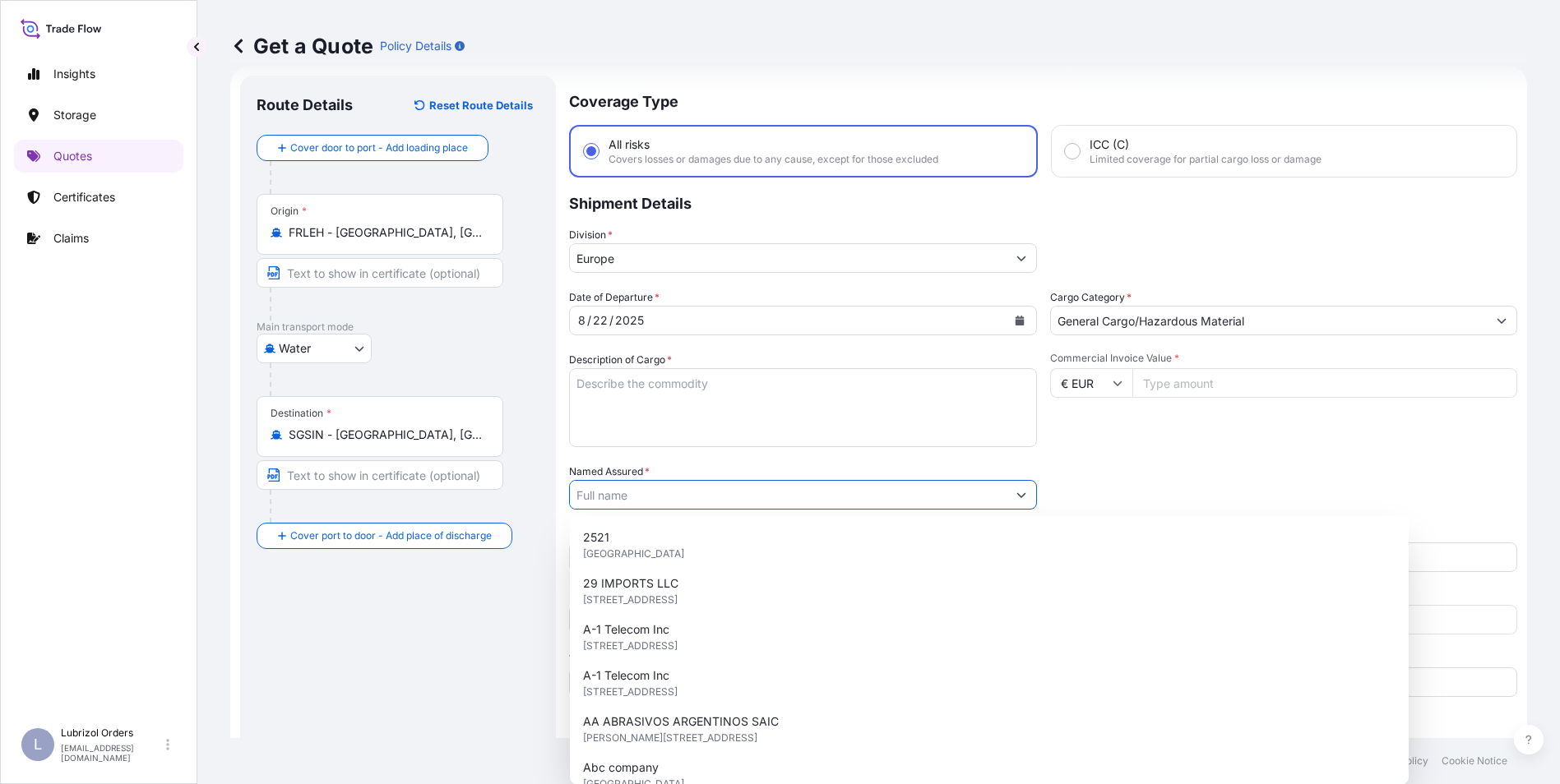
click at [598, 486] on input "Named Assured *" at bounding box center [788, 495] width 437 height 29
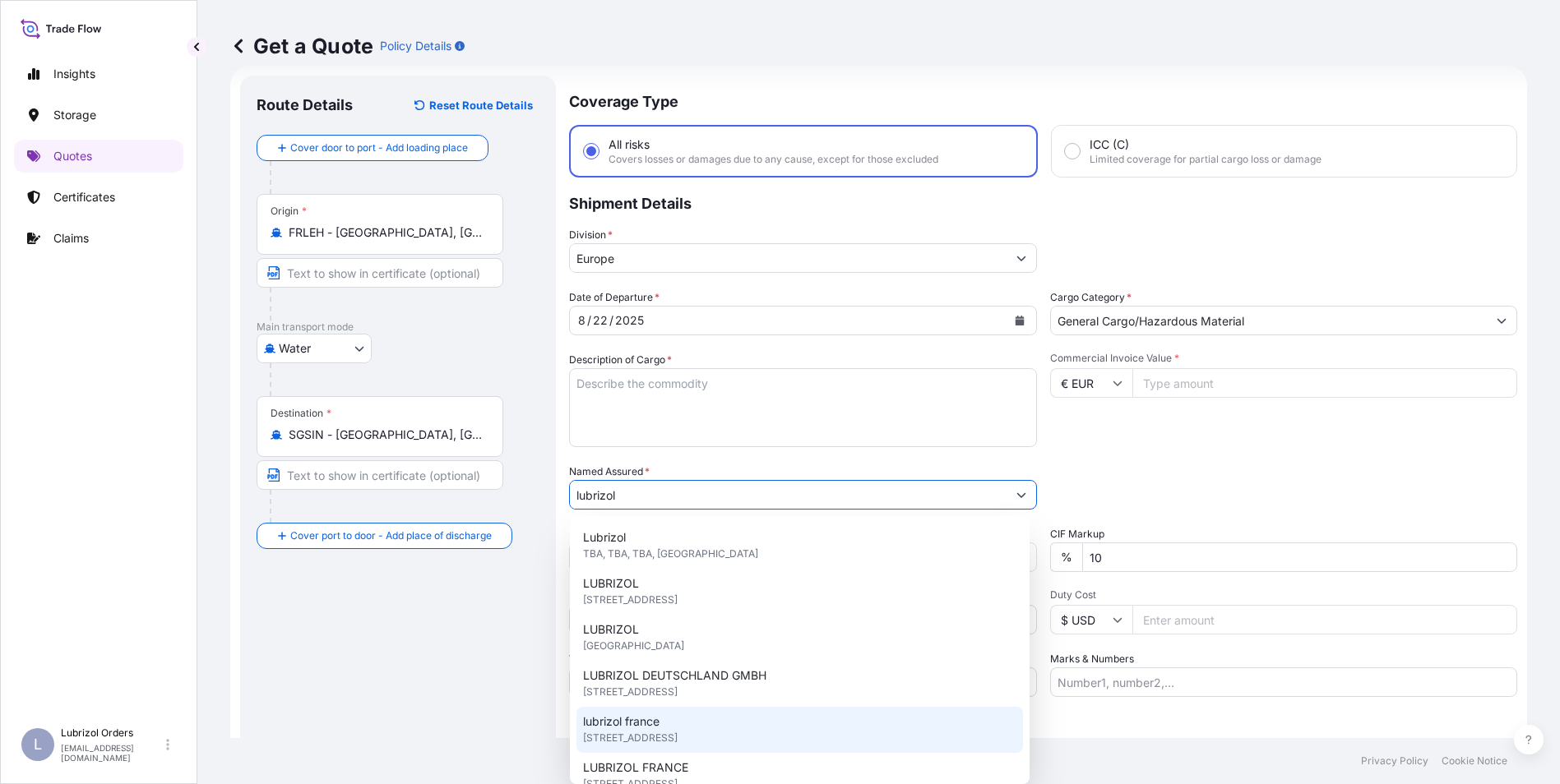
click at [699, 719] on div "lubrizol [GEOGRAPHIC_DATA] [STREET_ADDRESS]" at bounding box center [799, 729] width 446 height 46
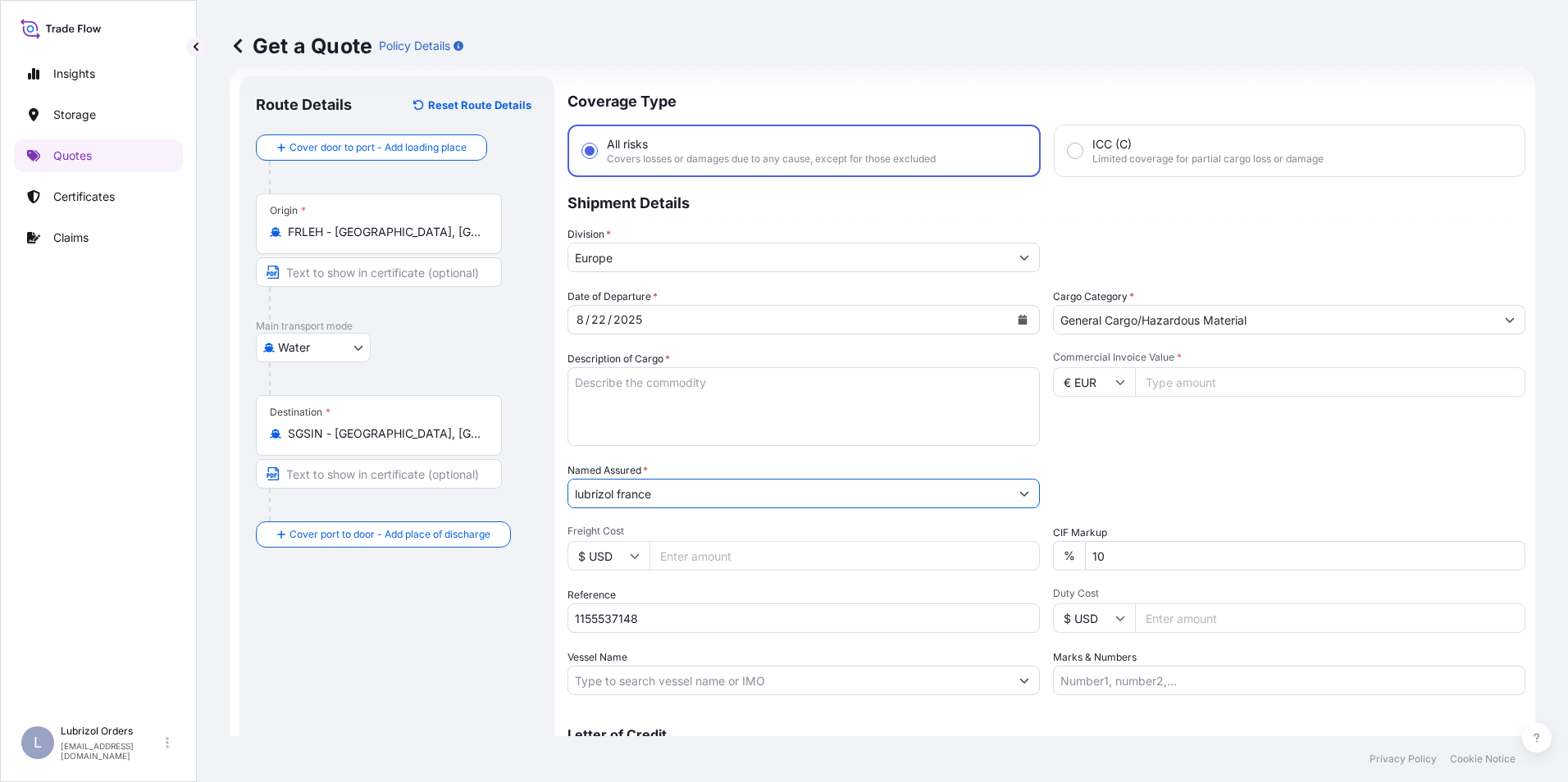
type input "lubrizol france"
click at [711, 406] on textarea "Description of Cargo *" at bounding box center [804, 406] width 472 height 79
paste textarea "6 DRUMS OF LUBRIZOL(R) 6406 STD BLACK AND YELLOW NW 1140 KGS GW 1224 KGS LOADED…"
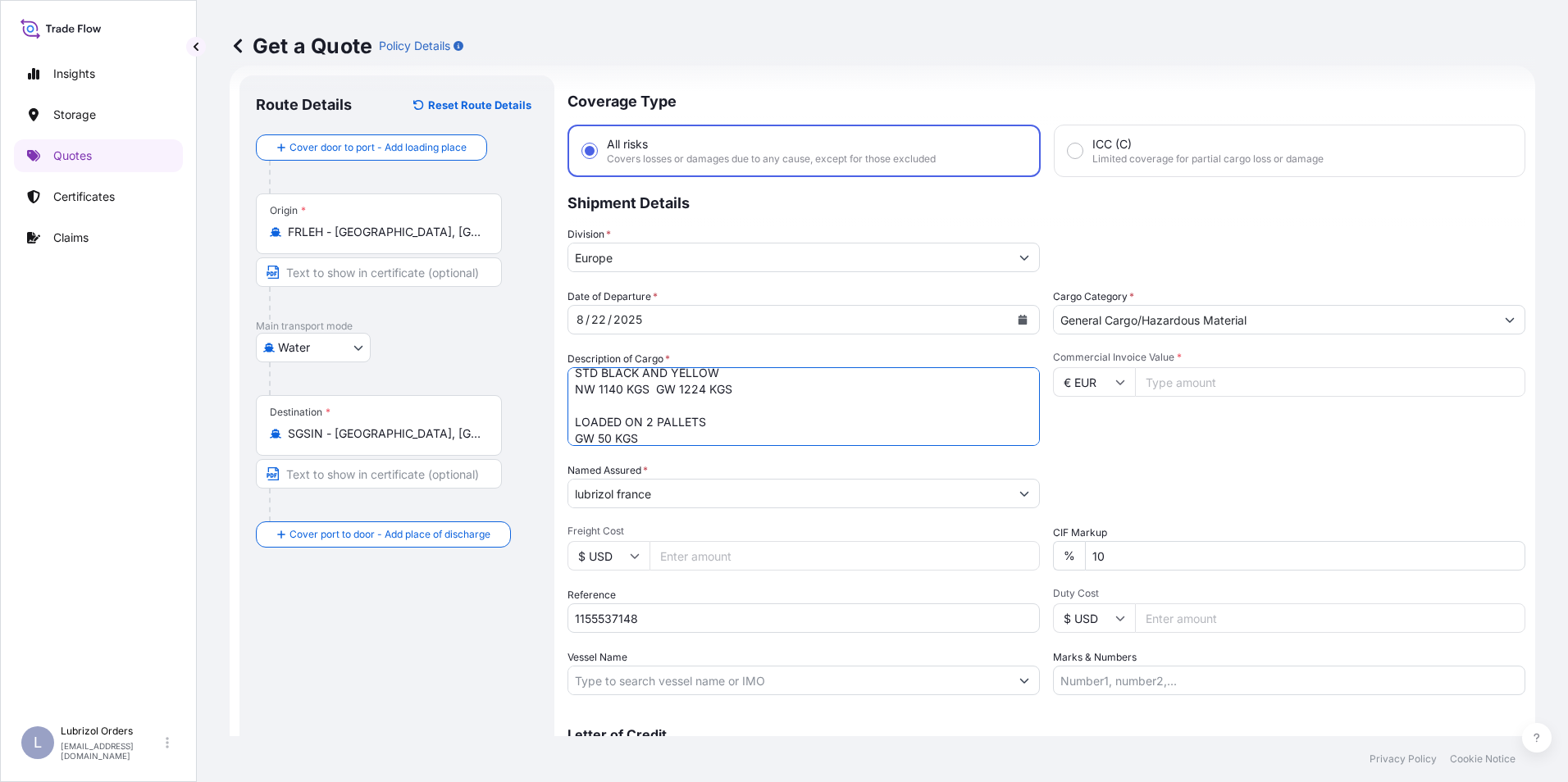
type textarea "6 DRUMS OF LUBRIZOL(R) 6406 STD BLACK AND YELLOW NW 1140 KGS GW 1224 KGS LOADED…"
click at [1170, 381] on input "Commercial Invoice Value *" at bounding box center [1330, 381] width 391 height 29
type input "13609.41"
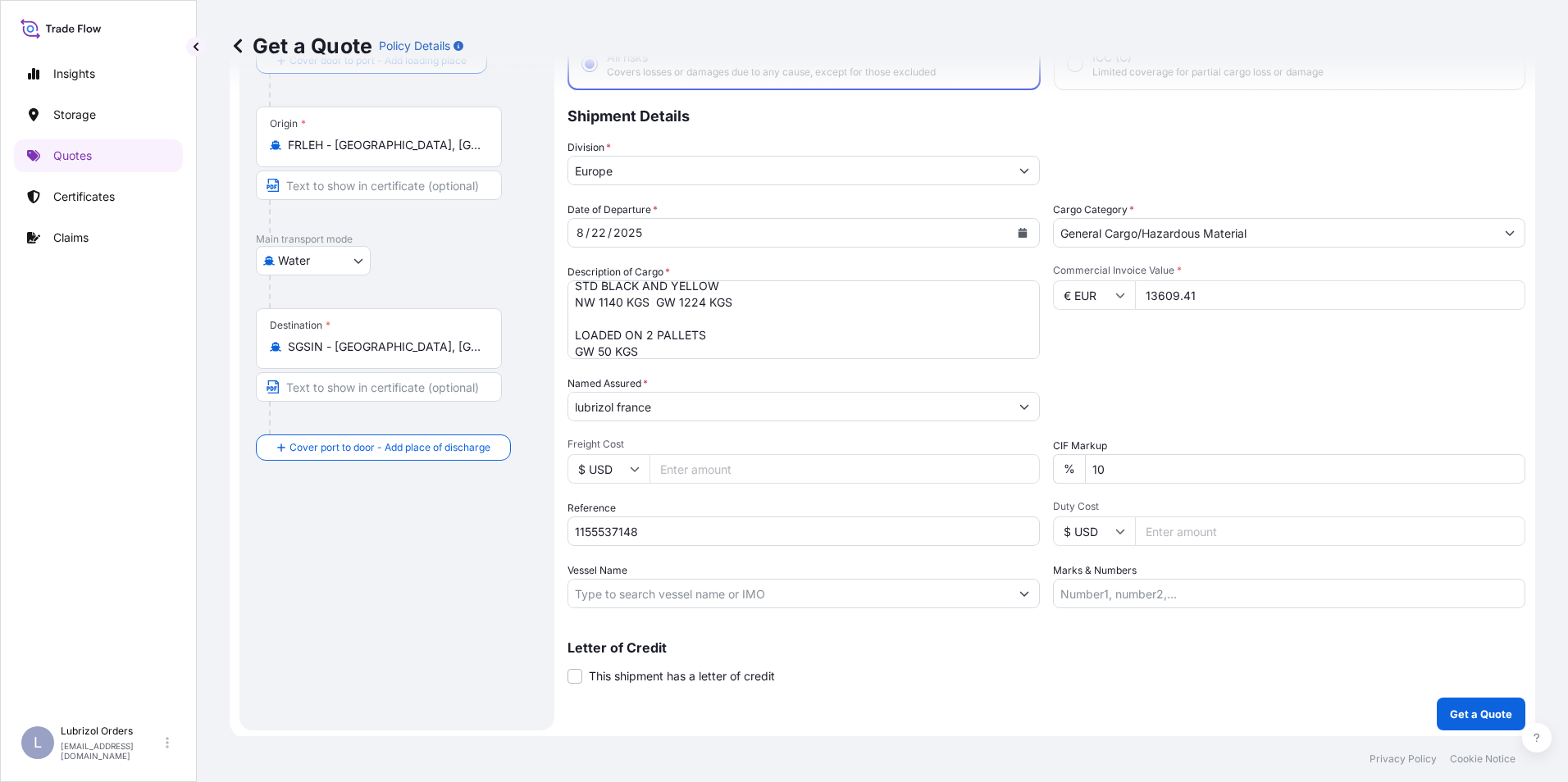
scroll to position [117, 0]
click at [1465, 707] on p "Get a Quote" at bounding box center [1481, 710] width 63 height 17
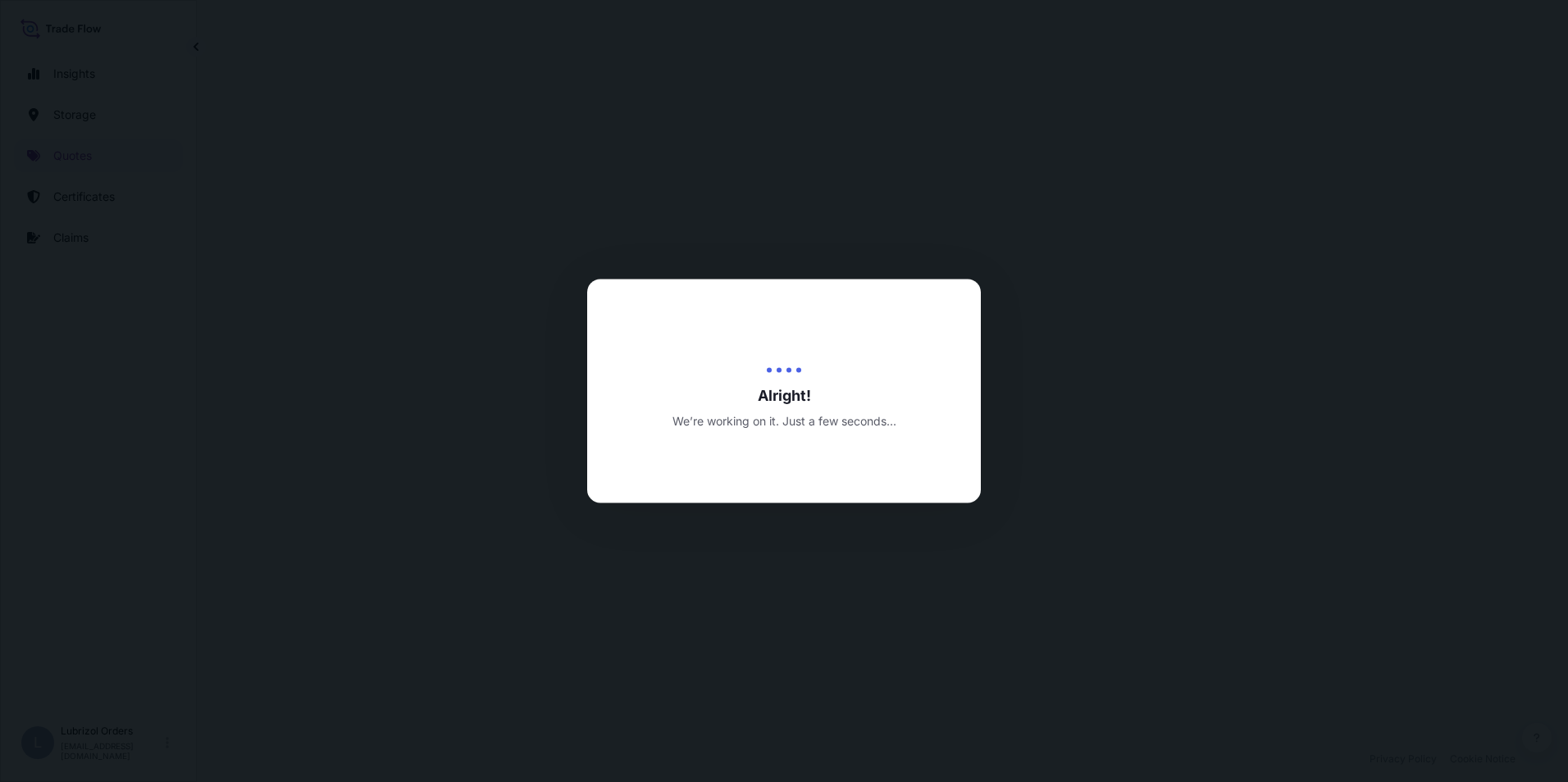
select select "Water"
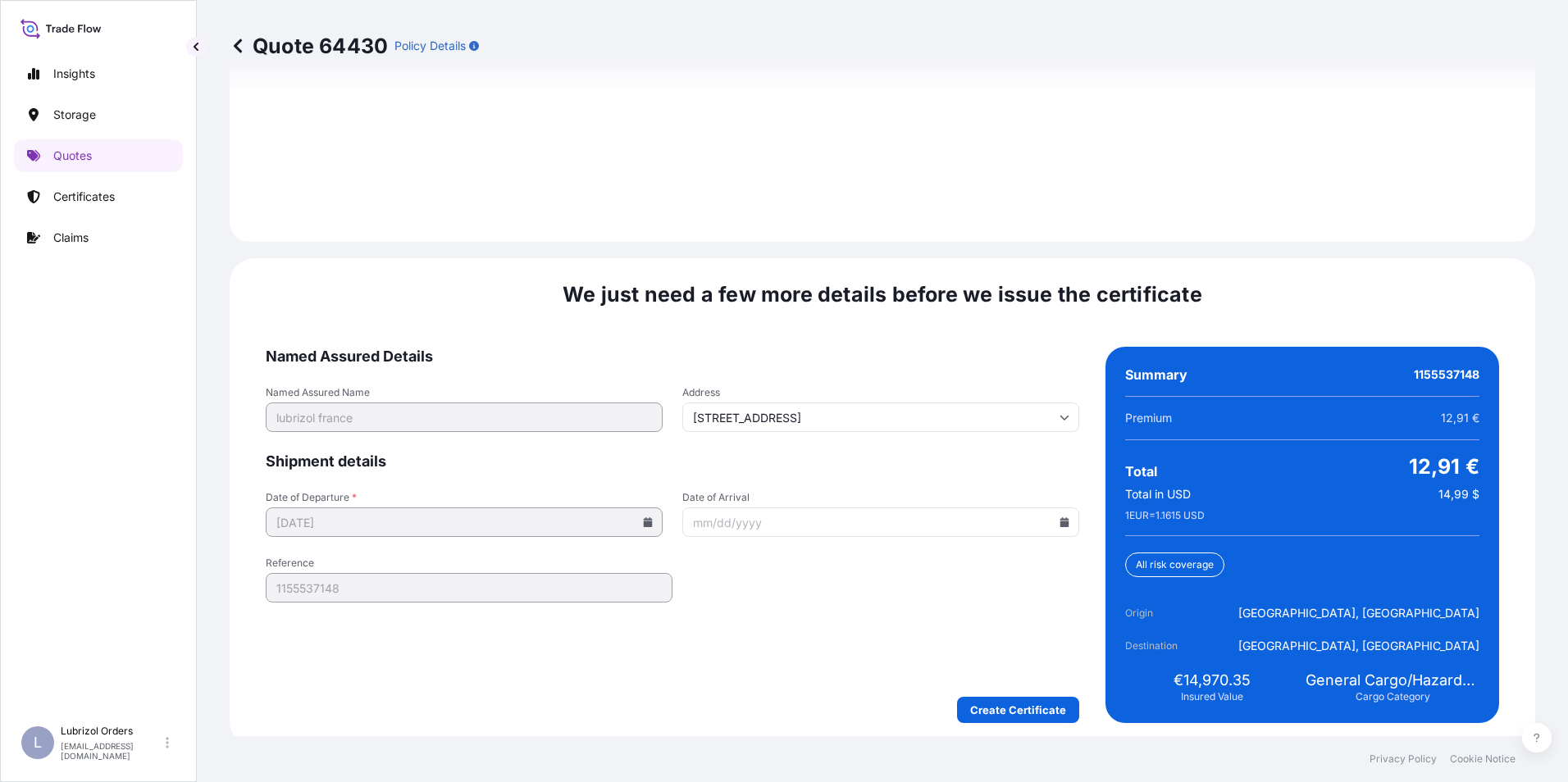
scroll to position [2346, 0]
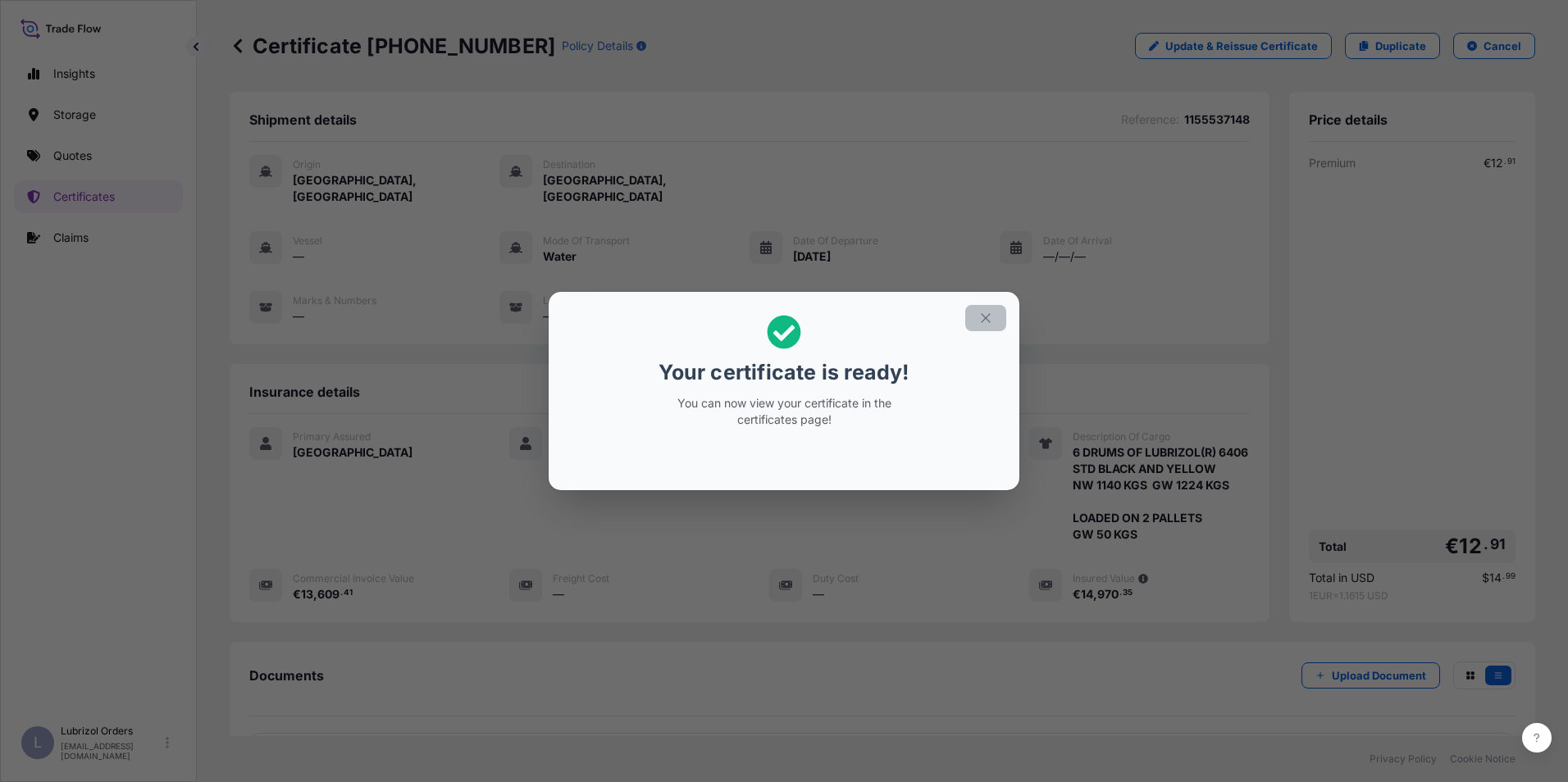
click at [980, 319] on icon "button" at bounding box center [986, 319] width 15 height 15
